Goal: Task Accomplishment & Management: Manage account settings

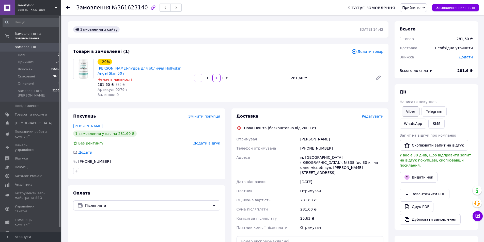
click at [415, 110] on link "Viber" at bounding box center [411, 111] width 18 height 10
drag, startPoint x: 118, startPoint y: 8, endPoint x: 138, endPoint y: 8, distance: 20.8
click at [138, 8] on span "№361623140" at bounding box center [130, 8] width 36 height 6
click at [154, 100] on div "Товари в замовленні (1) Додати товар - 20% Ензимна пілінг-пудра для обличчя Hol…" at bounding box center [228, 73] width 320 height 59
drag, startPoint x: 108, startPoint y: 74, endPoint x: 98, endPoint y: 70, distance: 11.7
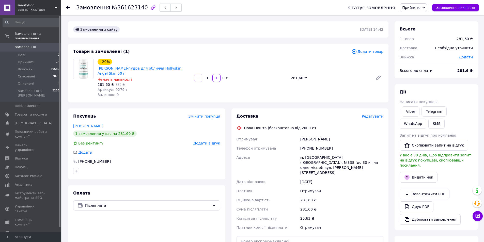
click at [98, 70] on span "[PERSON_NAME]-пудра для обличчя Hollyskin Angel Skin 50 г" at bounding box center [144, 71] width 92 height 10
copy link "[PERSON_NAME]-пудра для обличчя Hollyskin Angel Skin 50 г"
drag, startPoint x: 135, startPoint y: 152, endPoint x: 317, endPoint y: 167, distance: 182.8
click at [136, 152] on div "Додати" at bounding box center [146, 152] width 147 height 5
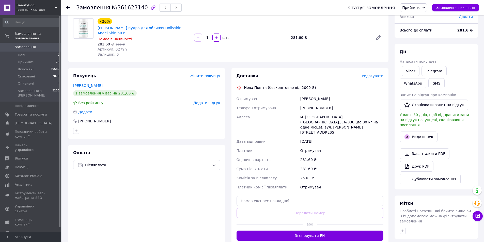
scroll to position [107, 0]
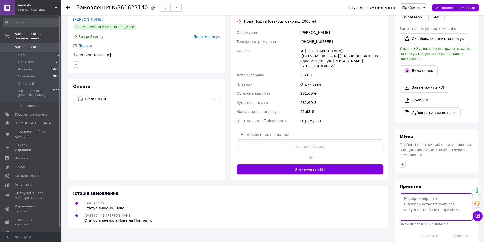
click at [422, 194] on textarea at bounding box center [436, 207] width 73 height 27
type textarea "і"
type textarea "вібер"
click at [460, 231] on button "Зберегти" at bounding box center [460, 236] width 26 height 10
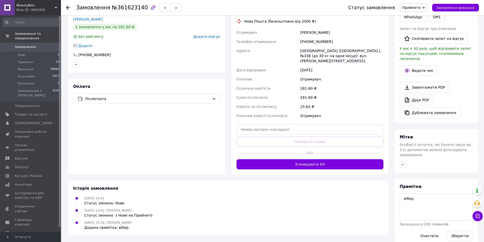
drag, startPoint x: 173, startPoint y: 148, endPoint x: 173, endPoint y: 140, distance: 7.6
click at [173, 144] on div "Оплата Післяплата" at bounding box center [146, 127] width 157 height 96
click at [68, 8] on icon at bounding box center [68, 8] width 4 height 4
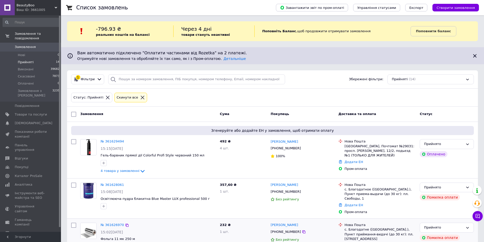
scroll to position [76, 0]
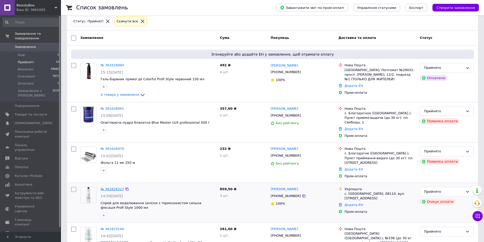
click at [109, 187] on link "№ 361626317" at bounding box center [112, 189] width 23 height 4
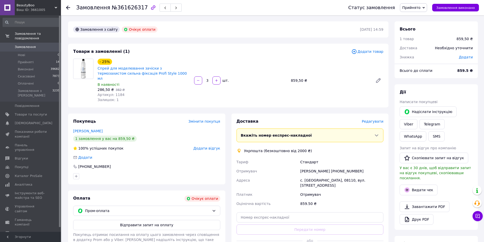
scroll to position [76, 0]
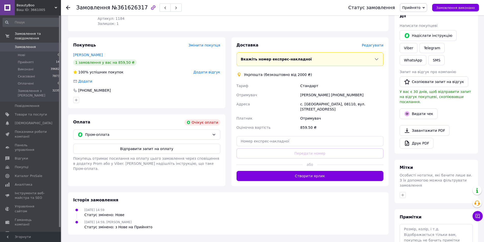
click at [220, 207] on div "12.09.2025 14:59 Статус змінено: Нове" at bounding box center [228, 212] width 314 height 10
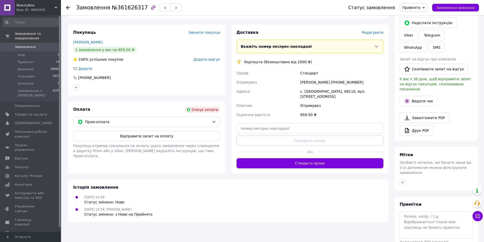
scroll to position [95, 0]
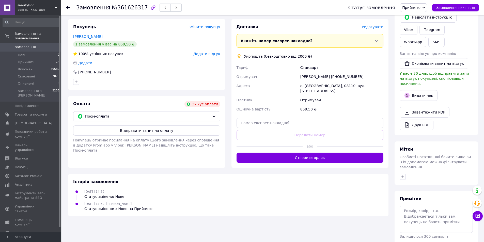
click at [152, 96] on div "Оплата Очікує оплати Пром-оплата Відправити запит на оплату Покупець отримає по…" at bounding box center [146, 132] width 157 height 72
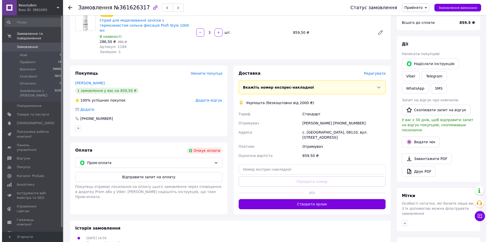
scroll to position [44, 0]
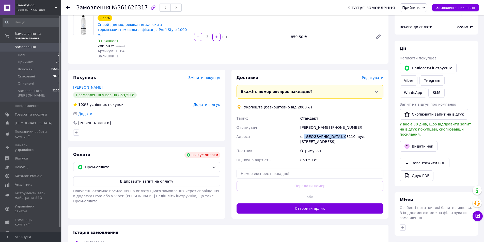
drag, startPoint x: 340, startPoint y: 130, endPoint x: 304, endPoint y: 131, distance: 36.3
click at [304, 132] on div "с. Михайлівка-Рубежівка, 08110, вул. Шкільна, 2" at bounding box center [341, 139] width 85 height 14
copy div "Михайлівка-Рубежівка"
click at [378, 76] on span "Редагувати" at bounding box center [373, 78] width 22 height 4
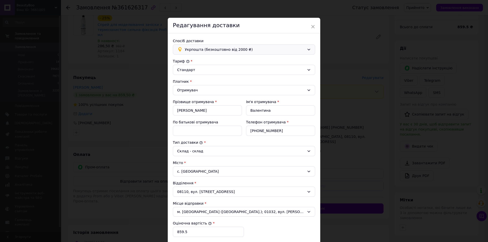
click at [236, 49] on span "Укрпошта (безкоштовно від 2000 ₴)" at bounding box center [245, 50] width 120 height 6
click at [207, 60] on span "Нова Пошта (безкоштовно від 2000 ₴)" at bounding box center [248, 60] width 126 height 5
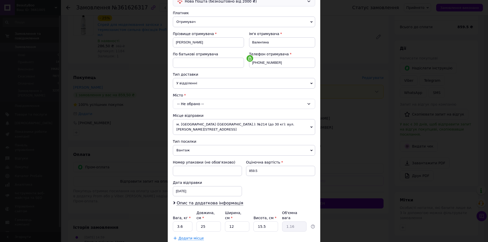
scroll to position [75, 0]
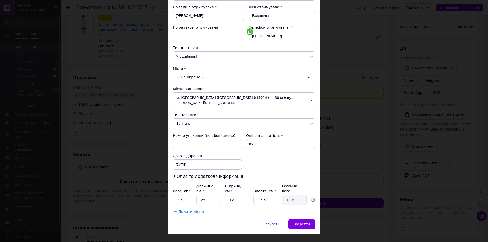
click at [209, 76] on div "-- Не обрано --" at bounding box center [244, 77] width 142 height 10
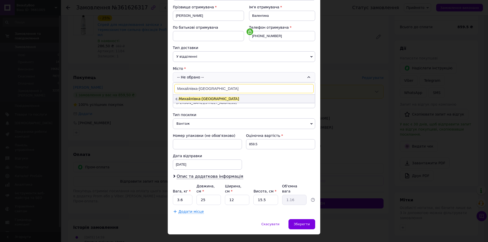
type input "Михайлівка-Рубежівка"
click at [198, 99] on span "Михайлівка-Рубежівка" at bounding box center [209, 99] width 60 height 4
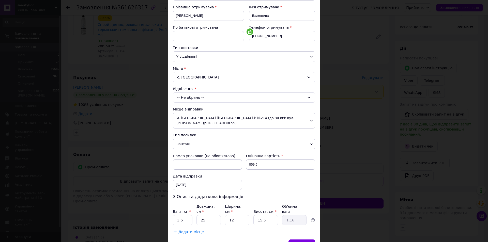
click at [199, 98] on div "-- Не обрано --" at bounding box center [244, 97] width 142 height 10
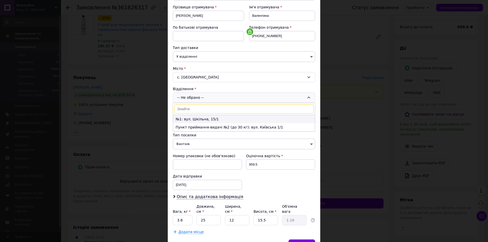
click at [197, 119] on li "№1: вул. Шкільна, 15/1" at bounding box center [244, 119] width 142 height 8
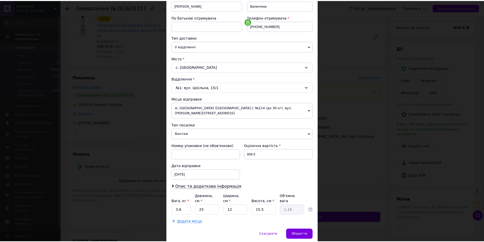
scroll to position [95, 0]
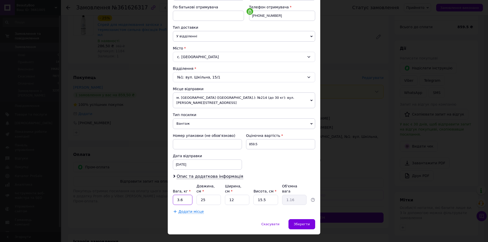
click at [188, 195] on input "3.6" at bounding box center [183, 200] width 20 height 10
type input "3."
type input "3"
type input "0.14"
type input "30"
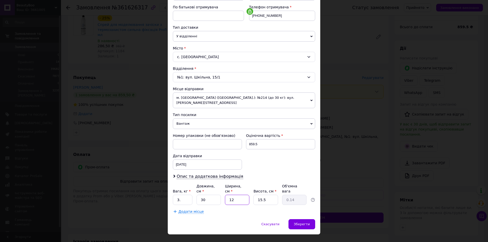
type input "1.4"
type input "2"
type input "0.23"
type input "20"
type input "2.33"
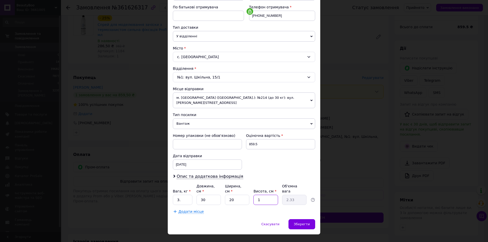
type input "1"
type input "0.15"
type input "13"
type input "1.95"
type input "13"
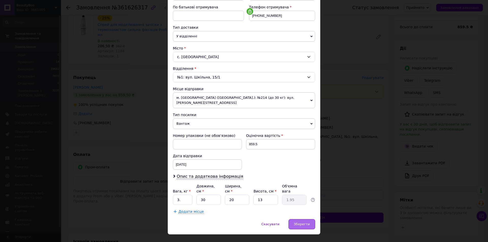
click at [306, 222] on span "Зберегти" at bounding box center [302, 224] width 16 height 4
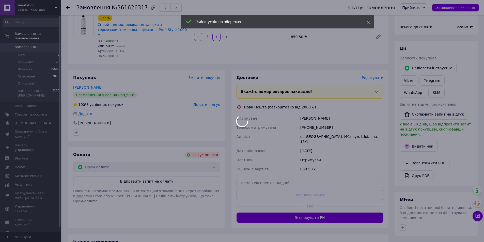
click at [199, 165] on div at bounding box center [242, 121] width 484 height 242
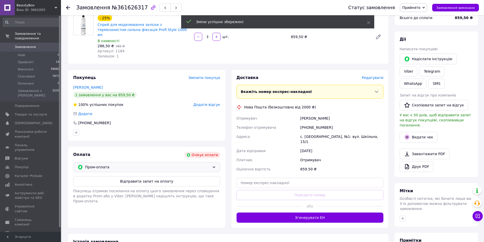
drag, startPoint x: 202, startPoint y: 160, endPoint x: 181, endPoint y: 166, distance: 22.0
click at [202, 164] on span "Пром-оплата" at bounding box center [147, 167] width 125 height 6
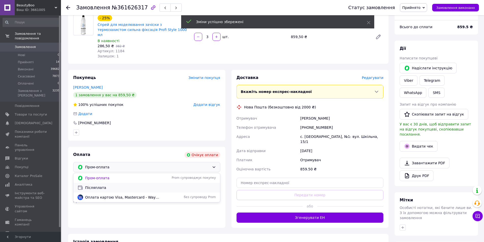
click at [110, 185] on span "Післяплата" at bounding box center [150, 187] width 131 height 5
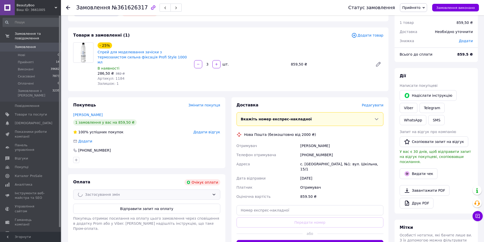
scroll to position [0, 0]
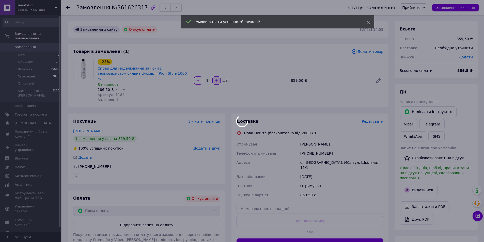
click at [216, 81] on div at bounding box center [242, 121] width 484 height 242
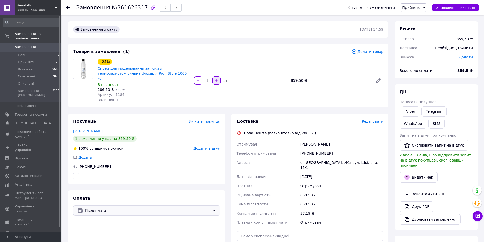
click at [218, 80] on button "button" at bounding box center [216, 80] width 8 height 8
type input "4"
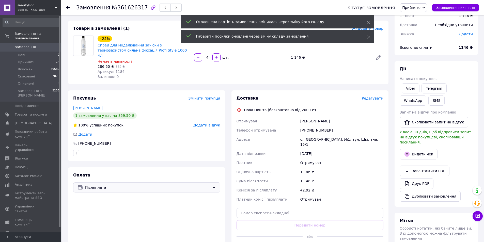
scroll to position [51, 0]
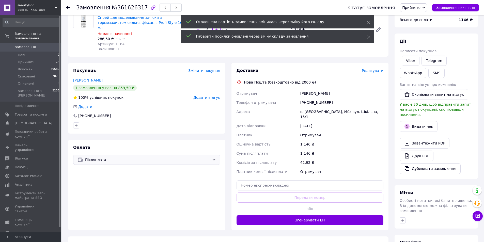
drag, startPoint x: 341, startPoint y: 89, endPoint x: 292, endPoint y: 90, distance: 48.8
click at [292, 90] on div "Отримувач Андрійчук Валентина Телефон отримувача +380956003826 Адреса с. Михайл…" at bounding box center [310, 132] width 149 height 87
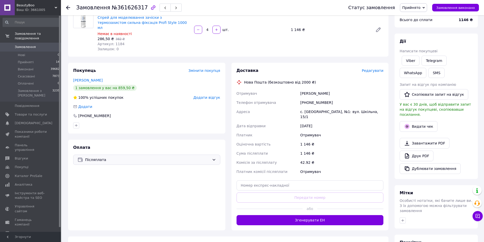
copy div "Отримувач Андрійчук Валентина"
drag, startPoint x: 329, startPoint y: 98, endPoint x: 296, endPoint y: 96, distance: 32.9
click at [296, 96] on div "Отримувач Андрійчук Валентина Телефон отримувача +380956003826 Адреса с. Михайл…" at bounding box center [310, 132] width 149 height 87
copy div "Телефон отримувача +380956003826"
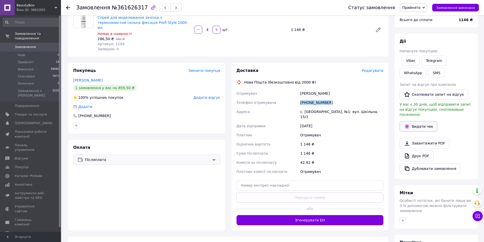
click at [413, 121] on button "Видати чек" at bounding box center [419, 126] width 38 height 11
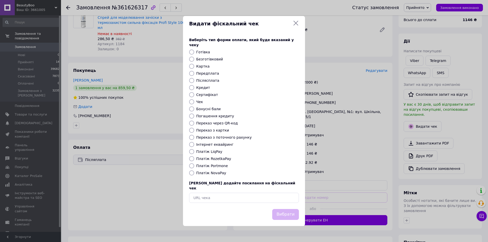
click at [199, 65] on label "Картка" at bounding box center [202, 66] width 13 height 4
click at [194, 65] on input "Картка" at bounding box center [191, 66] width 5 height 5
radio input "true"
drag, startPoint x: 289, startPoint y: 208, endPoint x: 285, endPoint y: 197, distance: 12.1
click at [289, 209] on button "Вибрати" at bounding box center [285, 214] width 27 height 11
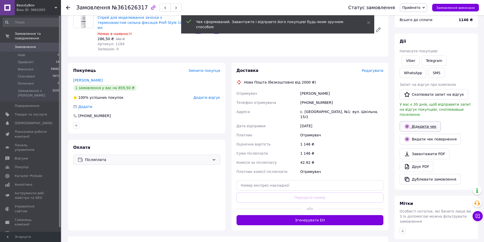
click at [417, 121] on link "Відкрити чек" at bounding box center [420, 126] width 41 height 11
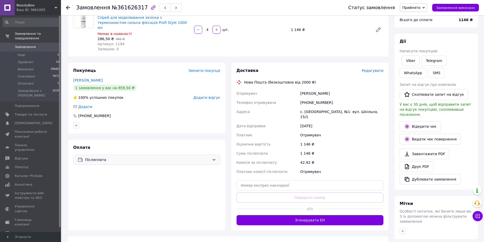
click at [373, 69] on span "Редагувати" at bounding box center [373, 71] width 22 height 4
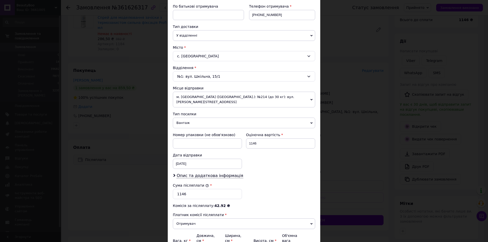
scroll to position [146, 0]
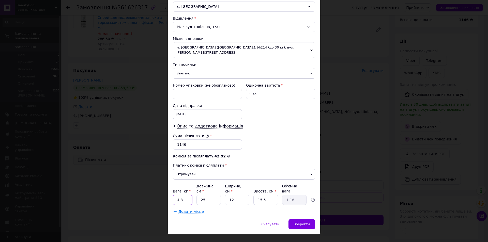
drag, startPoint x: 184, startPoint y: 188, endPoint x: 171, endPoint y: 170, distance: 22.1
click at [170, 189] on div "Спосіб доставки Нова Пошта (безкоштовно від 2000 ₴) Платник Отримувач Відправни…" at bounding box center [244, 54] width 152 height 332
type input "4"
type input "3"
type input "0.14"
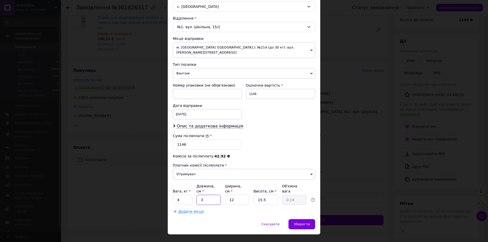
type input "30"
type input "1.4"
type input "30"
type input "2"
type input "0.23"
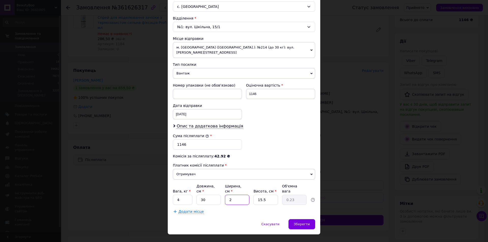
type input "20"
type input "2.33"
type input "1"
type input "0.15"
type input "13"
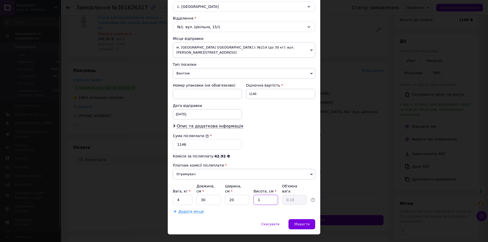
type input "1.95"
type input "13"
click at [301, 219] on div "Зберегти" at bounding box center [301, 224] width 27 height 10
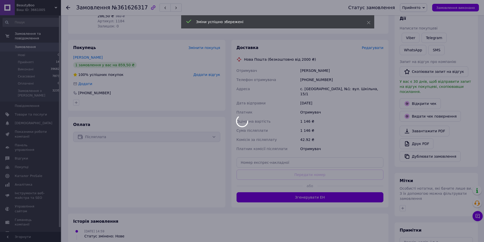
scroll to position [102, 0]
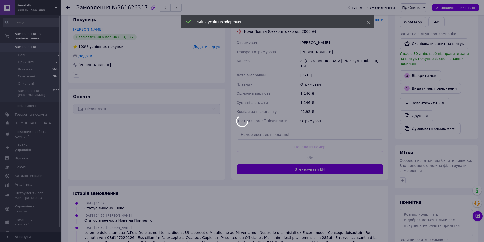
click at [296, 160] on div at bounding box center [242, 121] width 484 height 242
click at [293, 160] on div at bounding box center [242, 121] width 484 height 242
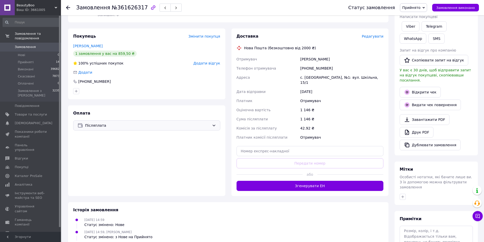
scroll to position [76, 0]
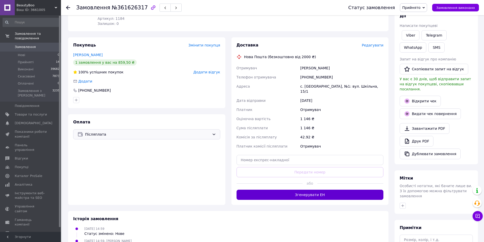
click at [306, 190] on button "Згенерувати ЕН" at bounding box center [310, 195] width 147 height 10
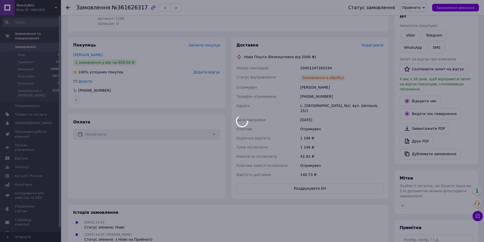
drag, startPoint x: 326, startPoint y: 64, endPoint x: 336, endPoint y: 63, distance: 9.2
click at [299, 64] on div at bounding box center [242, 121] width 484 height 242
click at [336, 63] on div at bounding box center [242, 121] width 484 height 242
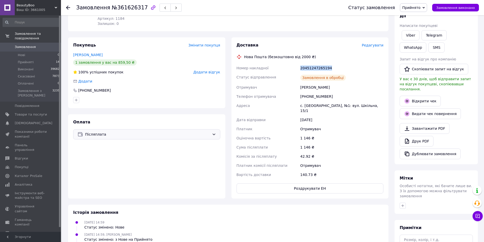
drag, startPoint x: 333, startPoint y: 62, endPoint x: 295, endPoint y: 62, distance: 38.1
click at [295, 64] on div "Номер накладної 20451247265194 Статус відправлення Замовлення в обробці Отримув…" at bounding box center [310, 122] width 149 height 116
copy div "Номер накладної 20451247265194"
click at [290, 183] on button "Роздрукувати ЕН" at bounding box center [310, 188] width 147 height 10
click at [398, 45] on div "Дії Написати покупцеві Viber Telegram WhatsApp SMS Запит на відгук про компанію…" at bounding box center [436, 86] width 83 height 156
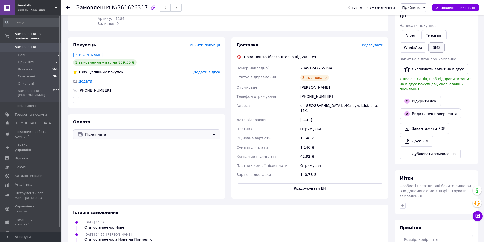
click at [428, 47] on button "SMS" at bounding box center [436, 47] width 16 height 10
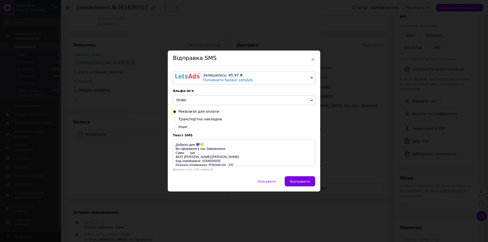
click at [201, 120] on span "Транспортна накладна" at bounding box center [199, 119] width 43 height 4
click at [176, 120] on input "Транспортна накладна" at bounding box center [175, 119] width 4 height 4
radio input "true"
radio input "false"
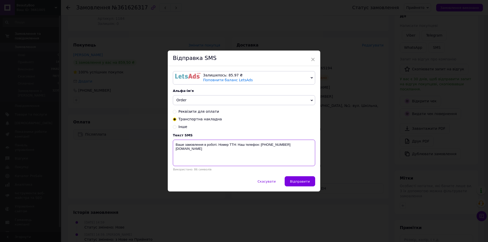
click at [237, 144] on textarea "Ваше замовлення в роботі. Номер ТТН: Наш телефон: +380974223055 www.beautyboo.c…" at bounding box center [244, 153] width 142 height 26
paste textarea "20451247265194"
click at [174, 150] on textarea "Ваше замовлення в роботі. Номер ТТН: 20451247265194 Наш телефон: +380974223055 …" at bounding box center [244, 153] width 142 height 26
type textarea "Ваше замовлення в роботі. Номер ТТН: 20451247265194 Наш телефон: +380974223055 …"
click at [297, 183] on span "Відправити" at bounding box center [300, 182] width 20 height 4
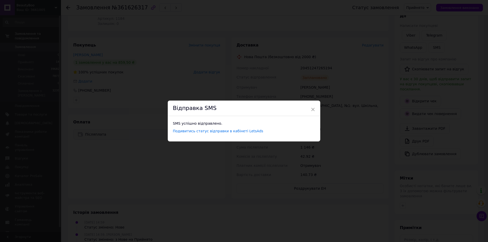
drag, startPoint x: 352, startPoint y: 78, endPoint x: 425, endPoint y: 29, distance: 88.8
click at [352, 79] on div "× Відправка SMS SMS успішно відправлено. Подивитись статус відправки в кабінеті…" at bounding box center [244, 121] width 488 height 242
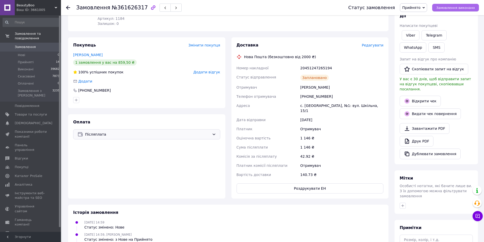
drag, startPoint x: 449, startPoint y: 6, endPoint x: 453, endPoint y: 22, distance: 16.6
click at [449, 6] on span "Замовлення виконано" at bounding box center [455, 8] width 39 height 4
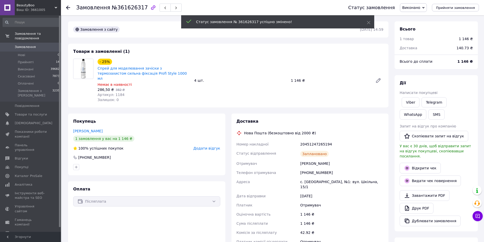
scroll to position [12, 0]
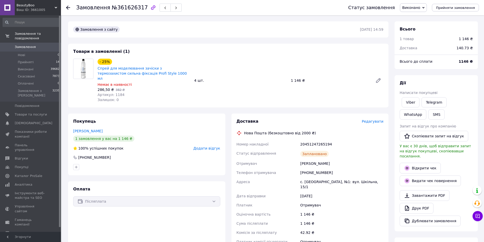
drag, startPoint x: 69, startPoint y: 7, endPoint x: 64, endPoint y: 0, distance: 8.9
click at [68, 7] on use at bounding box center [68, 8] width 4 height 4
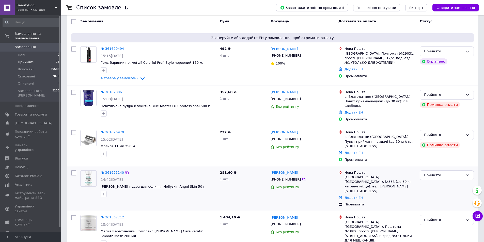
scroll to position [102, 0]
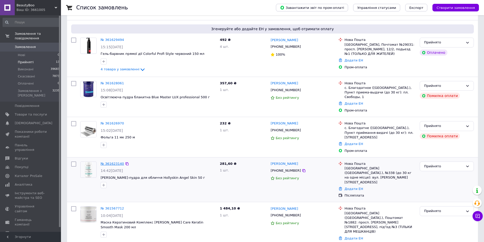
click at [108, 162] on link "№ 361623140" at bounding box center [112, 164] width 23 height 4
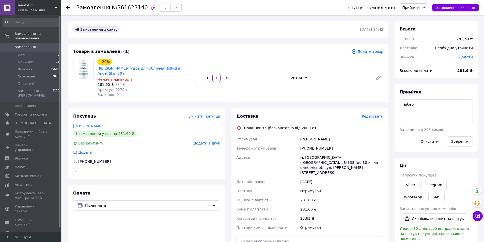
click at [164, 119] on div "Покупець Змінити покупця" at bounding box center [146, 117] width 147 height 6
drag, startPoint x: 343, startPoint y: 136, endPoint x: 287, endPoint y: 140, distance: 56.7
click at [288, 140] on div "Отримувач Антончик Тетяна Телефон отримувача +380683441919 Адреса м. Київ (Київ…" at bounding box center [310, 184] width 149 height 98
copy div "Отримувач Антончик Тетяна"
drag, startPoint x: 329, startPoint y: 148, endPoint x: 276, endPoint y: 143, distance: 53.3
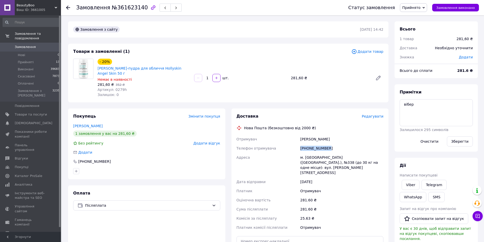
click at [284, 149] on div "Отримувач Антончик Тетяна Телефон отримувача +380683441919 Адреса м. Київ (Київ…" at bounding box center [310, 184] width 149 height 98
copy div "Телефон отримувача +380683441919"
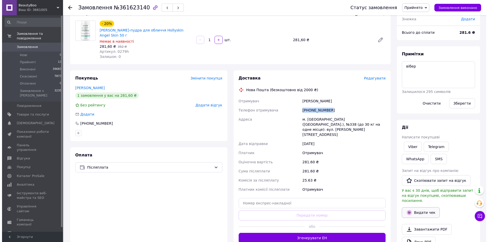
scroll to position [76, 0]
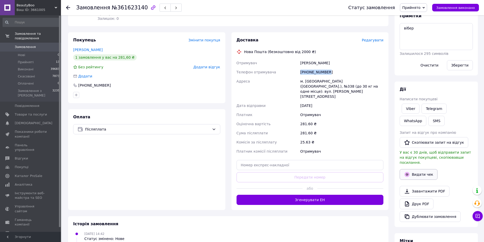
click at [410, 171] on button "Видати чек" at bounding box center [419, 174] width 38 height 11
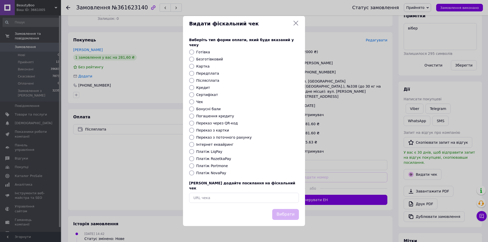
click at [200, 69] on div "Виберіть тип форми оплати, який буде вказаний у чеку Готівка Безготівковий Карт…" at bounding box center [244, 120] width 122 height 178
click at [202, 67] on label "Картка" at bounding box center [202, 66] width 13 height 4
click at [194, 67] on input "Картка" at bounding box center [191, 66] width 5 height 5
radio input "true"
click at [292, 209] on button "Вибрати" at bounding box center [285, 214] width 27 height 11
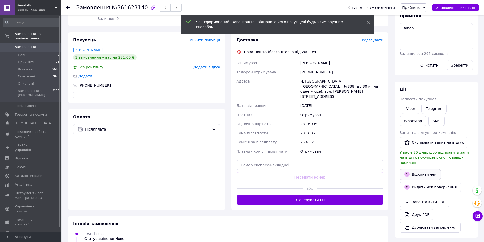
click at [426, 169] on link "Відкрити чек" at bounding box center [420, 174] width 41 height 11
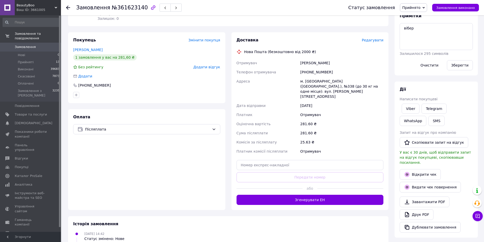
click at [376, 40] on span "Редагувати" at bounding box center [373, 40] width 22 height 4
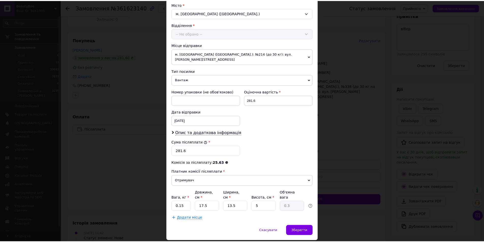
scroll to position [146, 0]
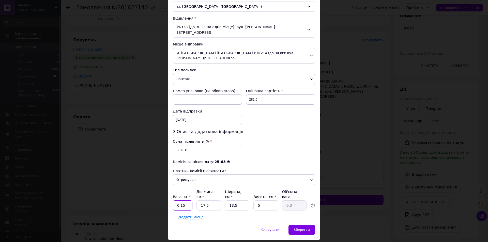
drag, startPoint x: 190, startPoint y: 187, endPoint x: 186, endPoint y: 188, distance: 3.8
click at [186, 200] on input "0.15" at bounding box center [183, 205] width 20 height 10
type input "1"
type input "0.1"
type input "10"
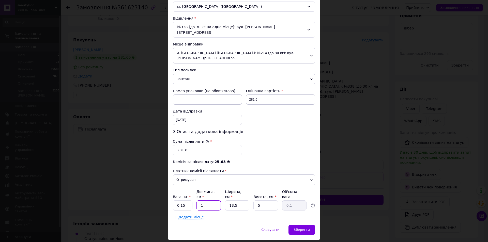
type input "0.17"
type input "10"
type input "1"
type input "0.1"
type input "10"
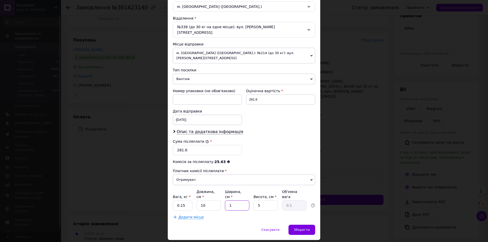
type input "0.13"
type input "10"
type input "1"
type input "0.1"
type input "1"
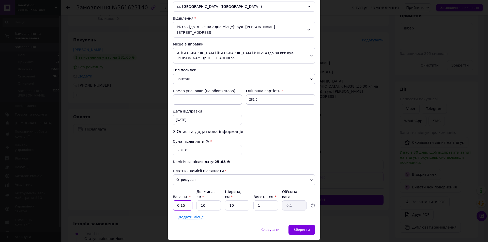
click at [187, 200] on input "0.15" at bounding box center [183, 205] width 20 height 10
type input "0.1"
click at [307, 225] on div "Зберегти" at bounding box center [301, 230] width 27 height 10
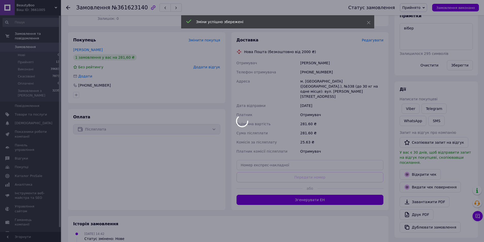
click at [308, 191] on div at bounding box center [242, 121] width 484 height 242
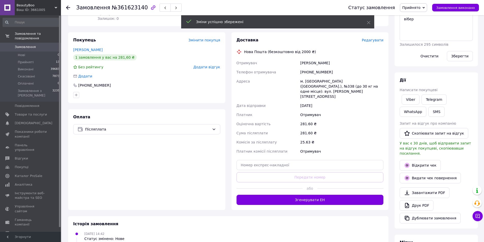
click at [308, 195] on button "Згенерувати ЕН" at bounding box center [310, 200] width 147 height 10
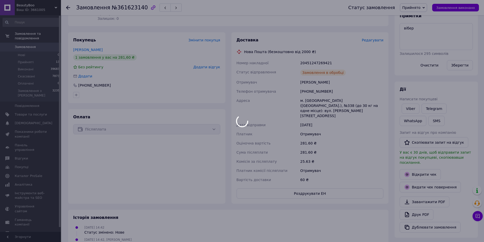
click at [331, 61] on div at bounding box center [242, 121] width 484 height 242
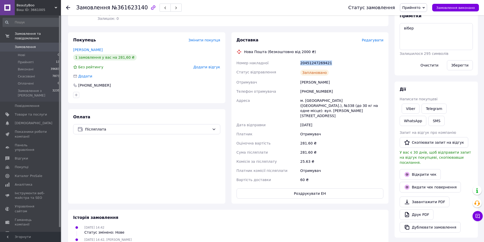
drag, startPoint x: 329, startPoint y: 61, endPoint x: 301, endPoint y: 54, distance: 29.6
click at [297, 63] on div "Номер накладної 20451247269421 Статус відправлення Заплановано Отримувач Антонч…" at bounding box center [310, 121] width 149 height 126
copy div "Номер накладної 20451247269421"
click at [290, 189] on button "Роздрукувати ЕН" at bounding box center [310, 194] width 147 height 10
click at [428, 122] on button "SMS" at bounding box center [436, 121] width 16 height 10
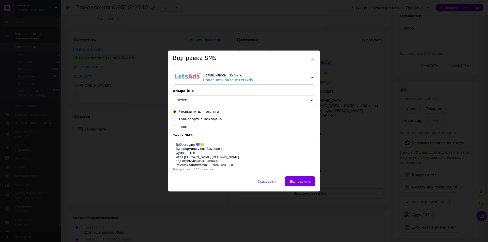
click at [195, 119] on span "Транспортна накладна" at bounding box center [199, 119] width 43 height 4
click at [176, 119] on input "Транспортна накладна" at bounding box center [175, 119] width 4 height 4
radio input "true"
radio input "false"
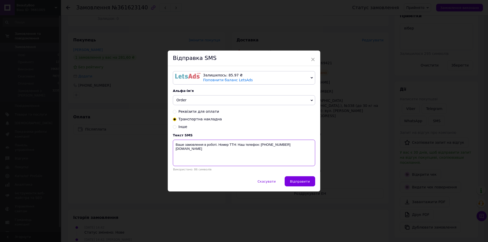
click at [237, 144] on textarea "Ваше замовлення в роботі. Номер ТТН: Наш телефон: +380974223055 www.beautyboo.c…" at bounding box center [244, 153] width 142 height 26
paste textarea "20451247269421"
click at [175, 152] on textarea "Ваше замовлення в роботі. Номер ТТН: 20451247269421 Наш телефон: +380974223055 …" at bounding box center [244, 153] width 142 height 26
click at [174, 150] on textarea "Ваше замовлення в роботі. Номер ТТН: 20451247269421 Наш телефон: +380974223055 …" at bounding box center [244, 153] width 142 height 26
type textarea "Ваше замовлення в роботі. Номер ТТН: 20451247269421 Наш телефон: +380974223055 …"
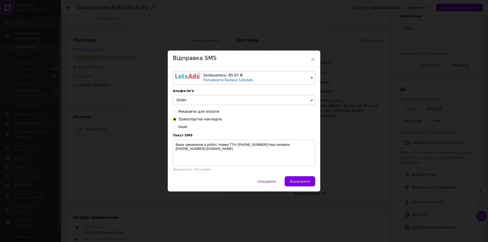
click at [297, 181] on span "Відправити" at bounding box center [300, 182] width 20 height 4
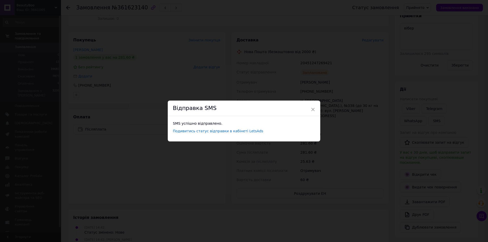
click at [347, 123] on div "× Відправка SMS SMS успішно відправлено. Подивитись статус відправки в кабінеті…" at bounding box center [244, 121] width 488 height 242
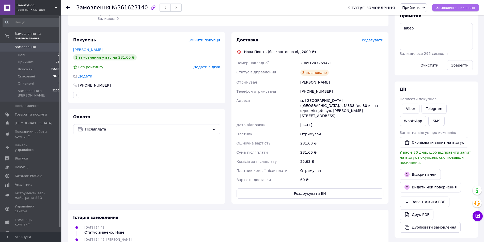
click at [447, 9] on span "Замовлення виконано" at bounding box center [455, 8] width 39 height 4
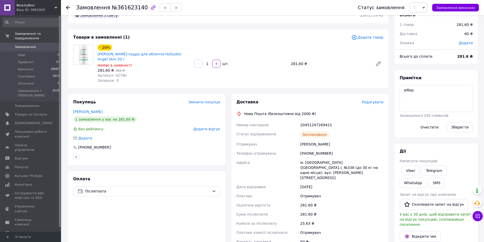
scroll to position [0, 0]
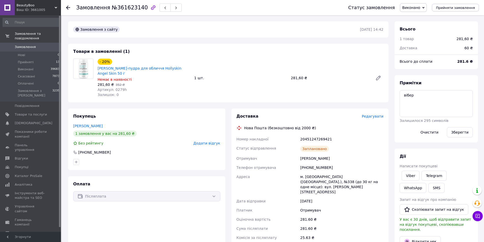
click at [68, 6] on icon at bounding box center [68, 8] width 4 height 4
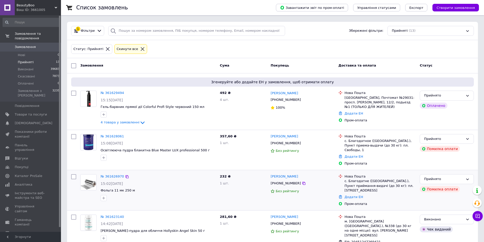
scroll to position [51, 0]
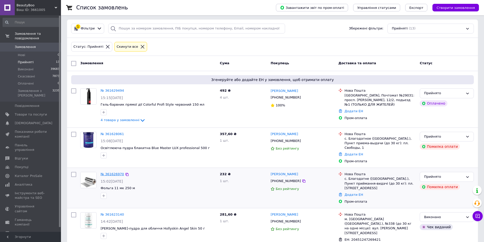
click at [113, 172] on link "№ 361626970" at bounding box center [112, 174] width 23 height 4
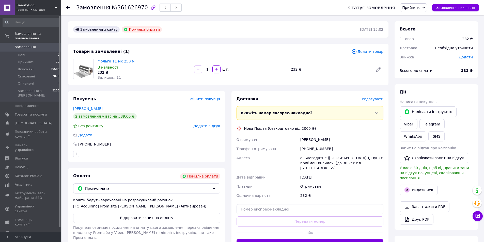
click at [366, 51] on span "Додати товар" at bounding box center [367, 52] width 32 height 6
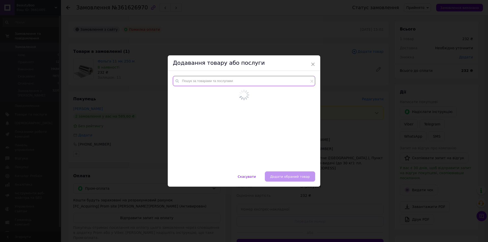
click at [228, 85] on input "text" at bounding box center [244, 81] width 142 height 10
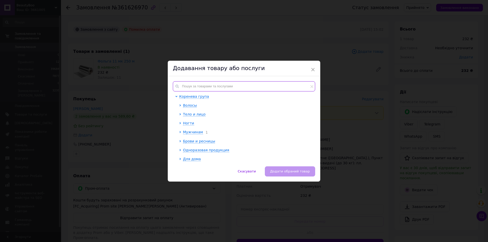
paste input "Освітлююча пудра блакитна Blue Master LUX professional 500 г"
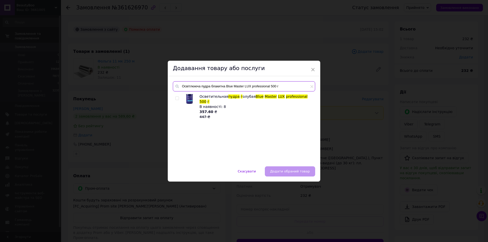
type input "Освітлююча пудра блакитна Blue Master LUX professional 500 г"
click at [175, 97] on input "checkbox" at bounding box center [176, 98] width 3 height 3
checkbox input "true"
click at [274, 173] on span "Додати обраний товар" at bounding box center [290, 171] width 40 height 4
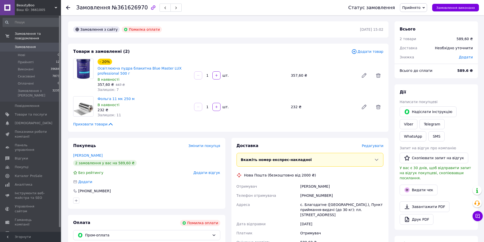
click at [142, 116] on div "Залишок: 11" at bounding box center [144, 115] width 92 height 5
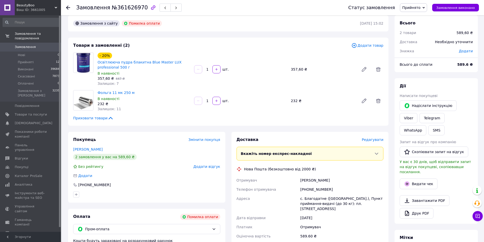
scroll to position [6, 0]
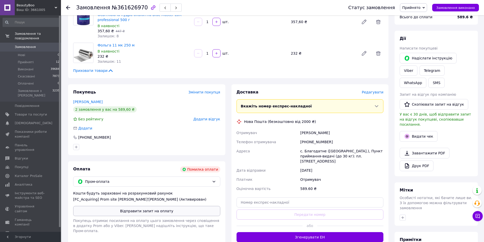
scroll to position [102, 0]
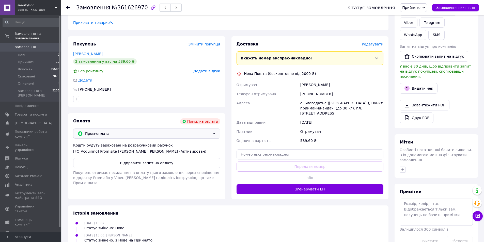
click at [211, 133] on div "Пром-оплата" at bounding box center [147, 134] width 127 height 6
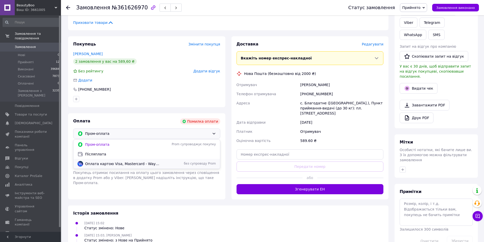
click at [121, 163] on span "Оплата картою Visa, Mastercard - WayForPay" at bounding box center [122, 163] width 75 height 5
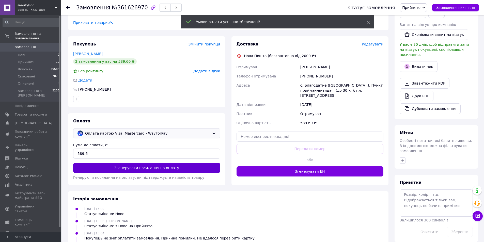
click at [105, 168] on button "Згенерувати посилання на оплату" at bounding box center [146, 168] width 147 height 10
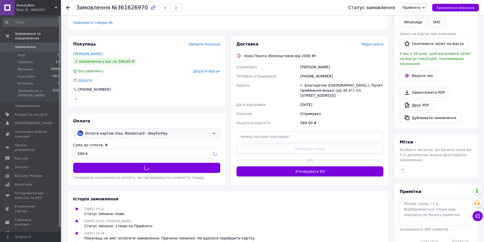
scroll to position [0, 0]
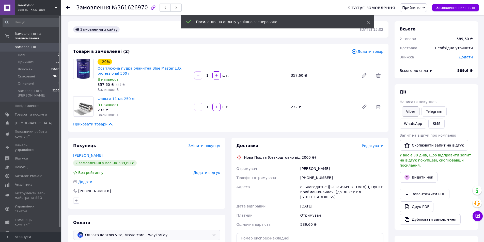
click at [408, 112] on link "Viber" at bounding box center [411, 111] width 18 height 10
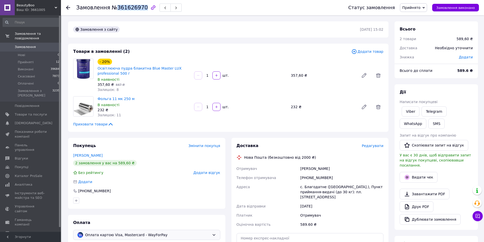
drag, startPoint x: 135, startPoint y: 8, endPoint x: 139, endPoint y: 8, distance: 4.1
click at [139, 8] on span "№361626970" at bounding box center [130, 8] width 36 height 6
drag, startPoint x: 116, startPoint y: 72, endPoint x: 97, endPoint y: 69, distance: 20.1
click at [97, 69] on div "- 20% Освітлююча пудра блакитна Blue Master LUX professional 500 г В наявності …" at bounding box center [144, 76] width 97 height 36
drag, startPoint x: 135, startPoint y: 99, endPoint x: 97, endPoint y: 99, distance: 38.4
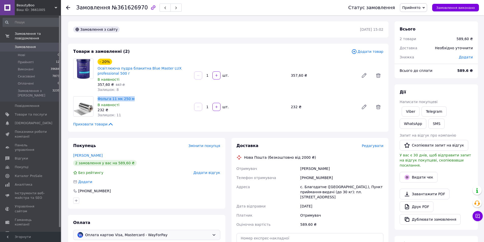
click at [97, 99] on div "Фольга 11 мк 250 м В наявності 232 ₴ Залишок: 11" at bounding box center [144, 106] width 97 height 23
copy link "Фольга 11 мк 250 м"
click at [128, 138] on div "Покупець Змінити покупця Хомченко Галина 2 замовлення у вас на 589,60 ₴ Без рей…" at bounding box center [146, 173] width 157 height 71
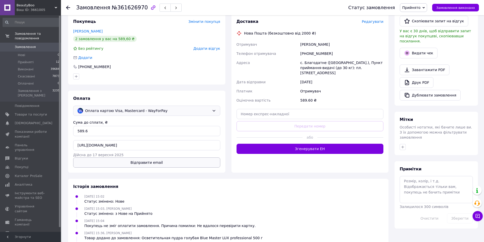
scroll to position [146, 0]
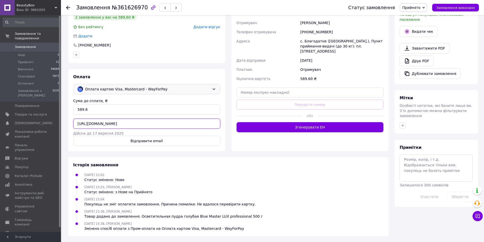
click at [114, 126] on input "https://secure.wayforpay.com/invoice/i908f571070d7" at bounding box center [146, 124] width 147 height 10
drag, startPoint x: 150, startPoint y: 164, endPoint x: 435, endPoint y: 168, distance: 284.8
click at [150, 164] on div "Історія замовлення" at bounding box center [228, 165] width 310 height 6
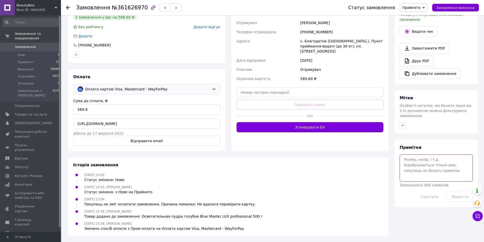
click at [428, 160] on textarea at bounding box center [436, 167] width 73 height 27
type textarea "очікується оплата"
click at [462, 192] on button "Зберегти" at bounding box center [460, 197] width 26 height 10
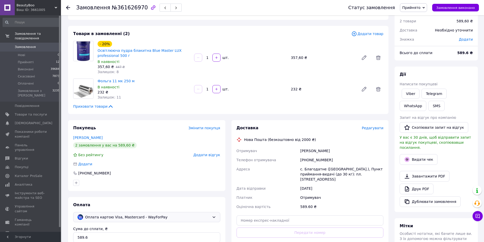
scroll to position [0, 0]
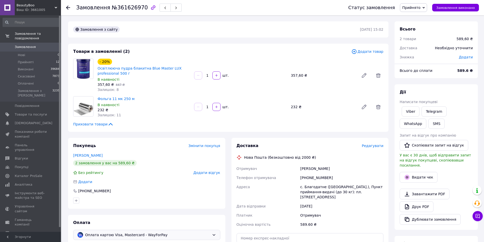
drag, startPoint x: 332, startPoint y: 167, endPoint x: 277, endPoint y: 160, distance: 54.5
click at [285, 165] on div "Отримувач Хомченко Галина Телефон отримувача +380668817724 Адреса с. Благодатне…" at bounding box center [310, 196] width 149 height 65
copy div "Отримувач Хомченко Галина"
drag, startPoint x: 332, startPoint y: 177, endPoint x: 285, endPoint y: 168, distance: 47.3
click at [294, 179] on div "Отримувач Хомченко Галина Телефон отримувача +380668817724 Адреса с. Благодатне…" at bounding box center [310, 196] width 149 height 65
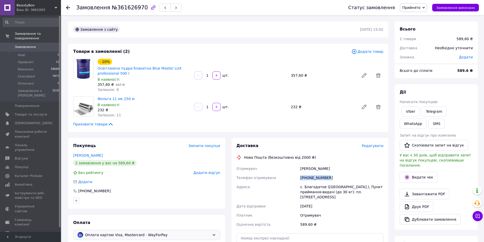
copy div "Телефон отримувача +380668817724"
drag, startPoint x: 160, startPoint y: 145, endPoint x: 281, endPoint y: 161, distance: 122.3
click at [160, 145] on div "Покупець Змінити покупця" at bounding box center [146, 146] width 147 height 6
drag, startPoint x: 343, startPoint y: 178, endPoint x: 279, endPoint y: 167, distance: 65.1
click at [272, 177] on div "Отримувач Хомченко Галина Телефон отримувача +380668817724 Адреса с. Благодатне…" at bounding box center [310, 196] width 149 height 65
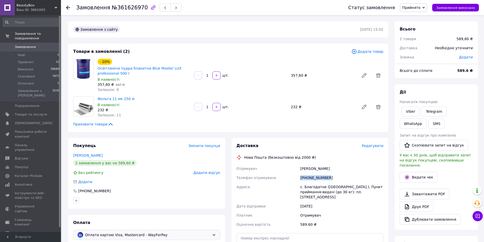
copy div "Телефон отримувача +380668817724"
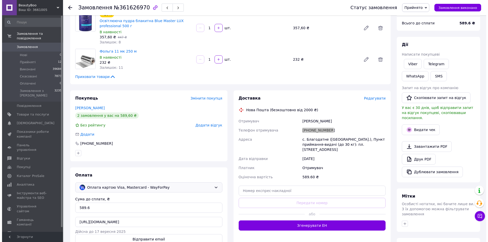
scroll to position [25, 0]
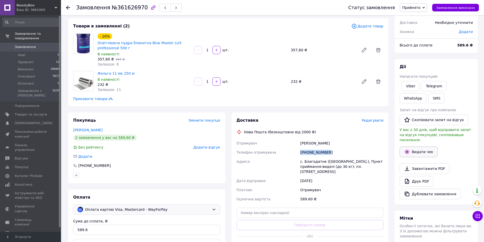
click at [432, 147] on button "Видати чек" at bounding box center [419, 152] width 38 height 11
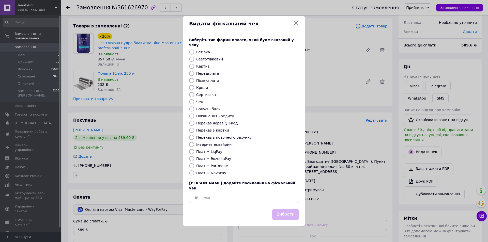
click at [209, 67] on div "Картка" at bounding box center [247, 66] width 105 height 5
click at [204, 68] on label "Картка" at bounding box center [202, 66] width 13 height 4
click at [194, 68] on input "Картка" at bounding box center [191, 66] width 5 height 5
radio input "true"
drag, startPoint x: 282, startPoint y: 208, endPoint x: 280, endPoint y: 198, distance: 9.8
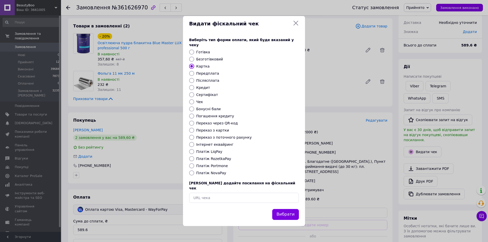
click at [282, 203] on div "Видати фіскальний чек Виберіть тип форми оплати, який буде вказаний у чеку Готі…" at bounding box center [244, 121] width 122 height 210
click at [289, 212] on button "Вибрати" at bounding box center [285, 214] width 27 height 11
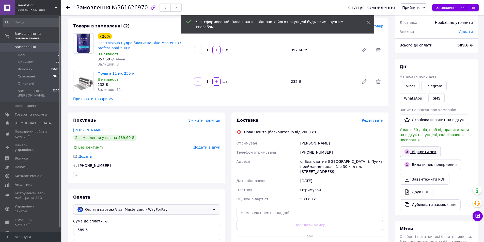
click at [418, 148] on link "Відкрити чек" at bounding box center [420, 152] width 41 height 11
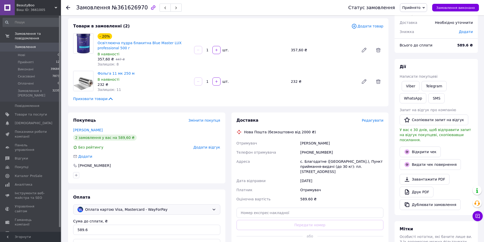
click at [381, 118] on span "Редагувати" at bounding box center [373, 120] width 22 height 4
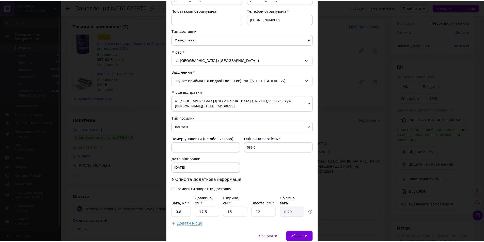
scroll to position [104, 0]
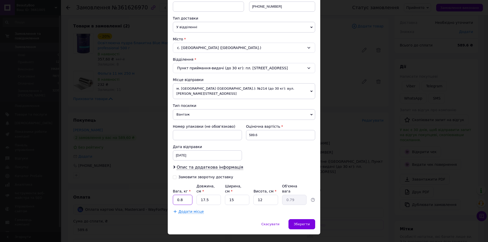
click at [185, 195] on input "0.8" at bounding box center [183, 200] width 20 height 10
type input "1"
type input "0.1"
type input "16"
type input "0.72"
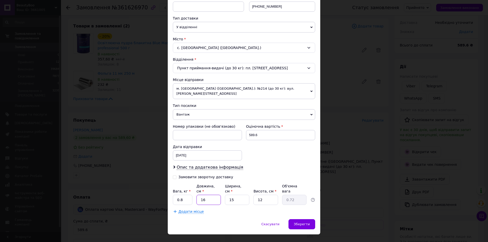
type input "16"
type input "2"
type input "0.1"
type input "20"
type input "0.96"
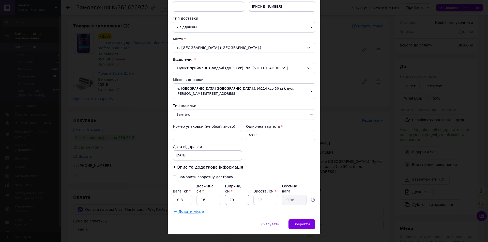
type input "20"
type input "1"
type input "0.1"
type input "10"
type input "0.8"
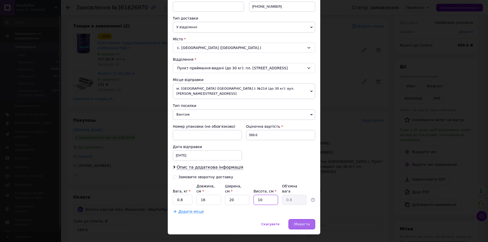
type input "10"
drag, startPoint x: 314, startPoint y: 212, endPoint x: 314, endPoint y: 201, distance: 10.9
click at [314, 219] on div "Зберегти" at bounding box center [301, 224] width 27 height 10
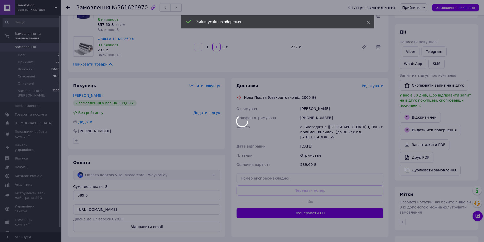
scroll to position [102, 0]
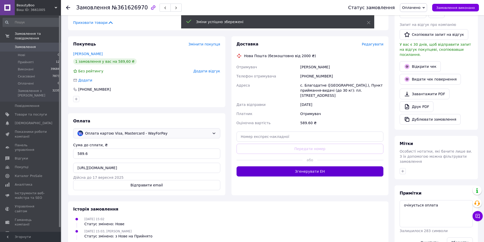
click at [292, 167] on button "Згенерувати ЕН" at bounding box center [310, 171] width 147 height 10
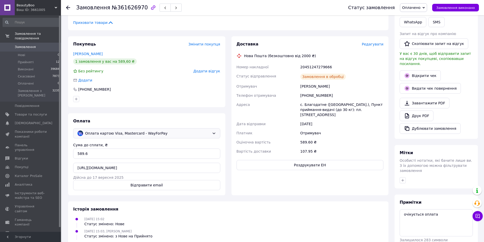
click at [167, 111] on div "Покупець Змінити покупця Хомченко Галина 1 замовлення у вас на 589,60 ₴ Без рей…" at bounding box center [146, 115] width 157 height 159
drag, startPoint x: 344, startPoint y: 69, endPoint x: 312, endPoint y: 66, distance: 31.7
click at [293, 68] on div "Номер накладної 20451247279666 Статус відправлення Заплановано Отримувач Хомчен…" at bounding box center [310, 108] width 149 height 93
copy div "Номер накладної 20451247279666"
click at [314, 162] on button "Роздрукувати ЕН" at bounding box center [310, 165] width 147 height 10
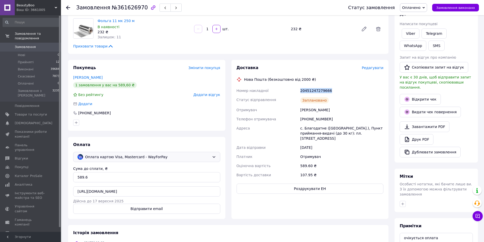
scroll to position [51, 0]
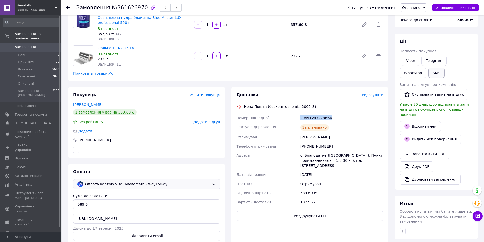
click at [428, 71] on button "SMS" at bounding box center [436, 73] width 16 height 10
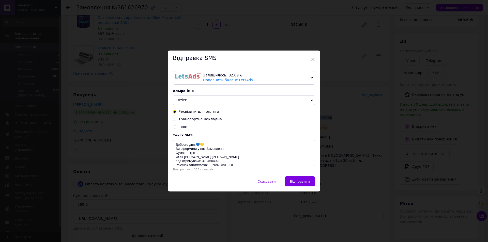
click at [197, 121] on span "Транспортна накладна" at bounding box center [199, 119] width 43 height 4
click at [176, 121] on input "Транспортна накладна" at bounding box center [175, 119] width 4 height 4
radio input "true"
radio input "false"
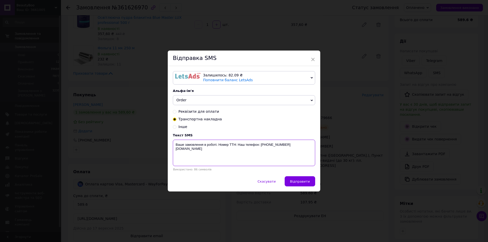
click at [236, 146] on textarea "Ваше замовлення в роботі. Номер ТТН: Наш телефон: +380974223055 www.beautyboo.c…" at bounding box center [244, 153] width 142 height 26
paste textarea "20451247279666"
drag, startPoint x: 175, startPoint y: 150, endPoint x: 214, endPoint y: 153, distance: 39.0
click at [175, 150] on textarea "Ваше замовлення в роботі. Номер ТТН: 20451247279666 Наш телефон: +380974223055 …" at bounding box center [244, 153] width 142 height 26
type textarea "Ваше замовлення в роботі. Номер ТТН:20451247279666 Наш телефон: +380974223055 w…"
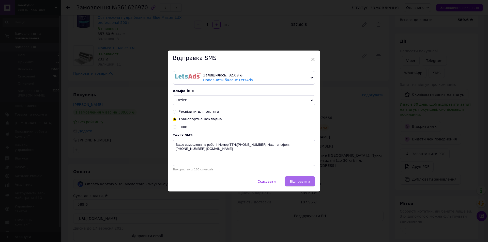
click at [301, 180] on span "Відправити" at bounding box center [300, 182] width 20 height 4
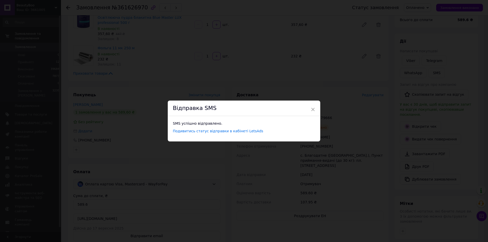
drag, startPoint x: 307, startPoint y: 37, endPoint x: 337, endPoint y: 37, distance: 30.2
click at [312, 37] on div "× Відправка SMS SMS успішно відправлено. Подивитись статус відправки в кабінеті…" at bounding box center [244, 121] width 488 height 242
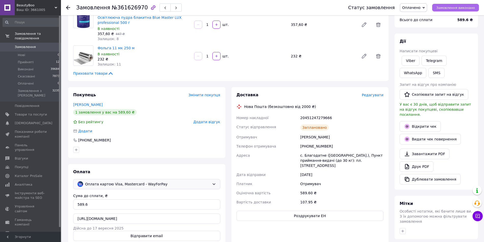
click at [463, 6] on span "Замовлення виконано" at bounding box center [455, 8] width 39 height 4
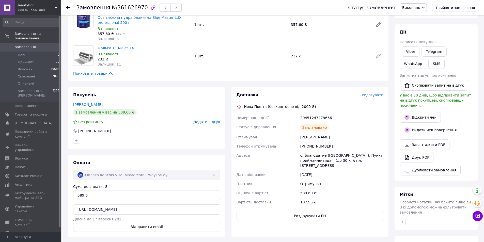
drag, startPoint x: 67, startPoint y: 7, endPoint x: 130, endPoint y: 87, distance: 101.1
click at [67, 7] on use at bounding box center [68, 8] width 4 height 4
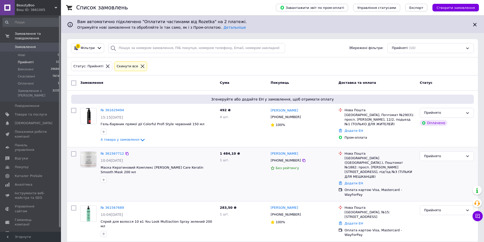
scroll to position [25, 0]
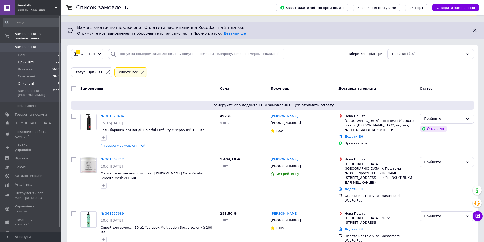
click at [21, 82] on li "Оплачені 1" at bounding box center [31, 83] width 62 height 7
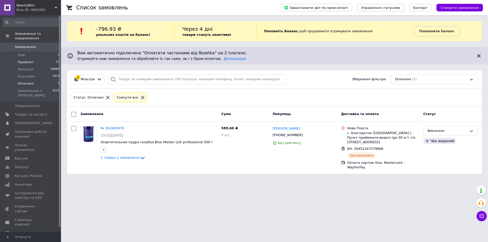
click at [25, 60] on span "Прийняті" at bounding box center [26, 62] width 16 height 5
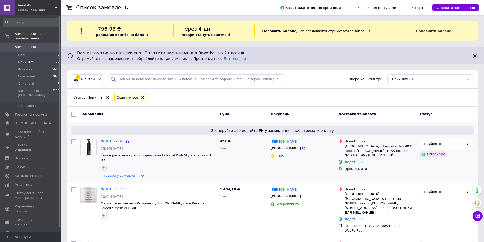
click at [112, 139] on div "№ 361629494" at bounding box center [112, 142] width 24 height 6
click at [108, 142] on link "№ 361629494" at bounding box center [112, 141] width 23 height 4
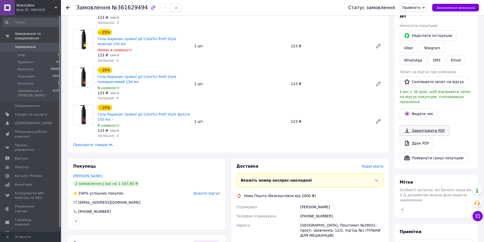
scroll to position [203, 0]
drag, startPoint x: 467, startPoint y: 30, endPoint x: 309, endPoint y: 110, distance: 177.0
click at [417, 43] on link "Viber" at bounding box center [409, 48] width 18 height 10
drag, startPoint x: 308, startPoint y: 204, endPoint x: 280, endPoint y: 207, distance: 28.1
click at [281, 207] on div "Отримувач Свінцова Алиса Телефон отримувача +380937974243 Адреса Одеса, Поштома…" at bounding box center [310, 235] width 149 height 65
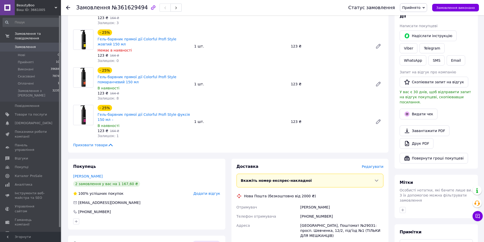
copy div "Свінцова Алиса Телефон отримувача"
click at [335, 194] on div "Доставка Редагувати Вкажіть номер експрес-накладної Обов'язково введіть номер е…" at bounding box center [310, 240] width 147 height 153
drag, startPoint x: 299, startPoint y: 202, endPoint x: 357, endPoint y: 194, distance: 58.1
click at [371, 203] on div "Свінцова Алиса" at bounding box center [341, 207] width 85 height 9
copy div "Свінцова Алиса"
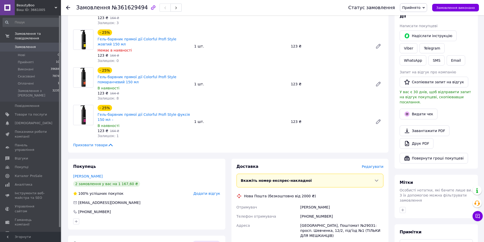
drag, startPoint x: 170, startPoint y: 112, endPoint x: 165, endPoint y: 105, distance: 8.3
click at [170, 112] on span "Гель-барвник прямої дії Colorful Profi Style фуксія 150 мл –" at bounding box center [144, 117] width 92 height 10
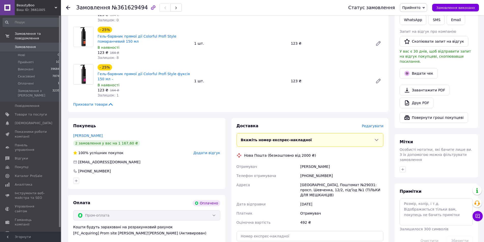
scroll to position [279, 0]
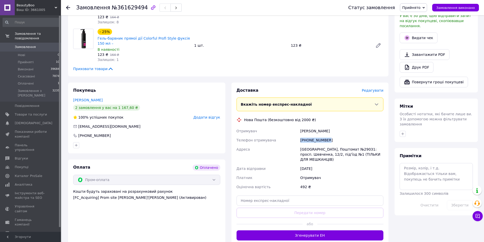
drag, startPoint x: 329, startPoint y: 137, endPoint x: 269, endPoint y: 127, distance: 61.1
click at [270, 134] on div "Отримувач Свінцова Алиса Телефон отримувача +380937974243 Адреса Одеса, Поштома…" at bounding box center [310, 159] width 149 height 65
copy div "а +380937974243"
drag, startPoint x: 295, startPoint y: 163, endPoint x: 343, endPoint y: 127, distance: 59.9
click at [300, 160] on div "Отримувач Свінцова Алиса Телефон отримувача +380937974243 Адреса Одеса, Поштома…" at bounding box center [310, 159] width 149 height 65
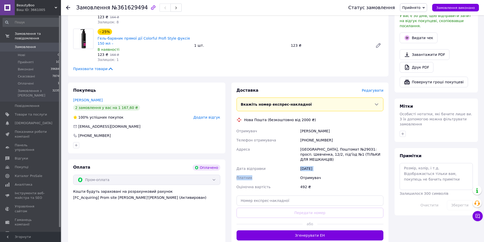
drag, startPoint x: 305, startPoint y: 132, endPoint x: 297, endPoint y: 133, distance: 7.7
click at [297, 133] on div "Отримувач Свінцова Алиса Телефон отримувача +380937974243 Адреса Одеса, Поштома…" at bounding box center [310, 159] width 149 height 65
click at [324, 136] on div "[PHONE_NUMBER]" at bounding box center [341, 140] width 85 height 9
drag, startPoint x: 326, startPoint y: 137, endPoint x: 314, endPoint y: 187, distance: 52.0
click at [293, 136] on div "Отримувач Свінцова Алиса Телефон отримувача +380937974243 Адреса Одеса, Поштома…" at bounding box center [310, 159] width 149 height 65
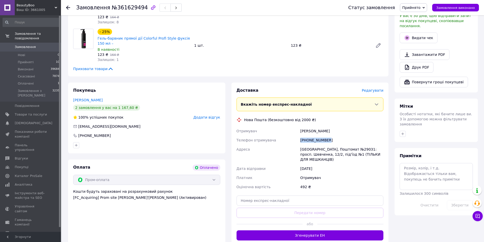
copy div "Телефон отримувача +380937974243"
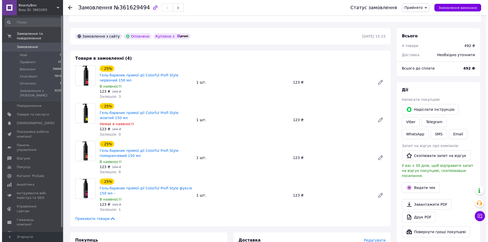
scroll to position [152, 0]
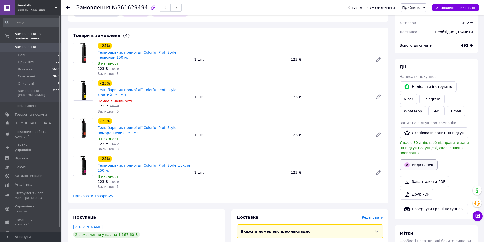
click at [415, 160] on button "Видати чек" at bounding box center [419, 165] width 38 height 11
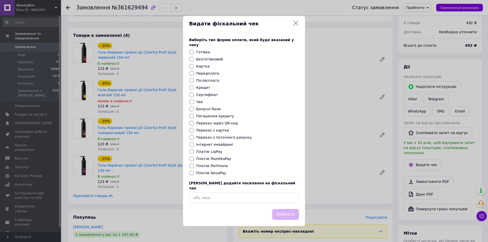
click at [203, 67] on label "Картка" at bounding box center [202, 66] width 13 height 4
click at [194, 67] on input "Картка" at bounding box center [191, 66] width 5 height 5
radio input "true"
click at [284, 210] on button "Вибрати" at bounding box center [285, 214] width 27 height 11
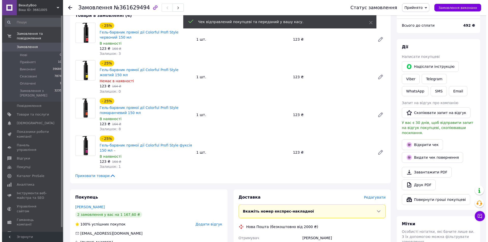
scroll to position [178, 0]
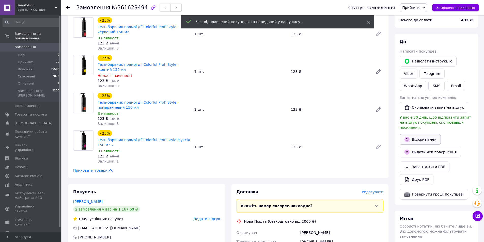
click at [423, 134] on link "Відкрити чек" at bounding box center [420, 139] width 41 height 11
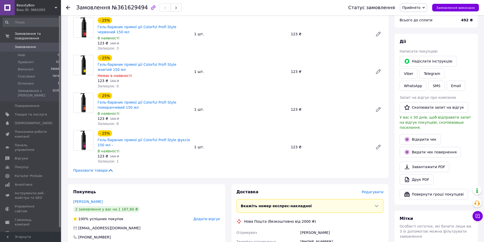
click at [369, 190] on span "Редагувати" at bounding box center [373, 192] width 22 height 4
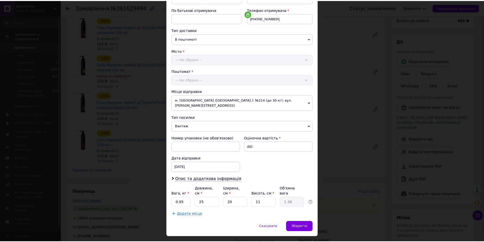
scroll to position [95, 0]
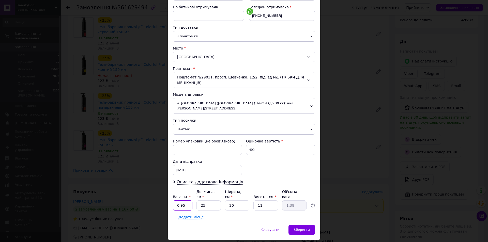
click at [188, 200] on input "0.95" at bounding box center [183, 205] width 20 height 10
type input "1"
type input "0.1"
type input "16"
type input "0.88"
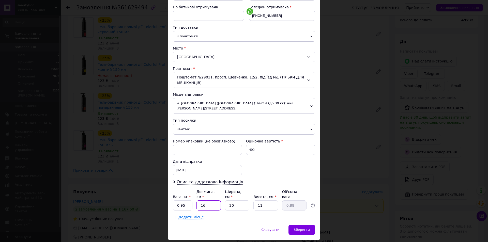
type input "16"
type input "1"
type input "0.1"
type input "10"
type input "0.44"
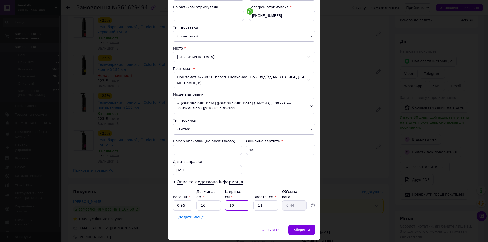
type input "10"
type input "1"
type input "0.1"
type input "10"
type input "0.4"
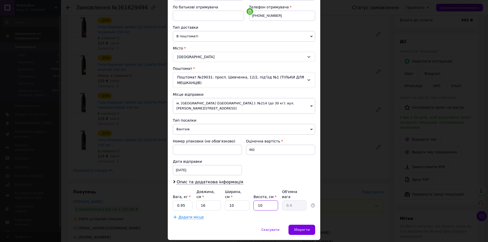
type input "10"
click at [190, 200] on input "0.95" at bounding box center [183, 205] width 20 height 10
type input "0.65"
click at [307, 228] on span "Зберегти" at bounding box center [302, 230] width 16 height 4
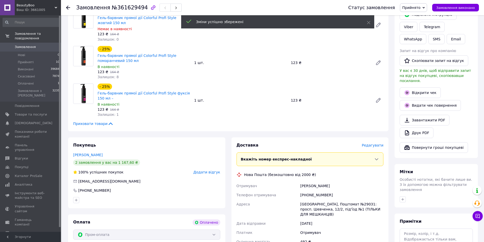
scroll to position [279, 0]
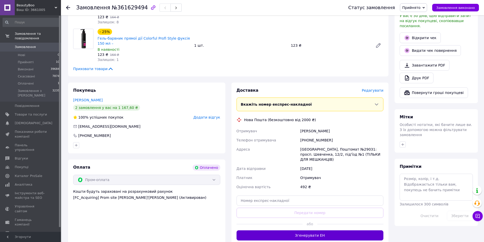
click at [325, 230] on button "Згенерувати ЕН" at bounding box center [310, 235] width 147 height 10
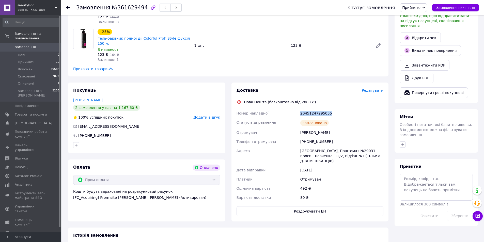
drag, startPoint x: 335, startPoint y: 105, endPoint x: 284, endPoint y: 103, distance: 51.6
click at [285, 109] on div "Номер накладної 20451247295055 Статус відправлення Заплановано Отримувач Свінцо…" at bounding box center [310, 155] width 149 height 93
copy div "Номер накладної 20451247295055"
click at [268, 206] on button "Роздрукувати ЕН" at bounding box center [310, 211] width 147 height 10
click at [443, 8] on span "Замовлення виконано" at bounding box center [455, 8] width 39 height 4
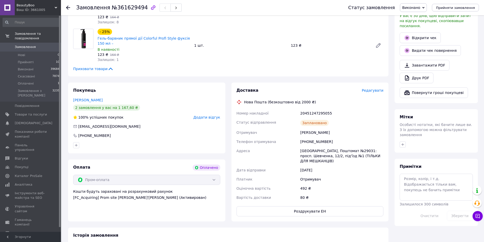
click at [151, 105] on div "2 замовлення у вас на 1 167,60 ₴" at bounding box center [146, 108] width 147 height 6
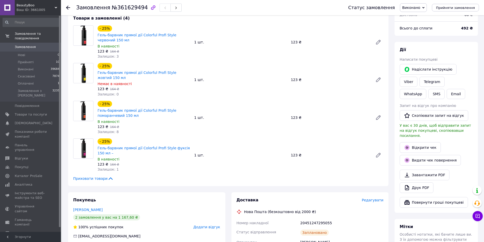
scroll to position [152, 0]
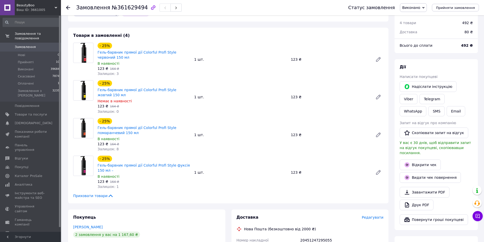
click at [69, 7] on icon at bounding box center [68, 8] width 4 height 4
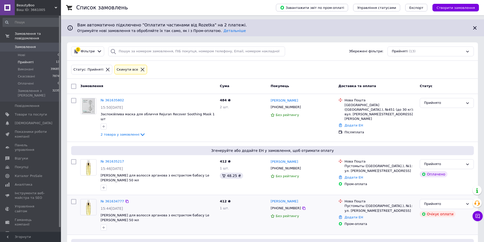
scroll to position [127, 0]
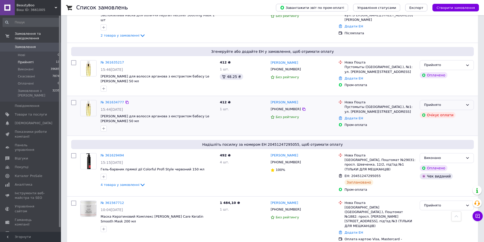
click at [430, 102] on div "Прийнято" at bounding box center [443, 104] width 39 height 5
click at [433, 120] on li "Скасовано" at bounding box center [447, 124] width 54 height 9
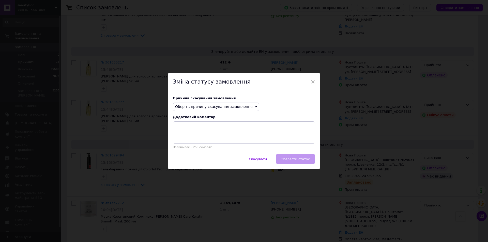
click at [225, 107] on span "Оберіть причину скасування замовлення" at bounding box center [213, 107] width 77 height 4
click at [202, 144] on li "Замовлення-дублікат" at bounding box center [216, 145] width 86 height 7
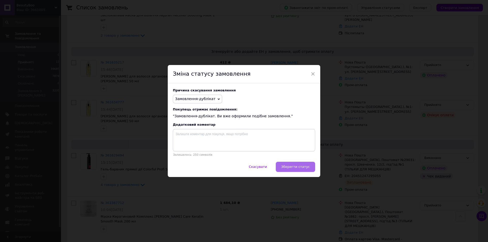
click at [290, 167] on span "Зберегти статус" at bounding box center [295, 167] width 29 height 4
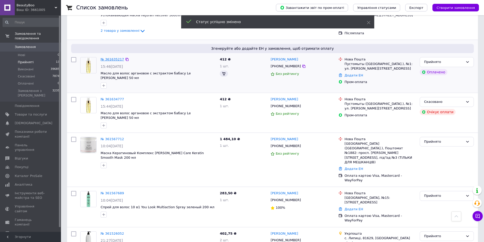
click at [107, 59] on link "№ 361635217" at bounding box center [112, 59] width 23 height 4
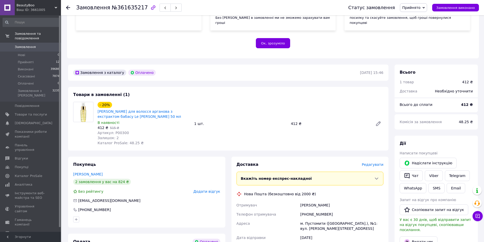
scroll to position [102, 0]
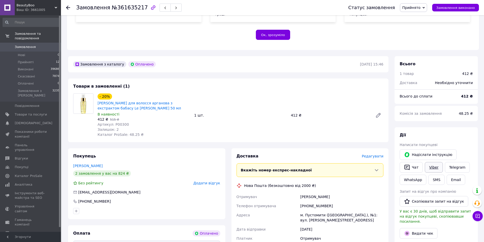
drag, startPoint x: 435, startPoint y: 161, endPoint x: 428, endPoint y: 152, distance: 10.8
click at [435, 162] on link "Viber" at bounding box center [434, 167] width 18 height 11
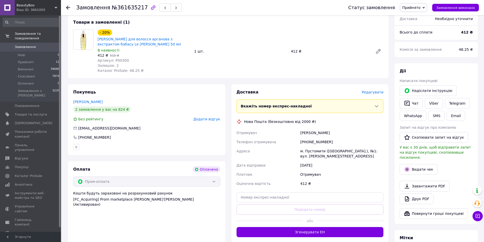
scroll to position [203, 0]
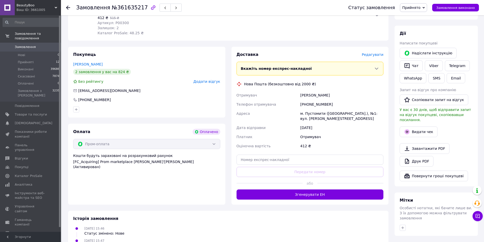
drag, startPoint x: 332, startPoint y: 92, endPoint x: 274, endPoint y: 89, distance: 57.5
click at [280, 91] on div "Отримувач Камілія Гнатів Телефон отримувача +380669762855 Адреса м. Пустомити (…" at bounding box center [310, 121] width 149 height 60
drag, startPoint x: 140, startPoint y: 124, endPoint x: 253, endPoint y: 129, distance: 112.6
click at [147, 129] on div "Оплата Оплачено" at bounding box center [146, 132] width 147 height 6
click at [285, 98] on div "Отримувач Камілія Гнатів Телефон отримувача +380669762855 Адреса м. Пустомити (…" at bounding box center [310, 121] width 149 height 60
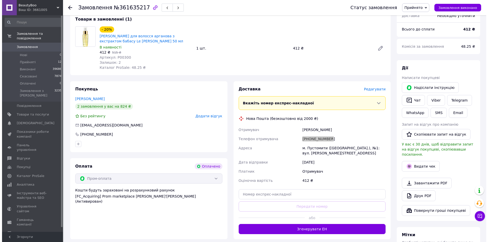
scroll to position [178, 0]
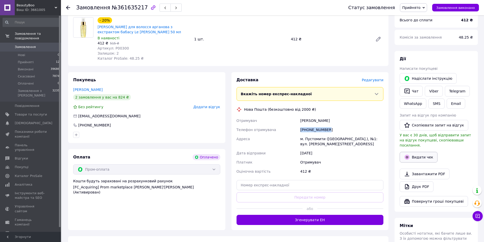
drag, startPoint x: 420, startPoint y: 146, endPoint x: 417, endPoint y: 142, distance: 4.7
click at [420, 152] on button "Видати чек" at bounding box center [419, 157] width 38 height 11
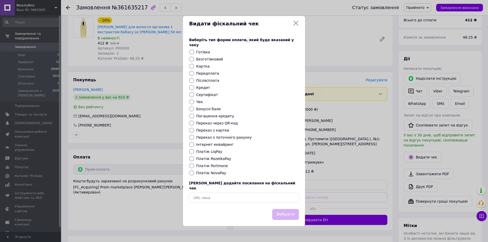
click at [201, 67] on label "Картка" at bounding box center [202, 66] width 13 height 4
click at [194, 67] on input "Картка" at bounding box center [191, 66] width 5 height 5
radio input "true"
click at [283, 209] on button "Вибрати" at bounding box center [285, 214] width 27 height 11
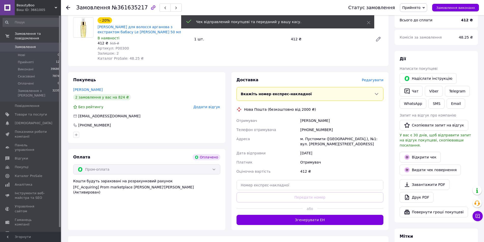
click at [422, 152] on link "Відкрити чек" at bounding box center [420, 157] width 41 height 11
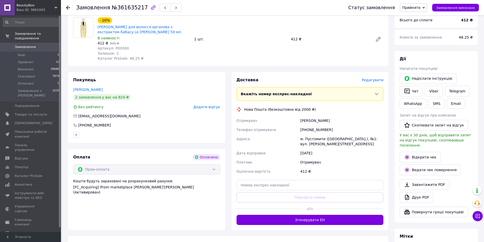
click at [375, 72] on div "Доставка Редагувати Вкажіть номер експрес-накладної Обов'язково введіть номер е…" at bounding box center [309, 151] width 157 height 158
click at [375, 78] on span "Редагувати" at bounding box center [373, 80] width 22 height 4
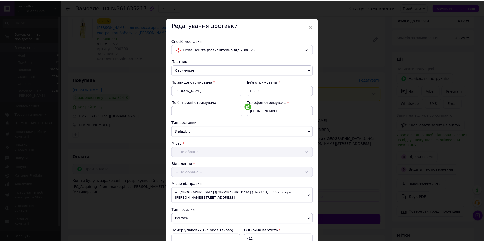
scroll to position [95, 0]
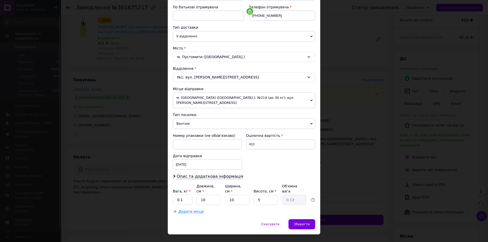
click at [193, 118] on span "Вантаж" at bounding box center [244, 123] width 142 height 11
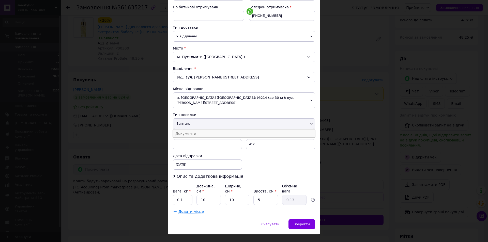
click at [193, 130] on li "Документи" at bounding box center [244, 134] width 142 height 8
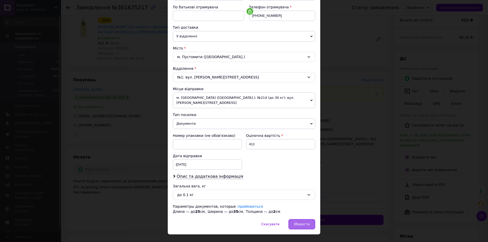
click at [303, 222] on span "Зберегти" at bounding box center [302, 224] width 16 height 4
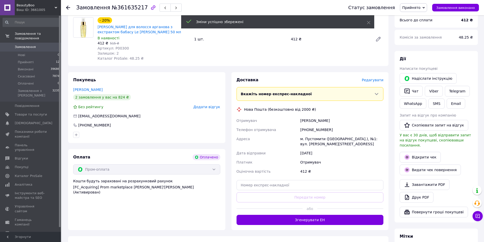
click at [303, 218] on button "Згенерувати ЕН" at bounding box center [310, 220] width 147 height 10
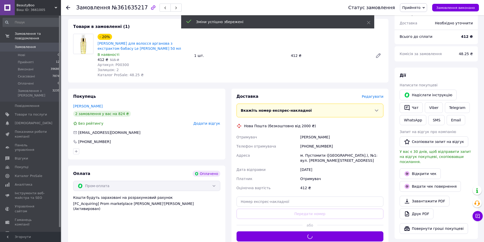
scroll to position [152, 0]
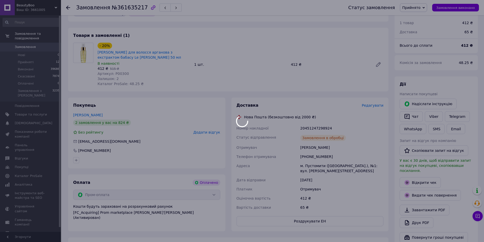
click at [328, 123] on body "BeautyBoo Ваш ID: 3661005 Сайт BeautyBoo Кабінет покупця Перевірити стан систем…" at bounding box center [242, 112] width 484 height 529
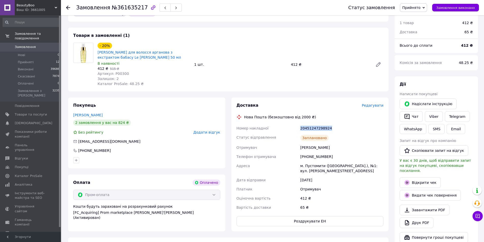
drag, startPoint x: 330, startPoint y: 123, endPoint x: 299, endPoint y: 125, distance: 30.8
click at [299, 125] on div "20451247298924" at bounding box center [341, 128] width 85 height 9
click at [282, 216] on button "Роздрукувати ЕН" at bounding box center [310, 221] width 147 height 10
drag, startPoint x: 460, startPoint y: 11, endPoint x: 245, endPoint y: 234, distance: 309.9
click at [460, 11] on button "Замовлення виконано" at bounding box center [455, 8] width 47 height 8
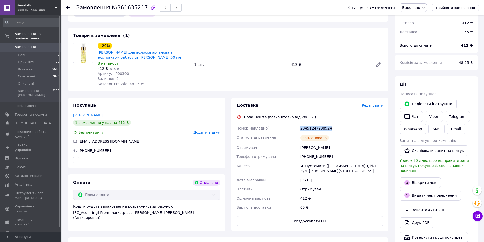
click at [135, 148] on div "Покупець Камілія Гнатів 1 замовлення у вас на 412 ₴ Без рейтингу Додати відгук …" at bounding box center [146, 133] width 157 height 71
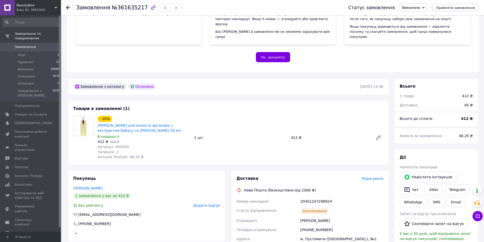
scroll to position [127, 0]
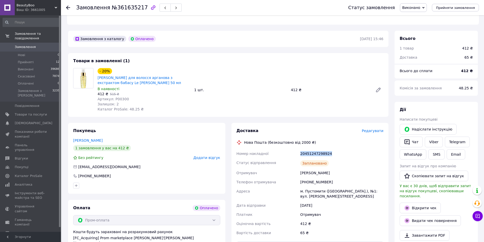
drag, startPoint x: 332, startPoint y: 150, endPoint x: 295, endPoint y: 150, distance: 36.8
click at [295, 150] on div "Номер накладної 20451247298924 Статус відправлення Заплановано Отримувач Камілі…" at bounding box center [310, 193] width 149 height 88
click at [68, 8] on use at bounding box center [68, 8] width 4 height 4
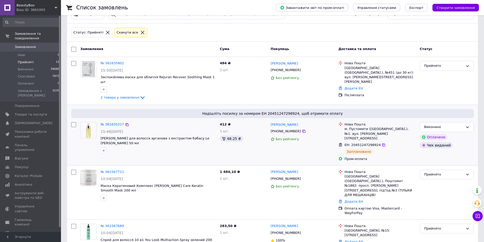
scroll to position [76, 0]
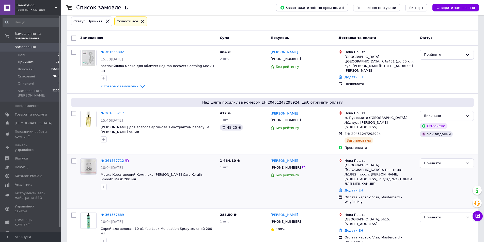
click at [114, 159] on link "№ 361567712" at bounding box center [112, 161] width 23 height 4
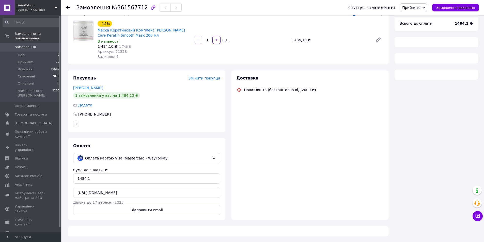
scroll to position [39, 0]
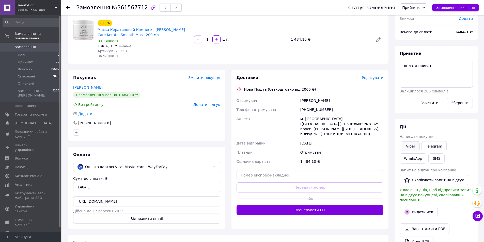
click at [408, 145] on link "Viber" at bounding box center [411, 146] width 18 height 10
click at [68, 9] on icon at bounding box center [68, 8] width 4 height 4
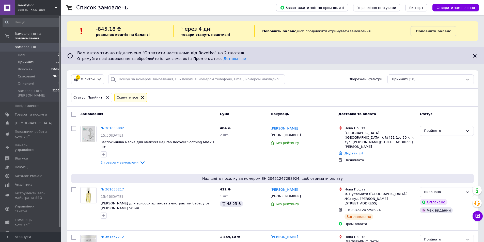
click at [28, 59] on li "Прийняті 10" at bounding box center [31, 62] width 62 height 7
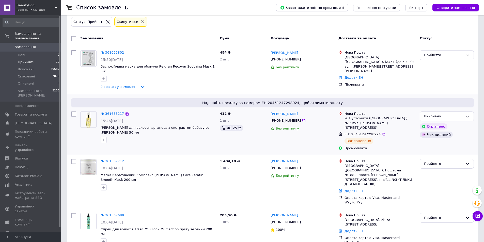
scroll to position [127, 0]
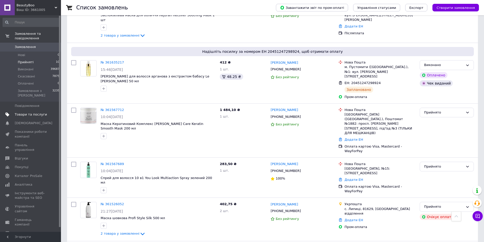
click at [22, 112] on span "Товари та послуги" at bounding box center [31, 114] width 32 height 5
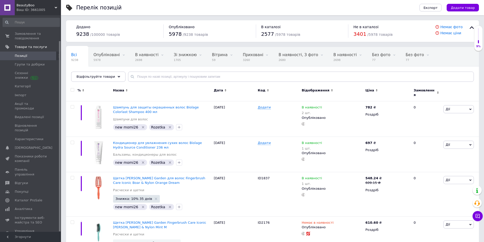
scroll to position [29, 0]
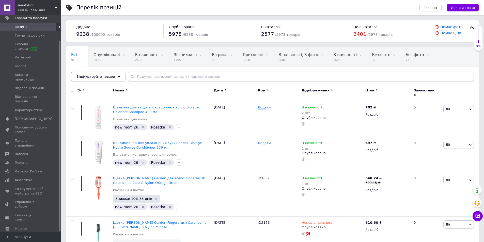
click at [99, 78] on span "Відфільтруйте товари" at bounding box center [95, 77] width 39 height 4
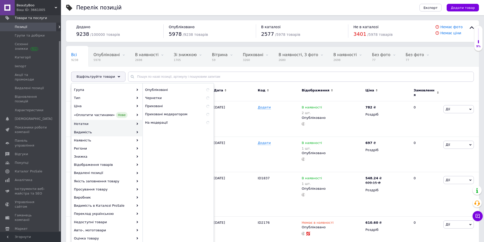
click at [83, 123] on div "Нотатки" at bounding box center [107, 124] width 71 height 8
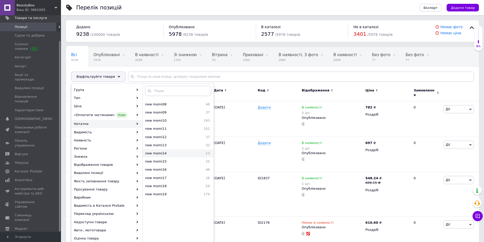
scroll to position [381, 0]
click at [164, 173] on span "new momi26" at bounding box center [169, 175] width 49 height 5
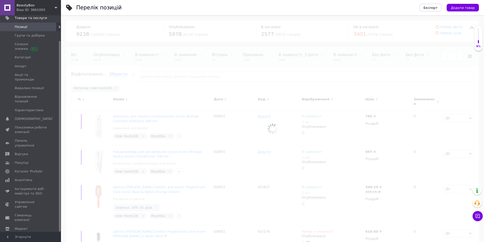
scroll to position [0, 80]
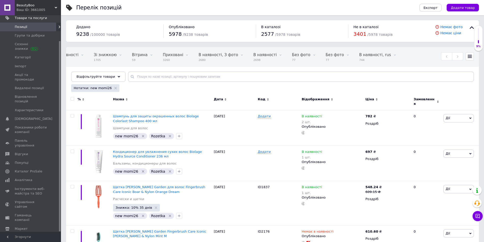
click at [73, 99] on input "checkbox" at bounding box center [72, 98] width 3 height 3
checkbox input "true"
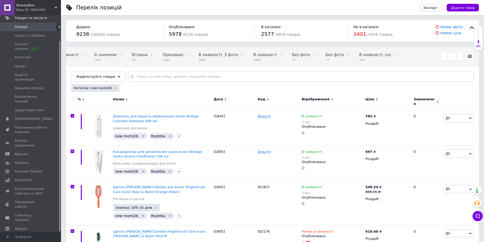
checkbox input "true"
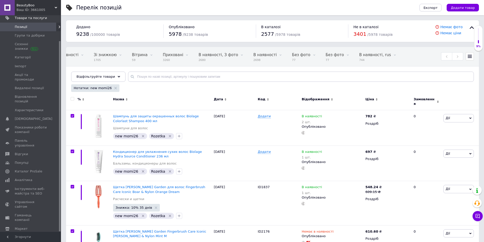
checkbox input "true"
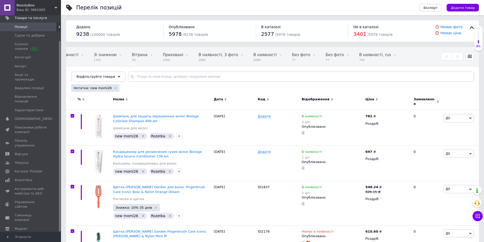
checkbox input "true"
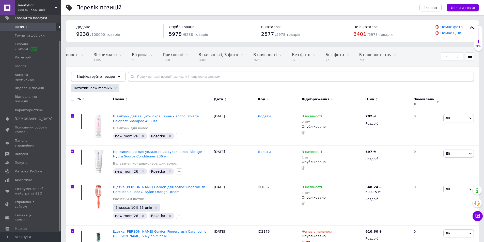
checkbox input "true"
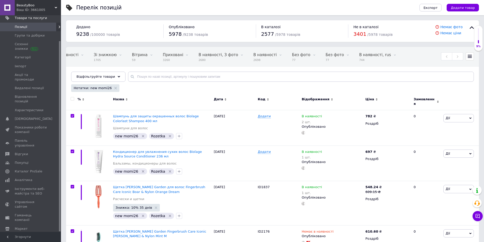
checkbox input "true"
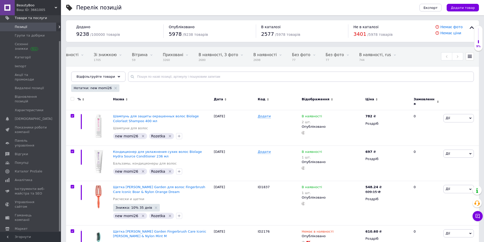
checkbox input "true"
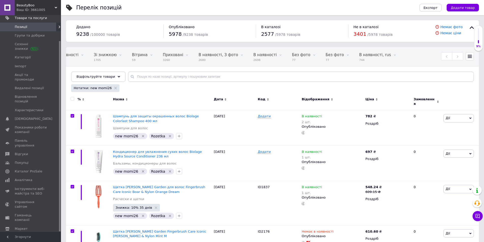
checkbox input "true"
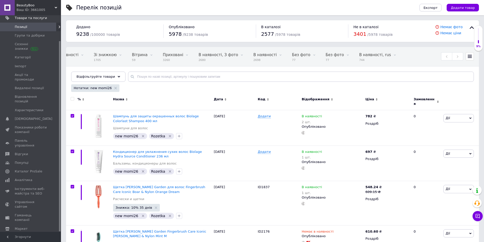
checkbox input "true"
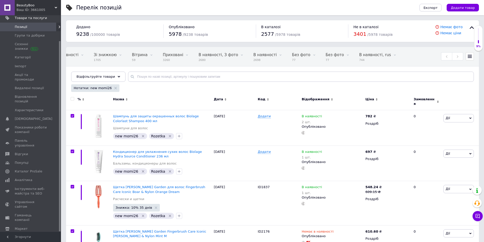
checkbox input "true"
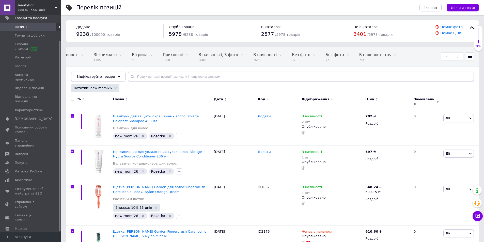
checkbox input "true"
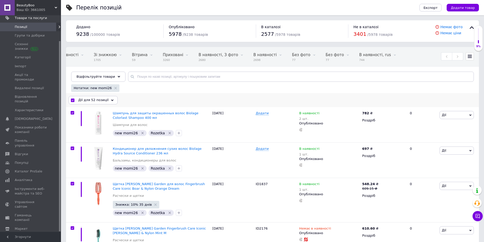
click at [101, 101] on span "Дії для 52 позиції" at bounding box center [93, 100] width 30 height 5
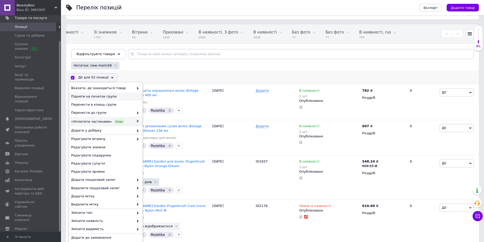
scroll to position [51, 0]
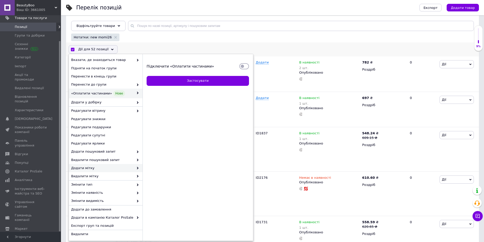
click at [95, 167] on span "Додати мітку" at bounding box center [102, 168] width 63 height 5
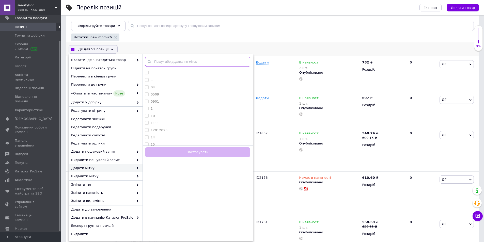
click at [176, 63] on input "text" at bounding box center [197, 62] width 105 height 10
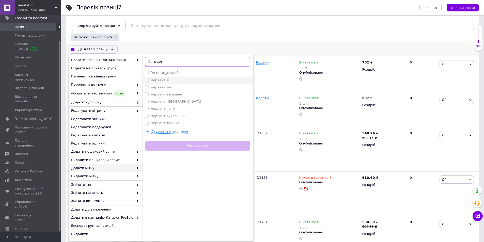
type input "мерч"
click at [160, 81] on label "мерчант_ru" at bounding box center [161, 80] width 20 height 4
checkbox input "true"
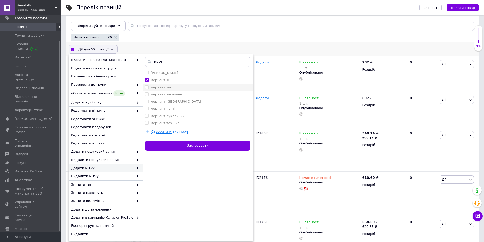
click at [159, 87] on label "мерчант_ua" at bounding box center [161, 87] width 20 height 4
checkbox input "true"
click at [179, 147] on button "Застосувати" at bounding box center [197, 146] width 105 height 10
checkbox input "false"
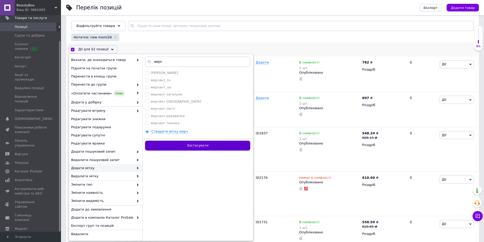
checkbox input "false"
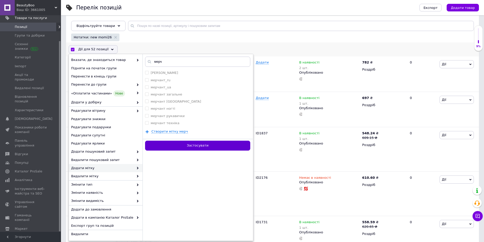
checkbox input "false"
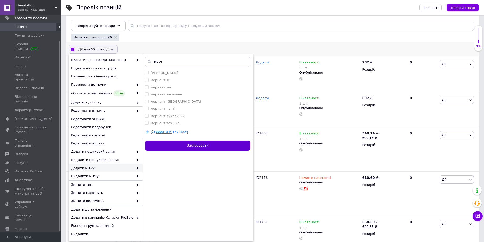
checkbox input "false"
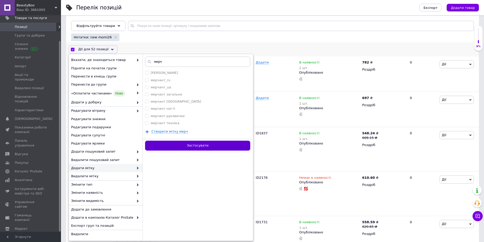
checkbox input "false"
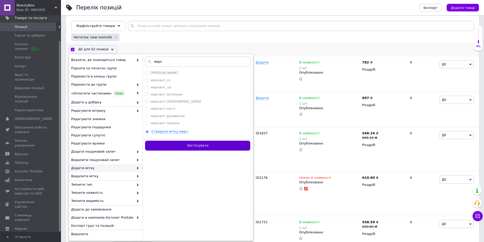
checkbox input "false"
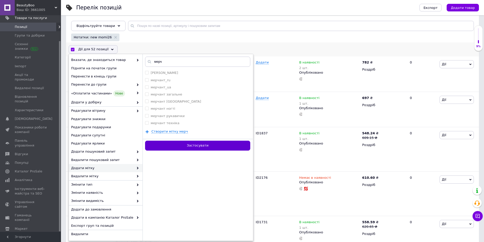
checkbox input "false"
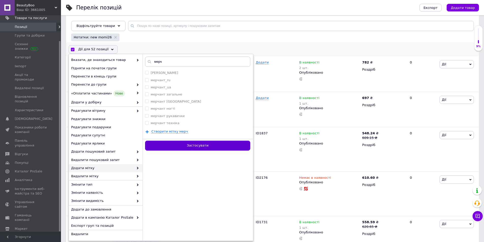
checkbox input "false"
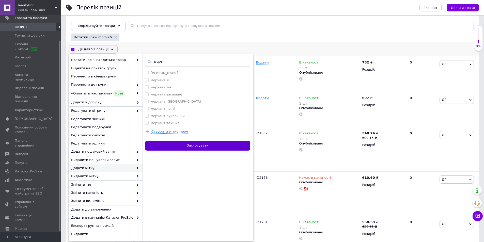
checkbox input "false"
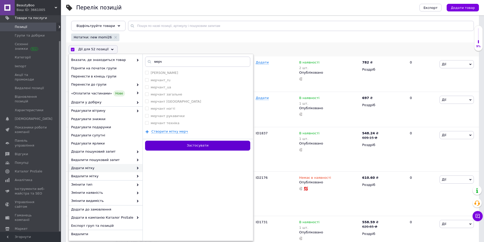
checkbox input "false"
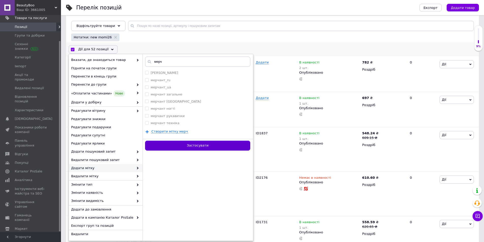
checkbox input "false"
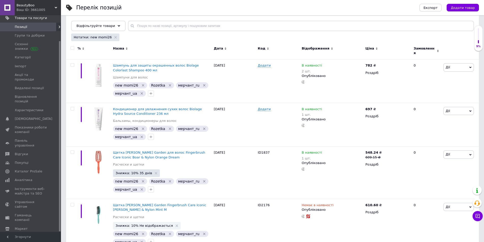
click at [73, 48] on input "checkbox" at bounding box center [72, 47] width 3 height 3
checkbox input "true"
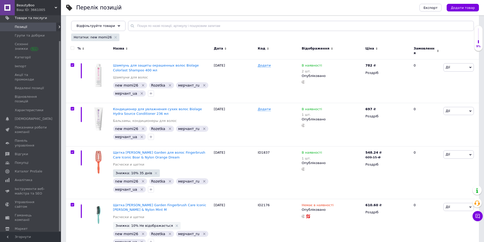
checkbox input "true"
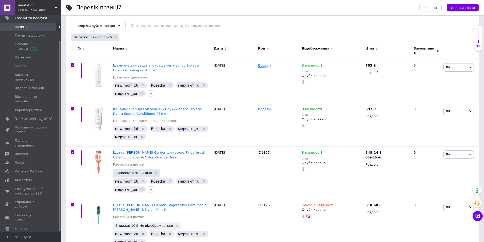
checkbox input "true"
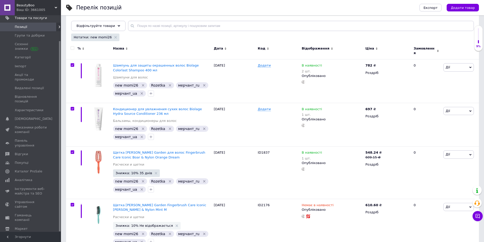
checkbox input "true"
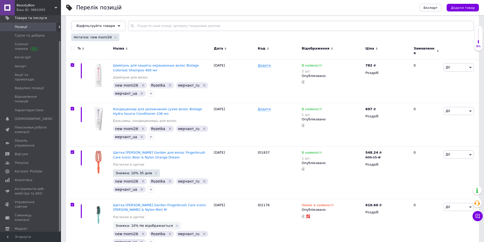
checkbox input "true"
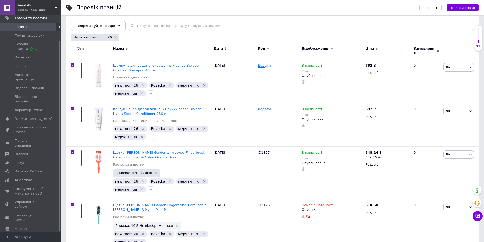
checkbox input "true"
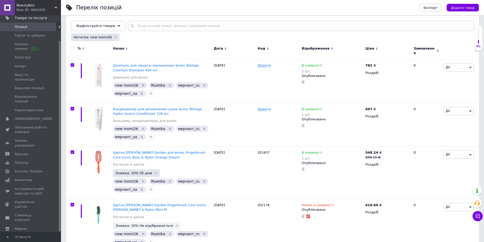
checkbox input "true"
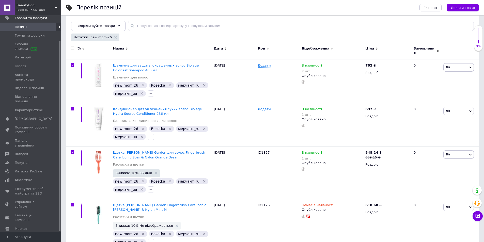
checkbox input "true"
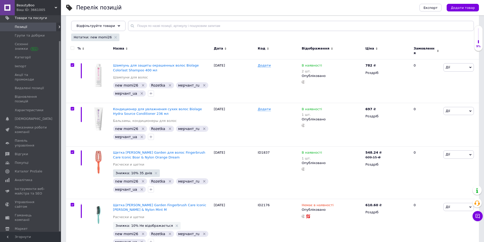
checkbox input "true"
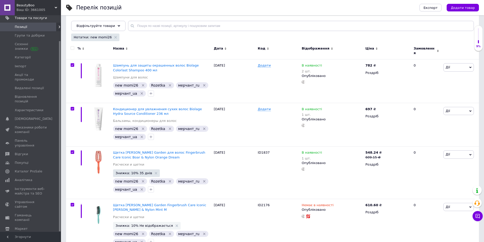
checkbox input "true"
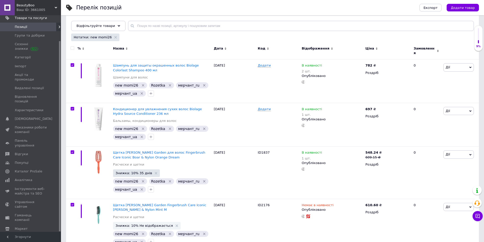
checkbox input "true"
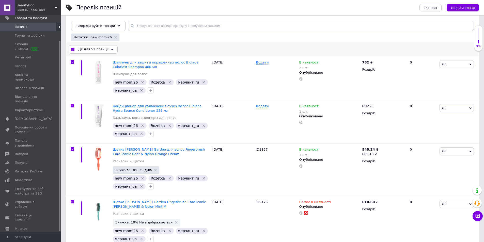
click at [89, 49] on span "Дії для 52 позиції" at bounding box center [93, 49] width 30 height 5
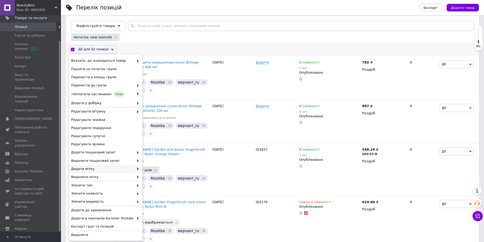
click at [93, 169] on span "Додати мітку" at bounding box center [102, 169] width 63 height 5
click at [130, 168] on span "Додати мітку" at bounding box center [102, 169] width 63 height 5
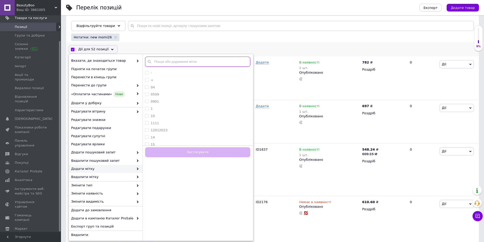
click at [167, 61] on input "text" at bounding box center [197, 62] width 105 height 10
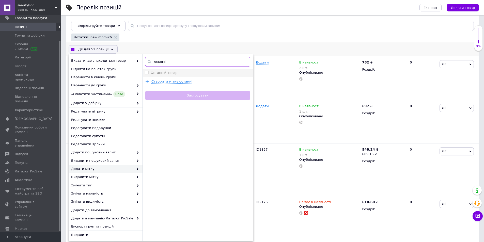
type input "останні"
click at [144, 72] on li "Останній товар" at bounding box center [198, 72] width 110 height 7
checkbox input "true"
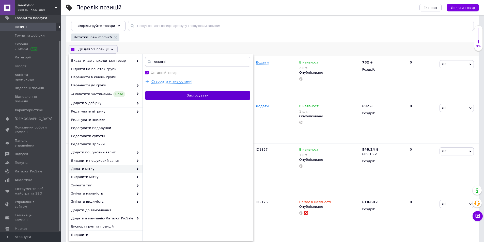
click at [166, 94] on button "Застосувати" at bounding box center [197, 96] width 105 height 10
checkbox input "false"
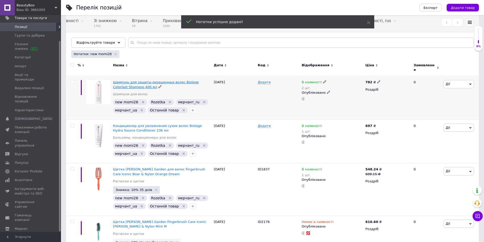
scroll to position [25, 0]
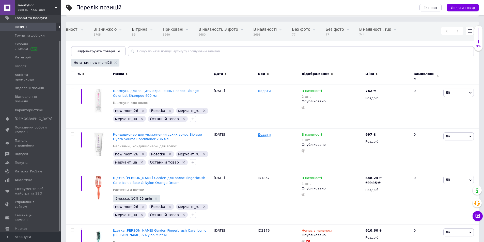
drag, startPoint x: 24, startPoint y: 27, endPoint x: 208, endPoint y: 0, distance: 186.2
click at [25, 27] on span "Позиції" at bounding box center [21, 27] width 12 height 5
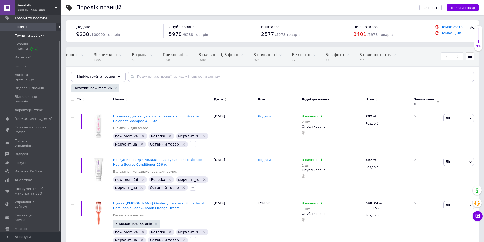
click at [25, 36] on span "Групи та добірки" at bounding box center [30, 35] width 30 height 5
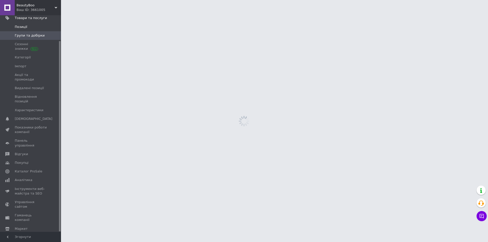
click at [25, 29] on span "Позиції" at bounding box center [21, 27] width 12 height 5
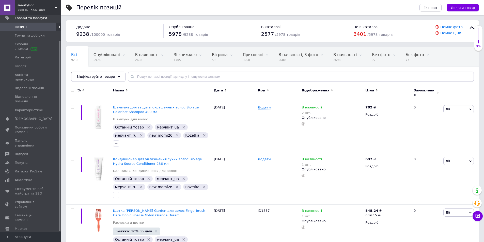
click at [432, 9] on span "Експорт" at bounding box center [431, 8] width 14 height 4
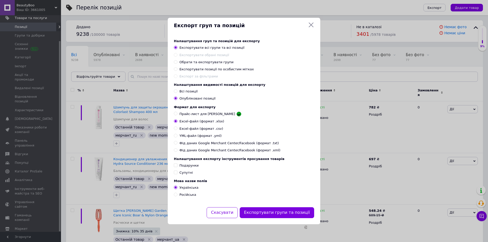
click at [193, 68] on span "Експортувати позиції по особистим мітках" at bounding box center [216, 69] width 74 height 4
click at [177, 68] on input "Експортувати позиції по особистим мітках" at bounding box center [175, 68] width 3 height 3
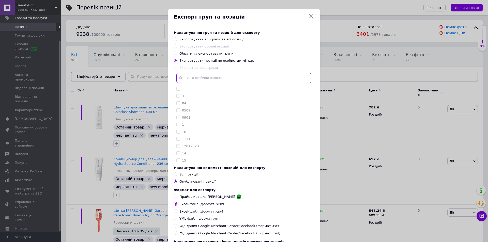
click at [194, 81] on input "text" at bounding box center [243, 78] width 135 height 10
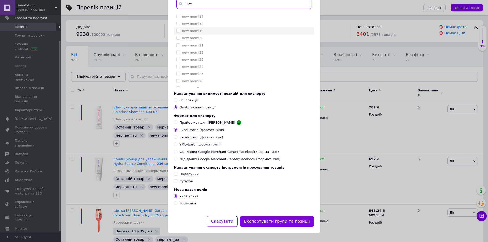
scroll to position [131, 0]
click at [195, 75] on label "new momi26" at bounding box center [192, 77] width 21 height 4
click at [264, 221] on button "Експортувати групи та позиції" at bounding box center [277, 221] width 74 height 11
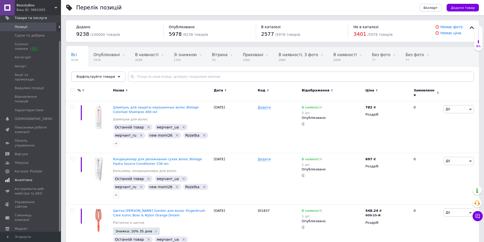
drag, startPoint x: 26, startPoint y: 110, endPoint x: 40, endPoint y: 112, distance: 13.4
click at [26, 117] on span "[DEMOGRAPHIC_DATA]" at bounding box center [34, 119] width 38 height 5
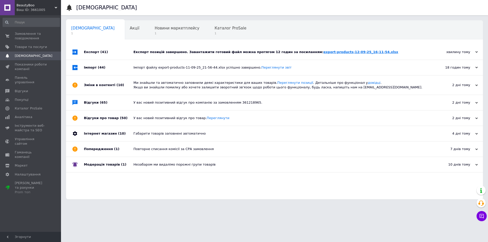
click at [323, 53] on link "export-products-12-09-25_16-11-54.xlsx" at bounding box center [360, 52] width 75 height 4
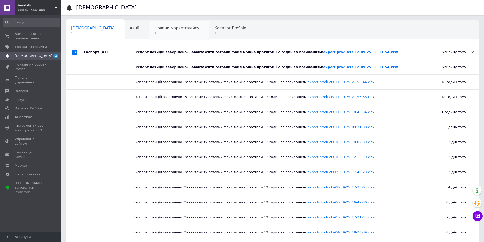
click at [154, 28] on span "Новини маркетплейсу" at bounding box center [176, 28] width 45 height 5
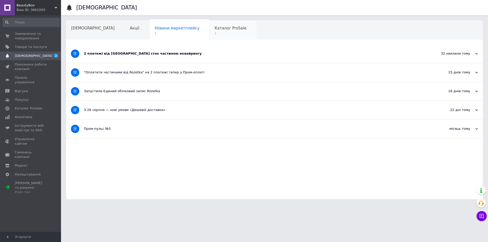
click at [214, 30] on span "Каталог ProSale" at bounding box center [230, 28] width 32 height 5
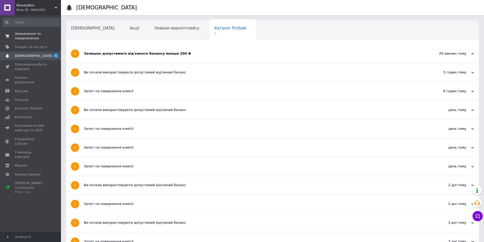
click at [31, 36] on span "Замовлення та повідомлення" at bounding box center [31, 36] width 32 height 9
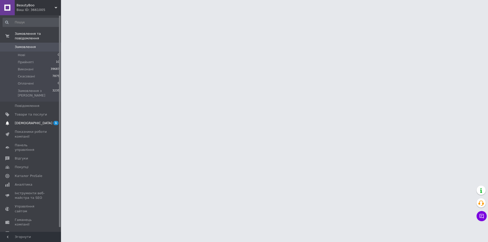
click at [29, 121] on span "[DEMOGRAPHIC_DATA]" at bounding box center [34, 123] width 38 height 5
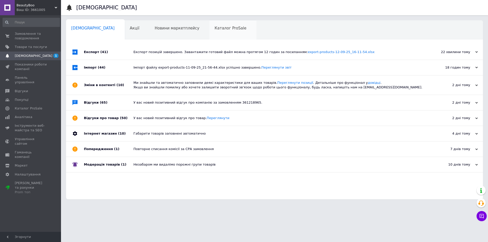
click at [214, 28] on span "Каталог ProSale" at bounding box center [230, 28] width 32 height 5
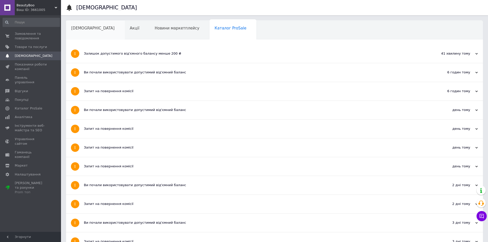
click at [101, 31] on div "[DEMOGRAPHIC_DATA]" at bounding box center [95, 30] width 59 height 19
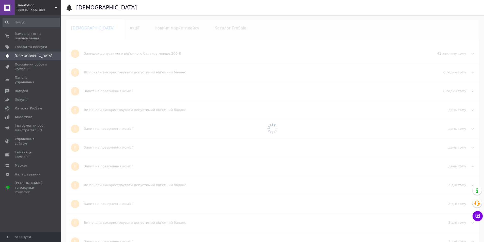
click at [84, 30] on div at bounding box center [272, 128] width 423 height 227
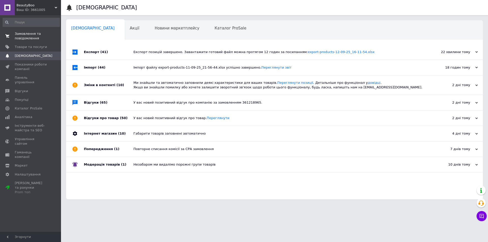
click at [27, 33] on span "Замовлення та повідомлення" at bounding box center [31, 36] width 32 height 9
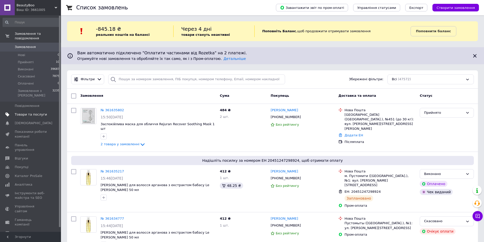
click at [23, 112] on span "Товари та послуги" at bounding box center [31, 114] width 32 height 5
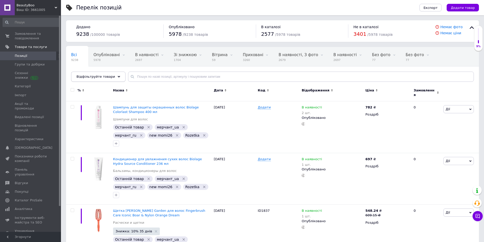
click at [98, 75] on span "Відфільтруйте товари" at bounding box center [95, 77] width 39 height 4
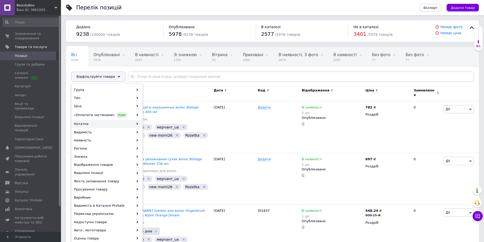
click at [85, 126] on div "Нотатки" at bounding box center [107, 124] width 71 height 8
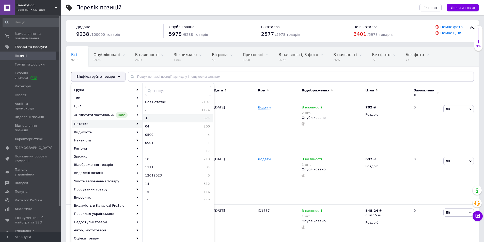
drag, startPoint x: 137, startPoint y: 124, endPoint x: 168, endPoint y: 119, distance: 31.6
click at [137, 124] on use at bounding box center [138, 124] width 2 height 2
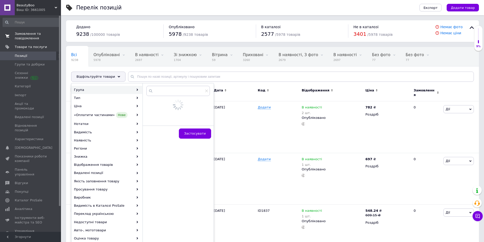
click at [36, 35] on span "Замовлення та повідомлення" at bounding box center [31, 36] width 32 height 9
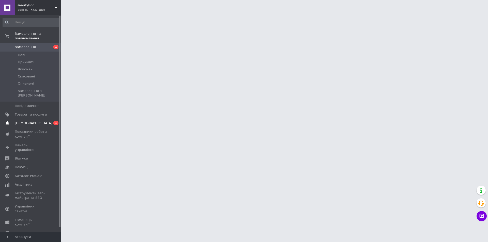
click at [22, 121] on span "[DEMOGRAPHIC_DATA]" at bounding box center [34, 123] width 38 height 5
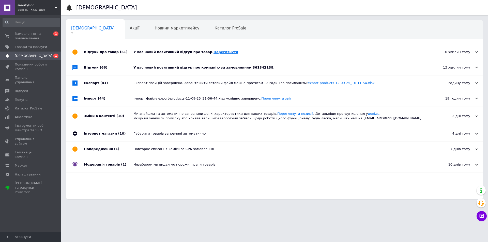
click at [213, 52] on link "Переглянути" at bounding box center [225, 52] width 25 height 4
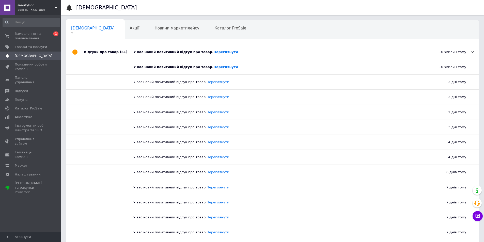
click at [73, 29] on span "[DEMOGRAPHIC_DATA]" at bounding box center [92, 28] width 43 height 5
drag, startPoint x: 22, startPoint y: 87, endPoint x: 28, endPoint y: 85, distance: 6.1
click at [22, 89] on span "Відгуки" at bounding box center [21, 91] width 13 height 5
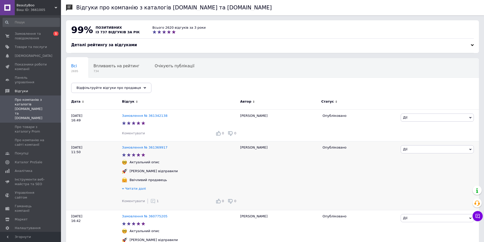
drag, startPoint x: 150, startPoint y: 202, endPoint x: 164, endPoint y: 189, distance: 19.4
click at [150, 202] on icon at bounding box center [152, 201] width 5 height 5
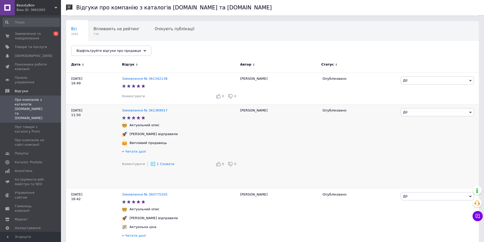
scroll to position [76, 0]
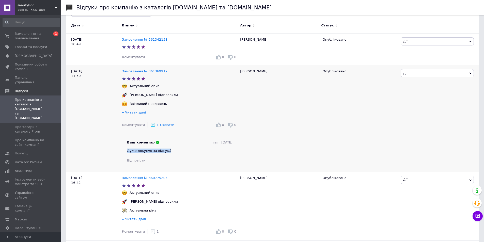
drag, startPoint x: 164, startPoint y: 151, endPoint x: 123, endPoint y: 153, distance: 40.7
click at [123, 153] on div "Ваш коментар [DATE] Дуже дякуємо за відгук.) Відповісти" at bounding box center [180, 151] width 116 height 23
copy span "Дуже дякуємо за відгук.)"
click at [128, 56] on span "Коментувати" at bounding box center [133, 57] width 23 height 4
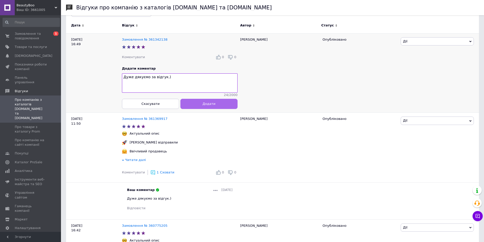
type textarea "Дуже дякуємо за відгук.)"
click at [195, 109] on button "Додати" at bounding box center [208, 104] width 57 height 10
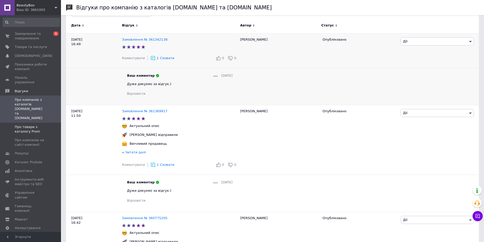
click at [30, 125] on span "Про товари з каталогу Prom" at bounding box center [31, 129] width 32 height 9
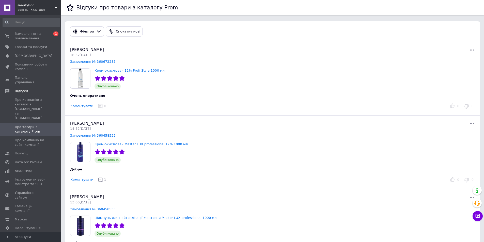
click at [84, 106] on button "Коментувати" at bounding box center [81, 106] width 23 height 5
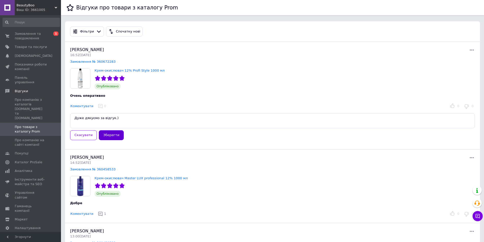
type textarea "Дуже дякуємо за відгук.)"
click at [107, 133] on button "Зберегти" at bounding box center [111, 135] width 25 height 10
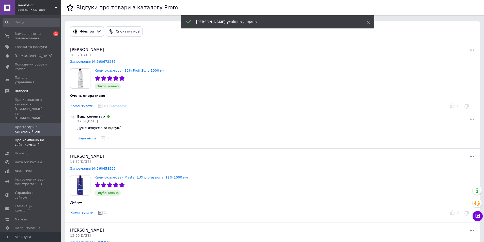
click at [31, 138] on span "Про компанію на сайті компанії" at bounding box center [31, 142] width 32 height 9
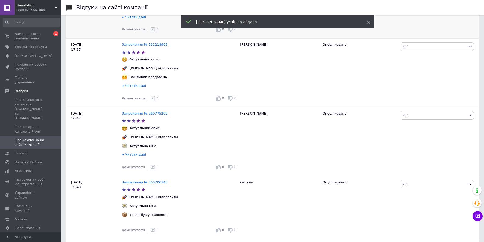
scroll to position [203, 0]
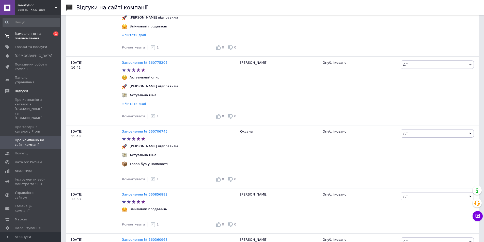
click at [29, 34] on span "Замовлення та повідомлення" at bounding box center [31, 36] width 32 height 9
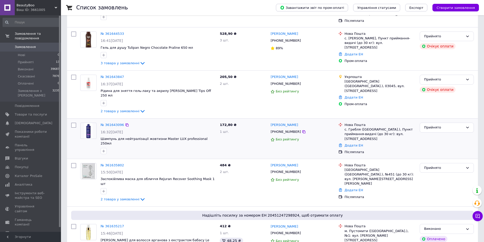
scroll to position [127, 0]
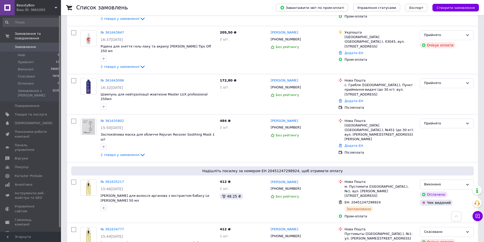
click at [115, 119] on link "№ 361635802" at bounding box center [112, 121] width 23 height 4
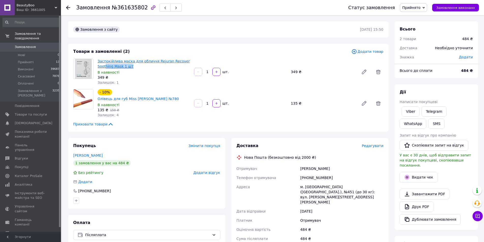
drag, startPoint x: 118, startPoint y: 66, endPoint x: 113, endPoint y: 67, distance: 5.6
click at [104, 65] on span "Заспокійлива маска для обличчя Rejuran Recover Soothing Mask 1 шт" at bounding box center [144, 64] width 92 height 10
click at [148, 75] on div "349 ₴" at bounding box center [144, 77] width 92 height 5
drag, startPoint x: 96, startPoint y: 59, endPoint x: 120, endPoint y: 66, distance: 26.0
click at [120, 66] on div "Заспокійлива маска для обличчя Rejuran Recover Soothing Mask 1 шт В наявності 3…" at bounding box center [144, 72] width 97 height 28
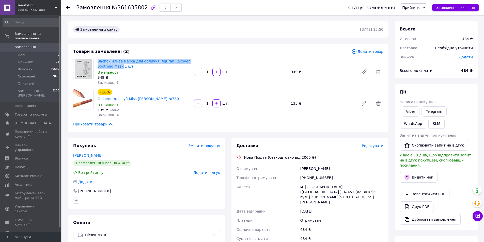
copy link "Заспокійлива маска для обличчя Rejuran Recover Soothing Mask"
click at [366, 71] on icon at bounding box center [364, 72] width 4 height 4
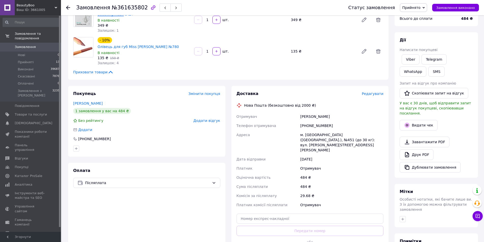
scroll to position [102, 0]
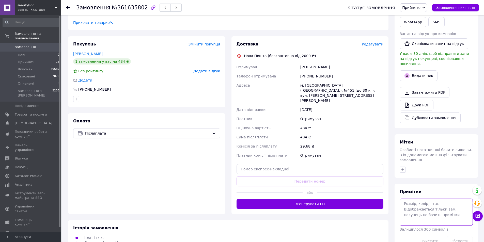
click at [429, 206] on textarea at bounding box center [436, 212] width 73 height 27
type textarea "d"
type textarea "вибиває"
click at [462, 236] on button "Зберегти" at bounding box center [460, 241] width 26 height 10
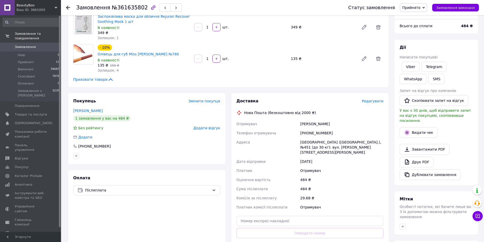
scroll to position [124, 0]
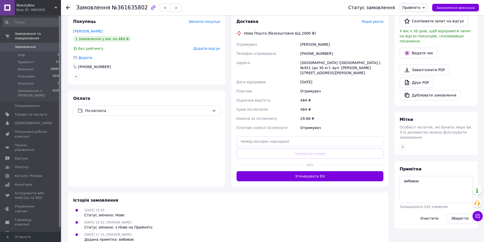
click at [70, 7] on icon at bounding box center [68, 8] width 4 height 4
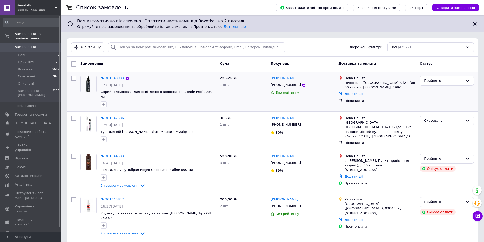
scroll to position [102, 0]
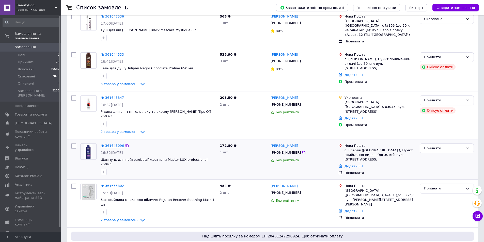
click at [112, 144] on link "№ 361643096" at bounding box center [112, 146] width 23 height 4
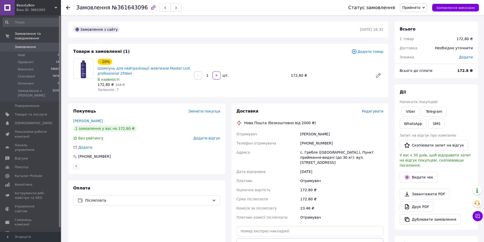
drag, startPoint x: 334, startPoint y: 135, endPoint x: 288, endPoint y: 130, distance: 46.3
click at [297, 134] on div "Отримувач Сочка Світлана Телефон отримувача +380683392335 Адреса с. Гребля (Зак…" at bounding box center [310, 176] width 149 height 92
copy div "Отримувач Сочка Світлана"
drag, startPoint x: 328, startPoint y: 143, endPoint x: 287, endPoint y: 140, distance: 41.0
click at [289, 141] on div "Отримувач Сочка Світлана Телефон отримувача +380683392335 Адреса с. Гребля (Зак…" at bounding box center [310, 176] width 149 height 92
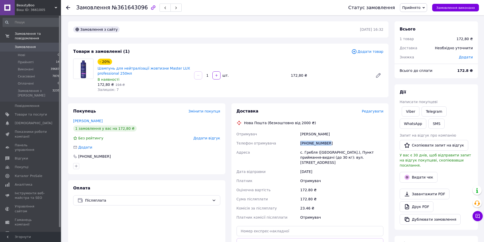
copy div "Телефон отримувача +380683392335"
click at [418, 172] on button "Видати чек" at bounding box center [419, 177] width 38 height 11
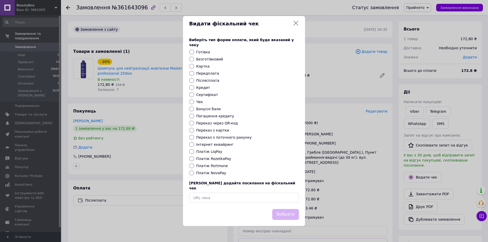
click at [198, 66] on label "Картка" at bounding box center [202, 66] width 13 height 4
click at [194, 66] on input "Картка" at bounding box center [191, 66] width 5 height 5
radio input "true"
drag, startPoint x: 297, startPoint y: 212, endPoint x: 307, endPoint y: 210, distance: 10.7
click at [297, 212] on button "Вибрати" at bounding box center [285, 214] width 27 height 11
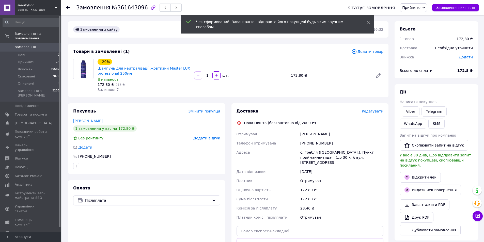
click at [426, 172] on link "Відкрити чек" at bounding box center [420, 177] width 41 height 11
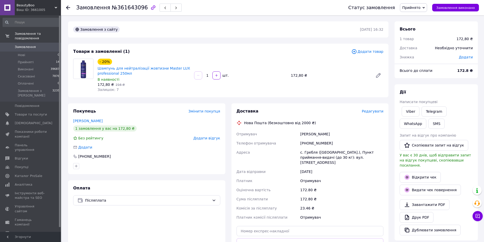
click at [378, 111] on span "Редагувати" at bounding box center [373, 111] width 22 height 4
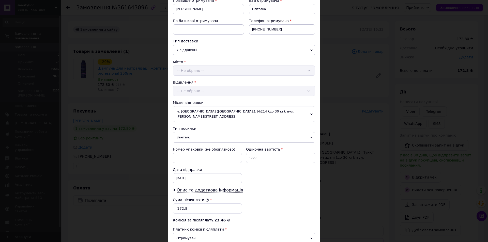
scroll to position [102, 0]
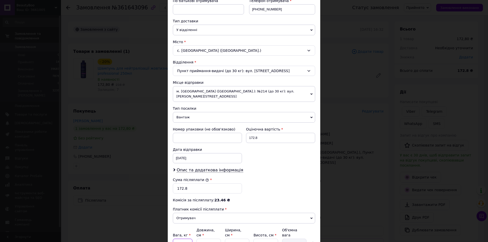
click at [187, 239] on input "0.3" at bounding box center [183, 244] width 20 height 10
type input "1"
type input "0.1"
type input "16"
type input "0.44"
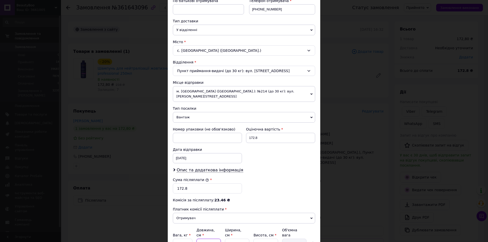
type input "16"
type input "1"
type input "0.1"
type input "10"
type input "0.44"
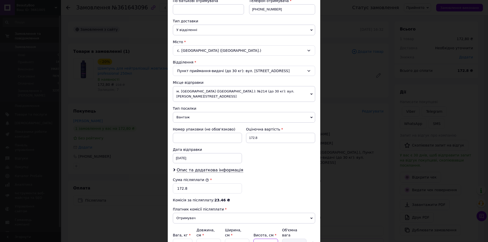
type input "1"
type input "0.1"
type input "10"
type input "0.4"
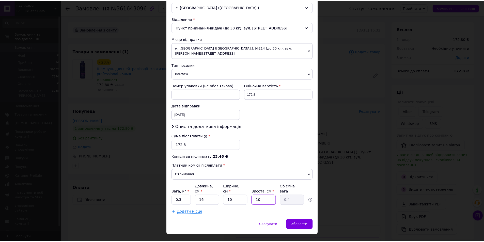
scroll to position [146, 0]
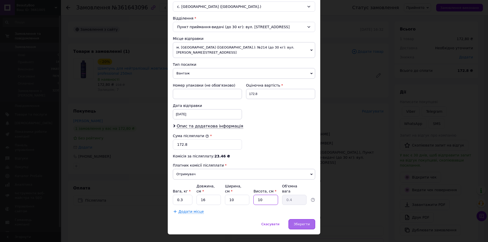
type input "10"
click at [309, 219] on div "Зберегти" at bounding box center [301, 224] width 27 height 10
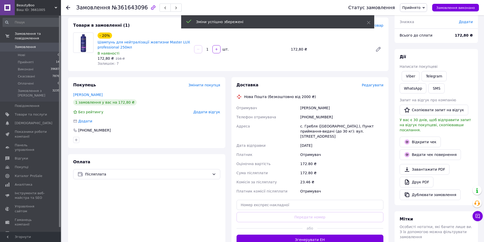
scroll to position [51, 0]
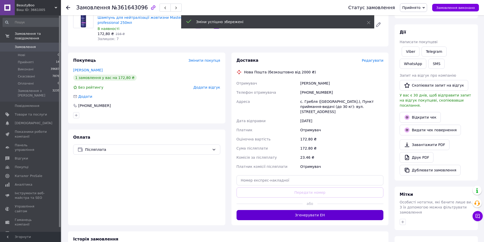
click at [291, 214] on button "Згенерувати ЕН" at bounding box center [310, 215] width 147 height 10
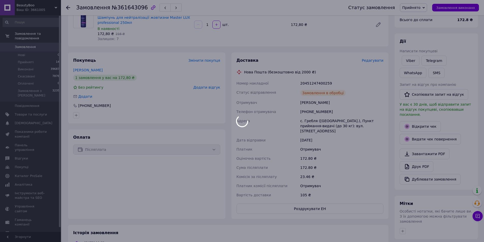
drag, startPoint x: 329, startPoint y: 82, endPoint x: 293, endPoint y: 82, distance: 36.3
click at [293, 82] on div at bounding box center [242, 121] width 484 height 242
click at [298, 83] on div at bounding box center [242, 121] width 484 height 242
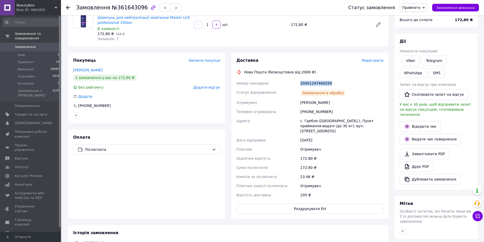
drag, startPoint x: 298, startPoint y: 83, endPoint x: 347, endPoint y: 82, distance: 48.5
click at [347, 82] on div "Номер накладної 20451247400259 Статус відправлення Замовлення в обробці Отримув…" at bounding box center [310, 139] width 149 height 121
copy div "Номер накладної 20451247400259"
click at [273, 204] on button "Роздрукувати ЕН" at bounding box center [310, 209] width 147 height 10
click at [428, 78] on button "SMS" at bounding box center [436, 73] width 16 height 10
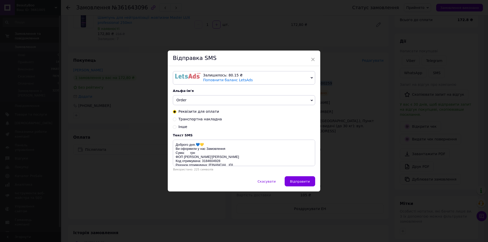
click at [210, 121] on span "Транспортна накладна" at bounding box center [199, 119] width 43 height 4
click at [176, 121] on input "Транспортна накладна" at bounding box center [175, 119] width 4 height 4
radio input "true"
radio input "false"
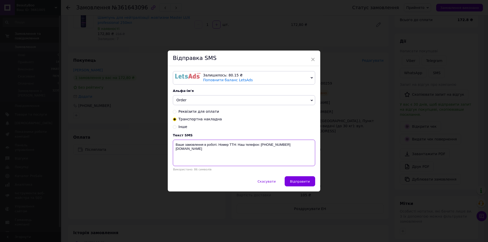
click at [236, 146] on textarea "Ваше замовлення в роботі. Номер ТТН: Наш телефон: +380974223055 www.beautyboo.c…" at bounding box center [244, 153] width 142 height 26
paste textarea "20451247400259"
click at [174, 150] on textarea "Ваше замовлення в роботі. Номер ТТН: 20451247400259 Наш телефон: +380974223055 …" at bounding box center [244, 153] width 142 height 26
type textarea "Ваше замовлення в роботі. Номер ТТН:20451247400259 Наш телефон: +380974223055 w…"
click at [305, 180] on span "Відправити" at bounding box center [300, 182] width 20 height 4
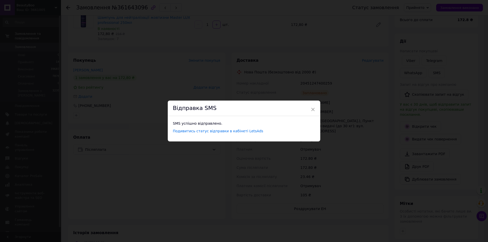
click at [459, 2] on div "× Відправка SMS SMS успішно відправлено. Подивитись статус відправки в кабінеті…" at bounding box center [244, 121] width 488 height 242
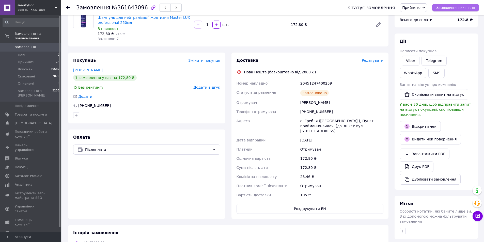
drag, startPoint x: 453, startPoint y: 8, endPoint x: 450, endPoint y: 15, distance: 7.5
click at [453, 8] on span "Замовлення виконано" at bounding box center [455, 8] width 39 height 4
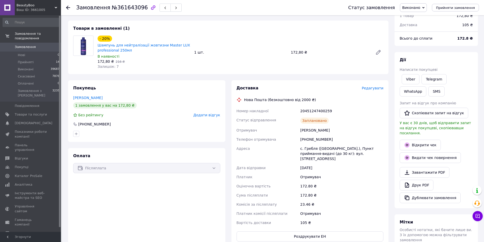
scroll to position [0, 0]
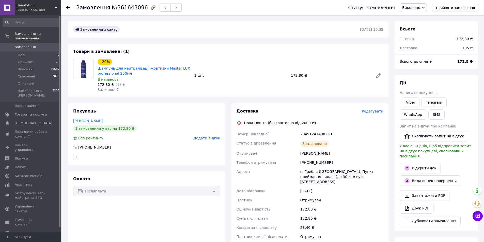
click at [68, 8] on use at bounding box center [68, 8] width 4 height 4
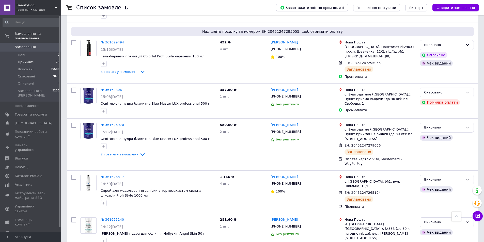
click at [25, 60] on span "Прийняті" at bounding box center [26, 62] width 16 height 5
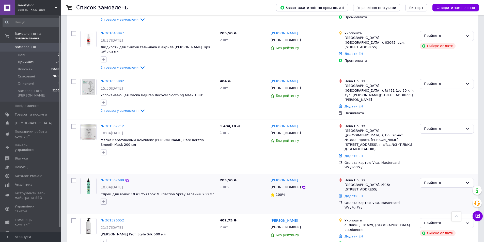
scroll to position [229, 0]
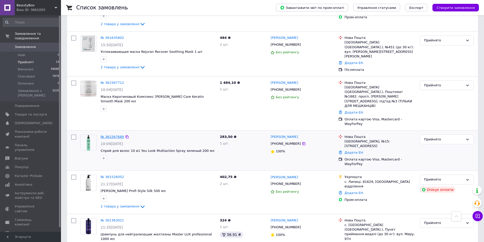
click at [106, 135] on link "№ 361567689" at bounding box center [112, 137] width 23 height 4
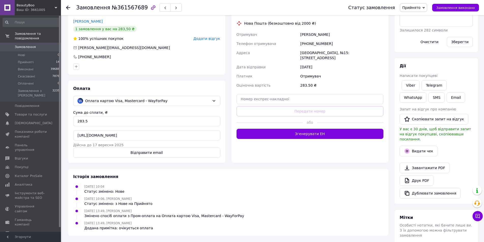
scroll to position [102, 0]
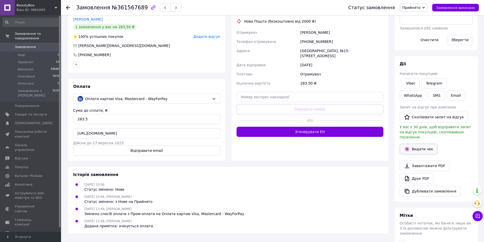
click at [422, 146] on button "Видати чек" at bounding box center [419, 149] width 38 height 11
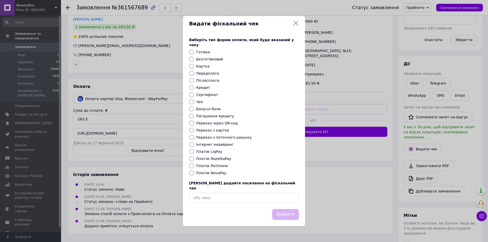
drag, startPoint x: 203, startPoint y: 66, endPoint x: 276, endPoint y: 120, distance: 90.2
click at [203, 66] on label "Картка" at bounding box center [202, 66] width 13 height 4
click at [194, 66] on input "Картка" at bounding box center [191, 66] width 5 height 5
radio input "true"
click at [286, 211] on button "Вибрати" at bounding box center [285, 214] width 27 height 11
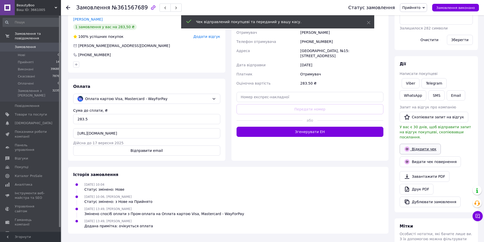
click at [424, 144] on link "Відкрити чек" at bounding box center [420, 149] width 41 height 11
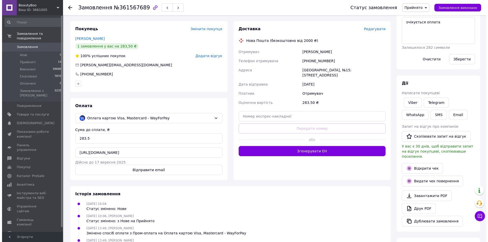
scroll to position [51, 0]
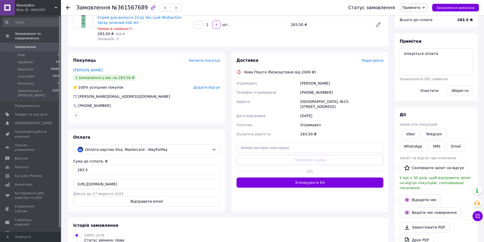
click at [373, 61] on span "Редагувати" at bounding box center [373, 60] width 22 height 4
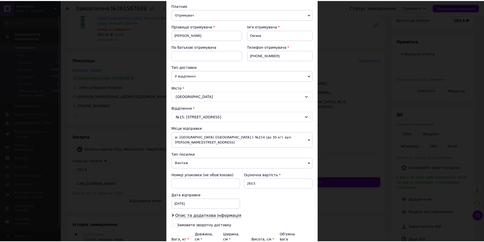
scroll to position [104, 0]
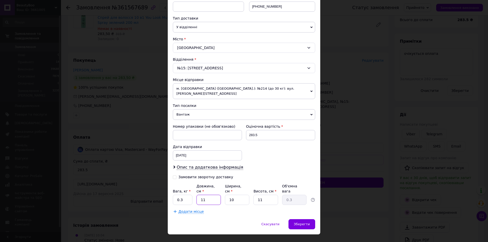
drag, startPoint x: 207, startPoint y: 189, endPoint x: 196, endPoint y: 187, distance: 11.3
click at [193, 190] on div "Вага, кг * 0.3 Довжина, см * 11 Ширина, см * 10 Висота, см * 11 Об'ємна вага 0.3" at bounding box center [244, 194] width 142 height 21
type input "1"
type input "0.1"
type input "16"
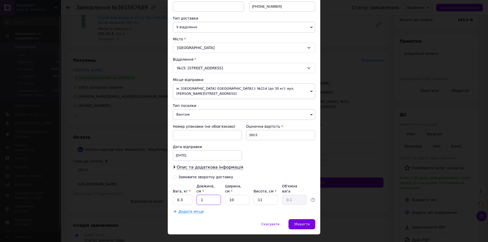
type input "0.44"
type input "16"
type input "1"
type input "0.1"
type input "10"
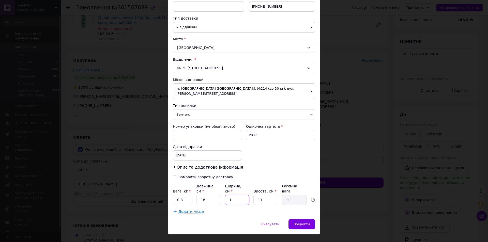
type input "0.44"
type input "1"
type input "0.1"
type input "10"
type input "0.4"
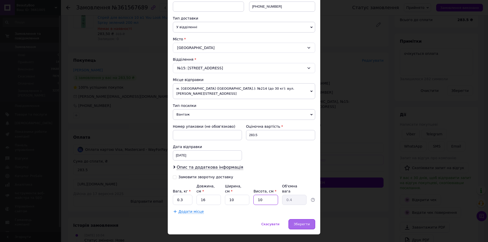
type input "10"
click at [307, 222] on span "Зберегти" at bounding box center [302, 224] width 16 height 4
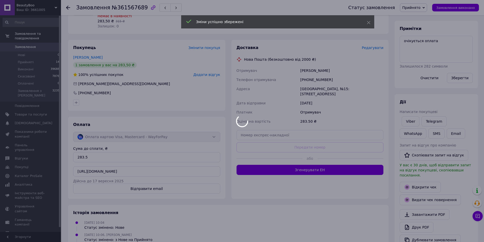
scroll to position [76, 0]
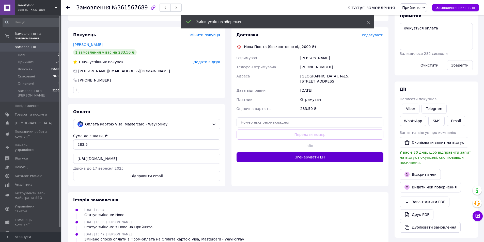
click at [300, 152] on button "Згенерувати ЕН" at bounding box center [310, 157] width 147 height 10
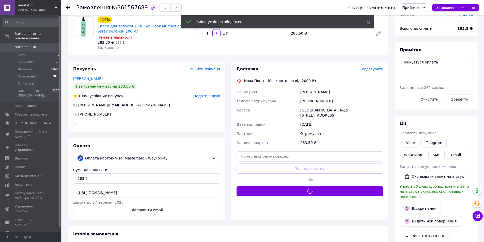
scroll to position [0, 0]
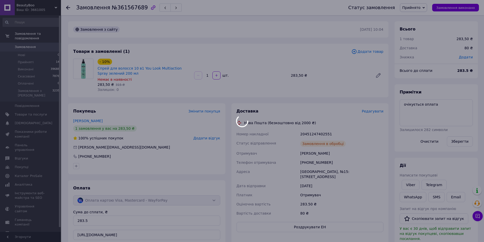
click at [327, 133] on div at bounding box center [242, 121] width 484 height 242
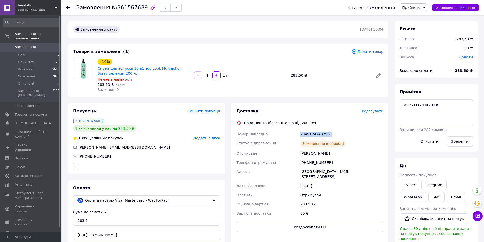
drag, startPoint x: 310, startPoint y: 133, endPoint x: 298, endPoint y: 133, distance: 12.7
click at [298, 133] on div "Номер накладної 20451247402551 Статус відправлення Замовлення в обробці Отримув…" at bounding box center [310, 174] width 149 height 88
copy div "Номер накладної 20451247402551"
click at [293, 222] on button "Роздрукувати ЕН" at bounding box center [310, 227] width 147 height 10
click at [428, 196] on button "SMS" at bounding box center [436, 197] width 16 height 10
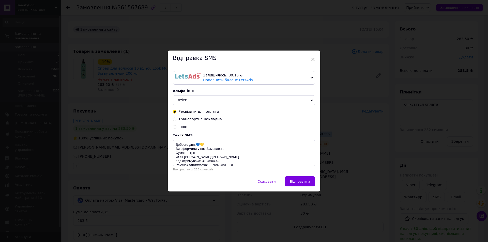
click at [202, 118] on span "Транспортна накладна" at bounding box center [199, 119] width 43 height 4
click at [176, 118] on input "Транспортна накладна" at bounding box center [175, 119] width 4 height 4
radio input "true"
radio input "false"
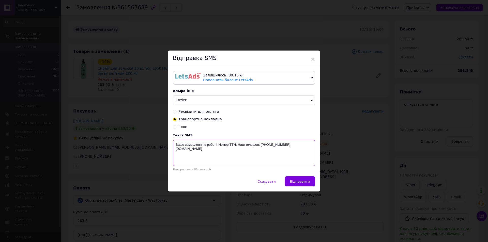
click at [238, 144] on textarea "Ваше замовлення в роботі. Номер ТТН: Наш телефон: +380974223055 www.beautyboo.c…" at bounding box center [244, 153] width 142 height 26
paste textarea "20451247402551"
click at [175, 150] on textarea "Ваше замовлення в роботі. Номер ТТН: 20451247402551 Наш телефон: +380974223055 …" at bounding box center [244, 153] width 142 height 26
type textarea "Ваше замовлення в роботі. Номер ТТН: 20451247402551 Наш телефон: +380974223055 …"
click at [298, 183] on span "Відправити" at bounding box center [300, 182] width 20 height 4
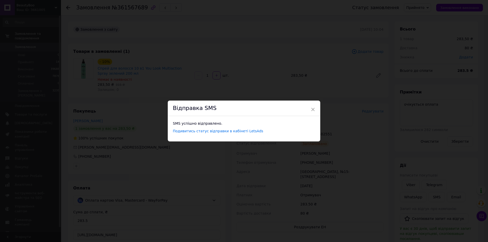
click at [361, 44] on div "× Відправка SMS SMS успішно відправлено. Подивитись статус відправки в кабінеті…" at bounding box center [244, 121] width 488 height 242
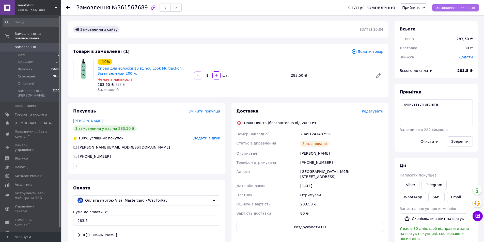
click at [452, 8] on span "Замовлення виконано" at bounding box center [455, 8] width 39 height 4
click at [410, 184] on link "Viber" at bounding box center [411, 185] width 18 height 10
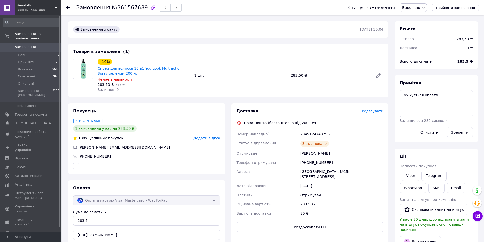
click at [140, 123] on div "Фірсова Оксана" at bounding box center [146, 120] width 147 height 5
click at [68, 8] on use at bounding box center [68, 8] width 4 height 4
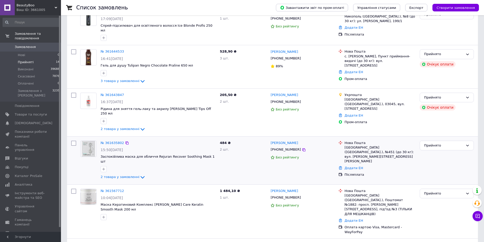
scroll to position [152, 0]
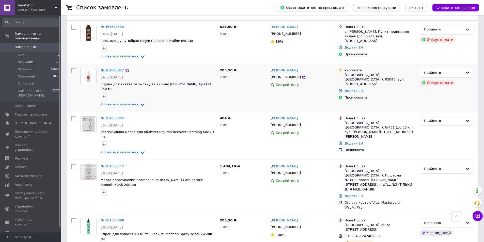
click at [110, 68] on link "№ 361643847" at bounding box center [112, 70] width 23 height 4
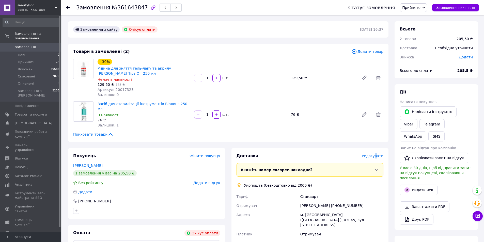
click at [379, 154] on span "Редагувати" at bounding box center [373, 156] width 22 height 4
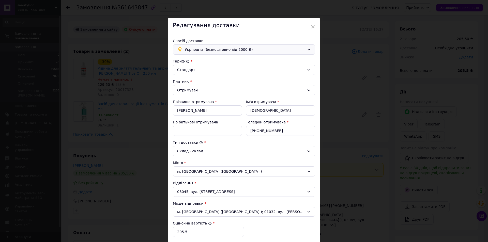
click at [214, 48] on span "Укрпошта (безкоштовно від 2000 ₴)" at bounding box center [245, 50] width 120 height 6
click at [195, 60] on span "Нова Пошта (безкоштовно від 2000 ₴)" at bounding box center [248, 60] width 126 height 5
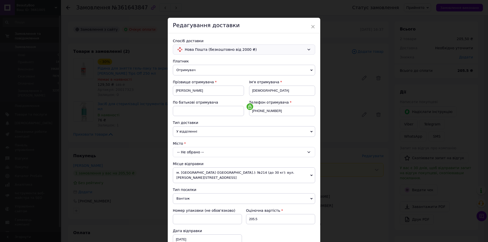
scroll to position [51, 0]
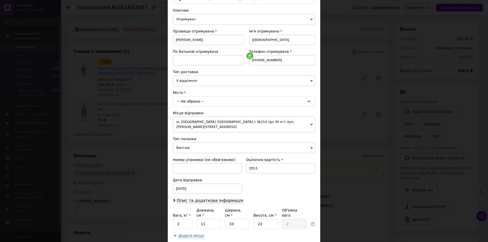
click at [189, 143] on span "Вантаж" at bounding box center [244, 148] width 142 height 11
click at [193, 103] on div "-- Не обрано --" at bounding box center [244, 101] width 142 height 10
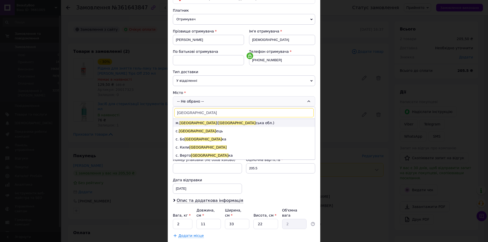
type input "київ"
click at [218, 122] on span "Київ" at bounding box center [236, 123] width 37 height 4
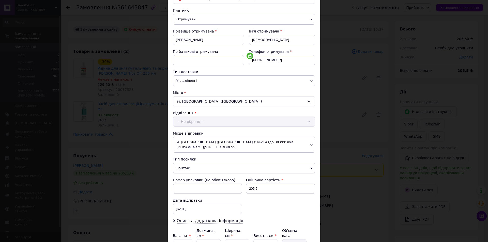
click at [191, 122] on div "-- Не обрано --" at bounding box center [244, 122] width 142 height 10
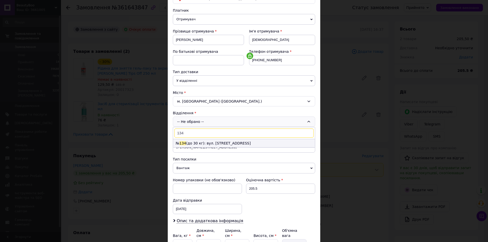
type input "134"
click at [202, 142] on li "№ 134 (до 30 кг): вул. Набережно-Корчуватська, 68" at bounding box center [244, 143] width 142 height 8
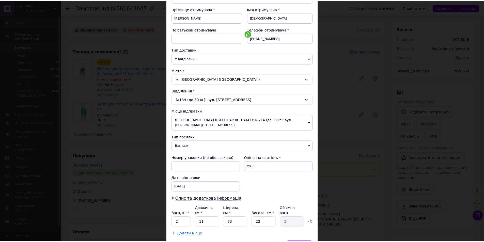
scroll to position [95, 0]
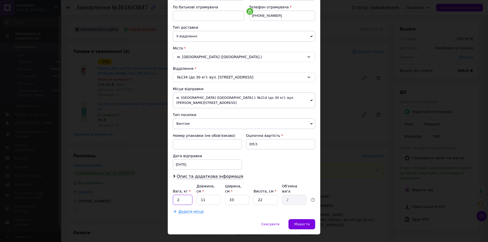
click at [180, 195] on input "2" at bounding box center [183, 200] width 20 height 10
type input "0.3"
type input "1"
type input "0.18"
type input "16"
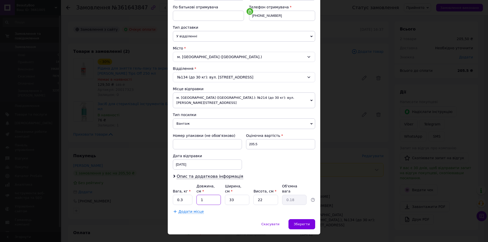
type input "2.9"
type input "16"
type input "1"
type input "0.1"
type input "10"
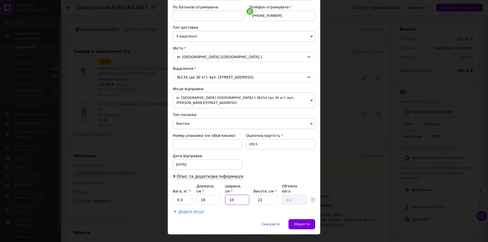
type input "0.88"
type input "10"
type input "1"
type input "0.1"
type input "10"
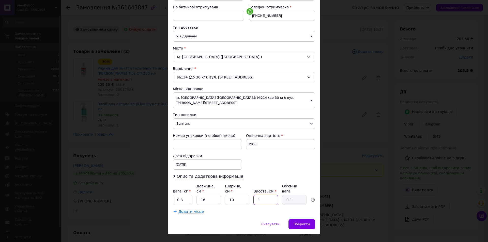
type input "0.4"
type input "10"
click at [312, 219] on div "Зберегти" at bounding box center [301, 224] width 27 height 10
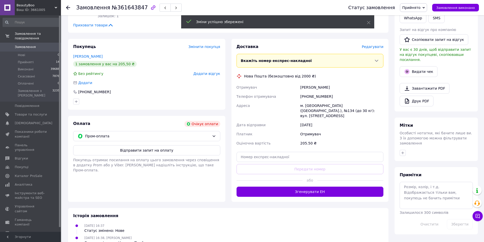
scroll to position [152, 0]
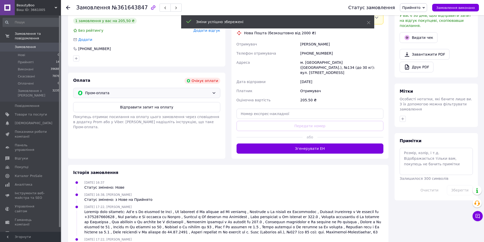
click at [205, 90] on span "Пром-оплата" at bounding box center [147, 93] width 125 height 6
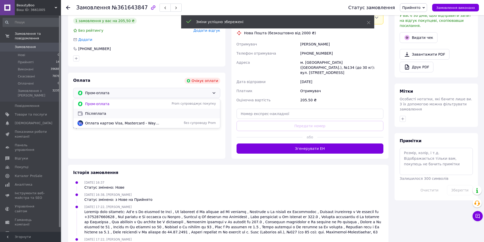
click at [111, 111] on span "Післяплата" at bounding box center [150, 113] width 131 height 5
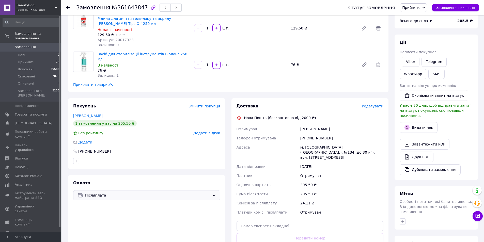
scroll to position [25, 0]
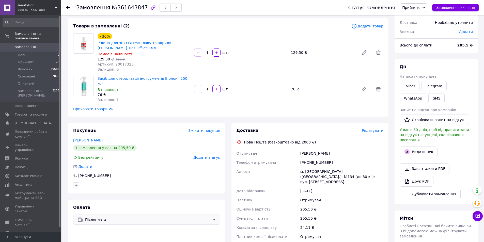
drag, startPoint x: 335, startPoint y: 148, endPoint x: 291, endPoint y: 151, distance: 43.5
click at [290, 150] on div "Отримувач Сметанкіна Алла Телефон отримувача +380962107742 Адреса м. Київ (Київ…" at bounding box center [310, 195] width 149 height 92
copy div "Отримувач Сметанкіна Алла"
drag, startPoint x: 326, startPoint y: 158, endPoint x: 269, endPoint y: 155, distance: 57.7
click at [272, 155] on div "Отримувач Сметанкіна Алла Телефон отримувача +380962107742 Адреса м. Київ (Київ…" at bounding box center [310, 195] width 149 height 92
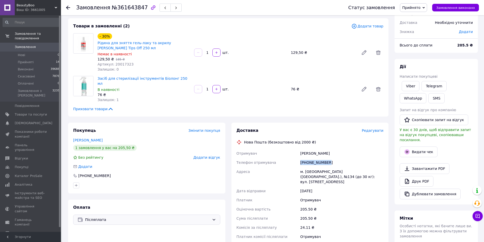
copy div "Телефон отримувача +380962107742"
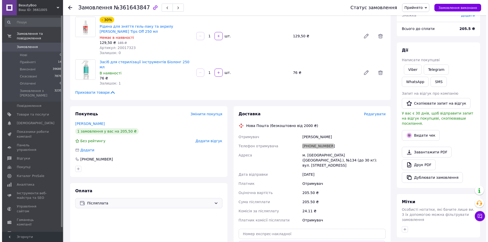
scroll to position [51, 0]
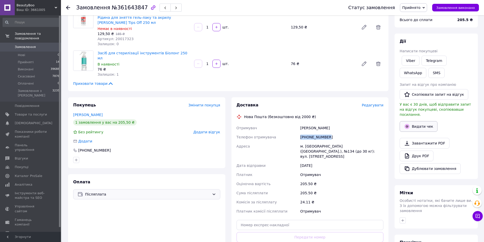
click at [418, 121] on button "Видати чек" at bounding box center [419, 126] width 38 height 11
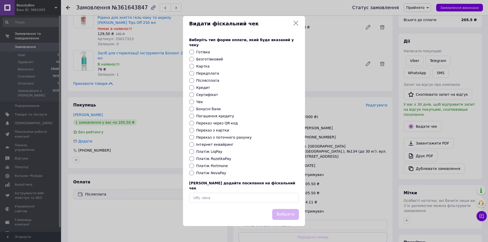
click at [194, 67] on div at bounding box center [191, 66] width 7 height 5
click at [201, 64] on label "Картка" at bounding box center [202, 66] width 13 height 4
click at [194, 64] on input "Картка" at bounding box center [191, 66] width 5 height 5
radio input "true"
drag, startPoint x: 202, startPoint y: 66, endPoint x: 212, endPoint y: 73, distance: 12.4
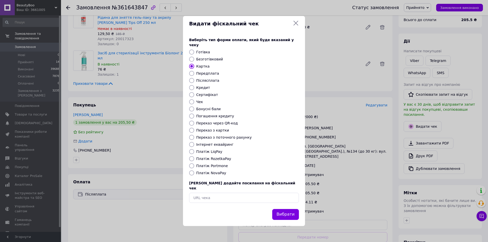
click at [202, 66] on label "Картка" at bounding box center [202, 66] width 13 height 4
click at [194, 66] on input "Картка" at bounding box center [191, 66] width 5 height 5
click at [286, 209] on button "Вибрати" at bounding box center [285, 214] width 27 height 11
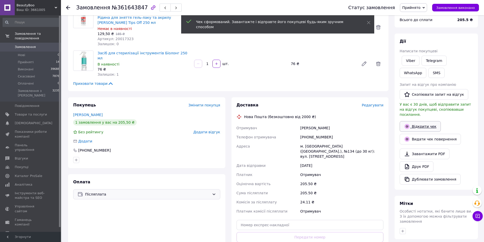
click at [427, 123] on link "Відкрити чек" at bounding box center [420, 126] width 41 height 11
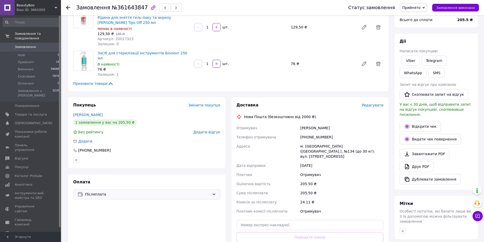
click at [374, 103] on span "Редагувати" at bounding box center [373, 105] width 22 height 4
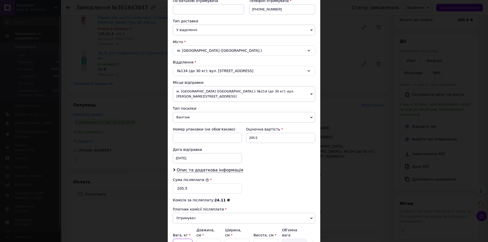
click at [189, 239] on input "0.3" at bounding box center [183, 244] width 20 height 10
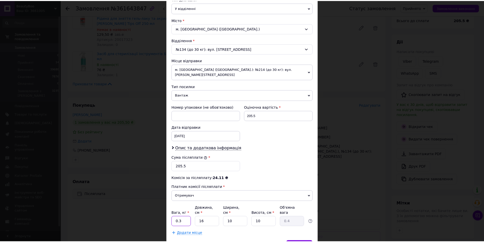
scroll to position [146, 0]
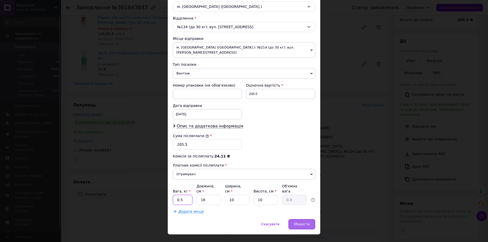
type input "0.5"
click at [311, 219] on div "Зберегти" at bounding box center [301, 224] width 27 height 10
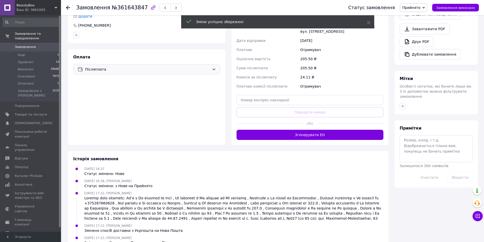
scroll to position [178, 0]
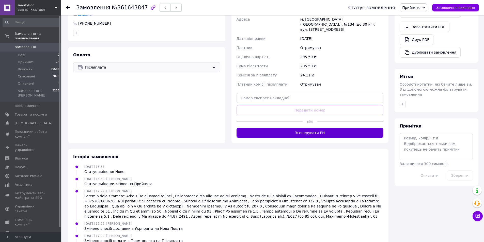
click at [302, 128] on button "Згенерувати ЕН" at bounding box center [310, 133] width 147 height 10
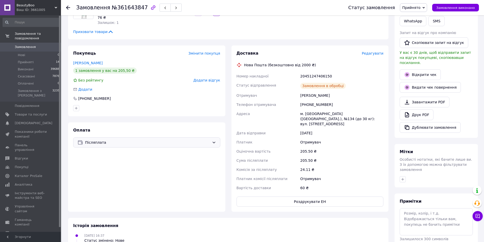
scroll to position [102, 0]
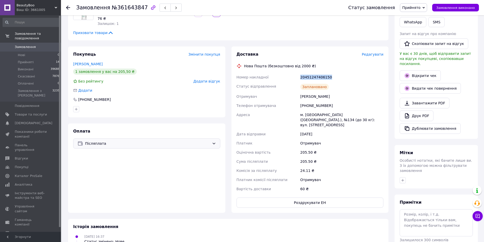
drag, startPoint x: 334, startPoint y: 70, endPoint x: 319, endPoint y: 47, distance: 27.3
click at [290, 73] on div "Номер накладної 20451247406150 Статус відправлення Заплановано Отримувач Сметан…" at bounding box center [310, 133] width 149 height 121
copy div "Номер накладної 20451247406150"
click at [309, 198] on button "Роздрукувати ЕН" at bounding box center [310, 203] width 147 height 10
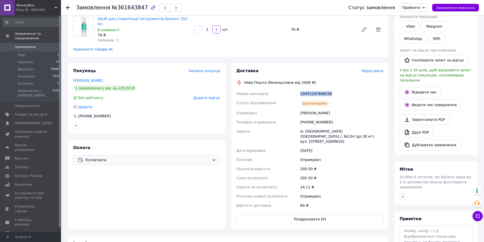
scroll to position [76, 0]
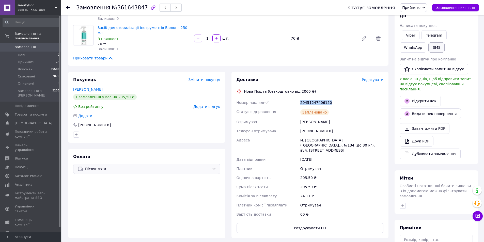
click at [428, 48] on button "SMS" at bounding box center [436, 47] width 16 height 10
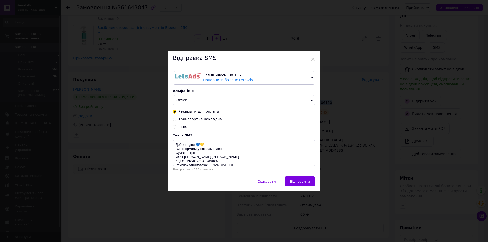
click at [197, 121] on span "Транспортна накладна" at bounding box center [199, 119] width 43 height 4
click at [176, 121] on input "Транспортна накладна" at bounding box center [175, 119] width 4 height 4
radio input "true"
radio input "false"
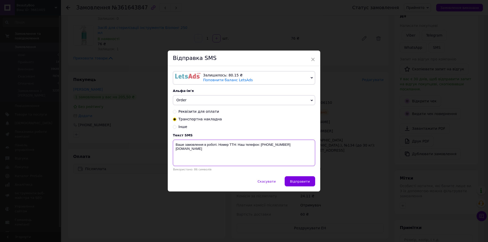
click at [238, 144] on textarea "Ваше замовлення в роботі. Номер ТТН: Наш телефон: +380974223055 www.beautyboo.c…" at bounding box center [244, 153] width 142 height 26
paste textarea "20451247406150"
click at [175, 152] on textarea "Ваше замовлення в роботі. Номер ТТН: 20451247406150 Наш телефон: +380974223055 …" at bounding box center [244, 153] width 142 height 26
click at [175, 149] on textarea "Ваше замовлення в роботі. Номер ТТН: 20451247406150 Наш телефон: +380974223055 …" at bounding box center [244, 153] width 142 height 26
type textarea "Ваше замовлення в роботі. Номер ТТН: 20451247406150 Наш телефон: +380974223055 …"
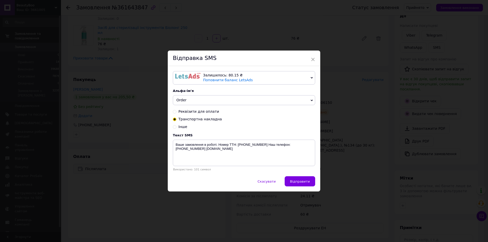
drag, startPoint x: 296, startPoint y: 179, endPoint x: 298, endPoint y: 181, distance: 2.6
click at [296, 180] on button "Відправити" at bounding box center [300, 181] width 30 height 10
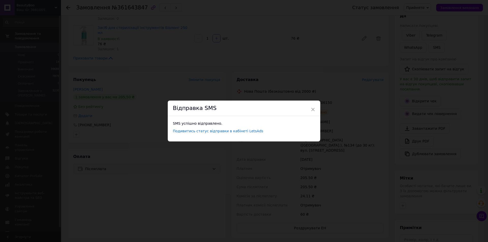
drag, startPoint x: 329, startPoint y: 61, endPoint x: 355, endPoint y: 61, distance: 25.4
click at [340, 61] on div "× Відправка SMS SMS успішно відправлено. Подивитись статус відправки в кабінеті…" at bounding box center [244, 121] width 488 height 242
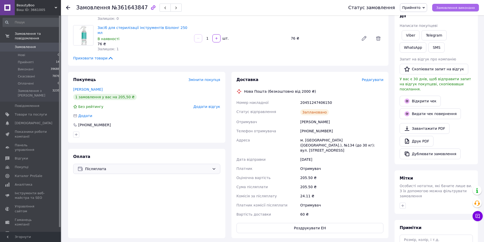
click at [464, 7] on span "Замовлення виконано" at bounding box center [455, 8] width 39 height 4
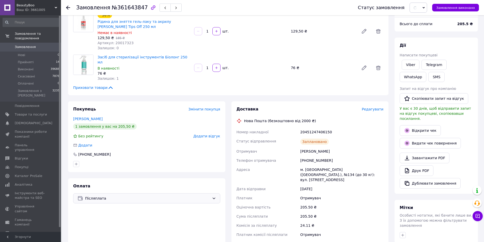
scroll to position [25, 0]
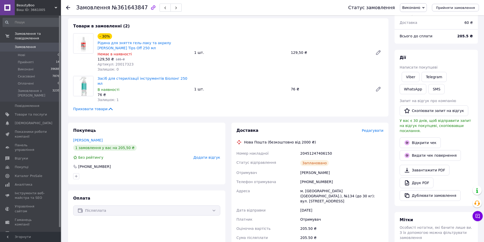
click at [70, 6] on icon at bounding box center [68, 8] width 4 height 4
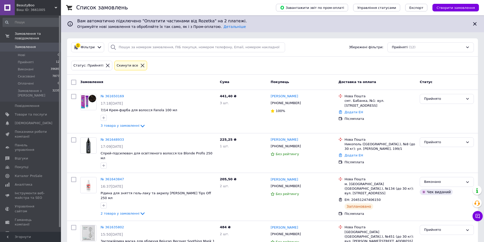
scroll to position [76, 0]
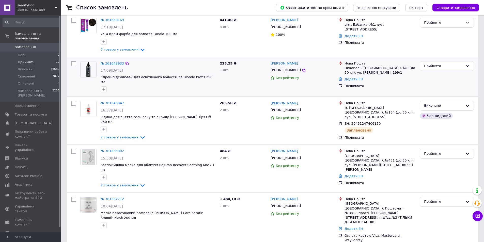
click at [107, 65] on link "№ 361648933" at bounding box center [112, 63] width 23 height 4
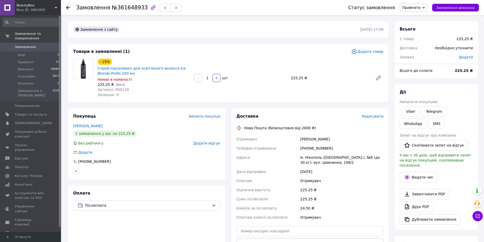
drag, startPoint x: 326, startPoint y: 139, endPoint x: 284, endPoint y: 133, distance: 42.0
click at [285, 135] on div "Отримувач Трофименко Полина Телефон отримувача +380988260135 Адреса м. Нікополь…" at bounding box center [310, 178] width 149 height 87
copy div "Отримувач Трофименко Полина"
drag, startPoint x: 321, startPoint y: 148, endPoint x: 292, endPoint y: 147, distance: 29.8
click at [292, 147] on div "Отримувач Трофименко Полина Телефон отримувача +380988260135 Адреса м. Нікополь…" at bounding box center [310, 178] width 149 height 87
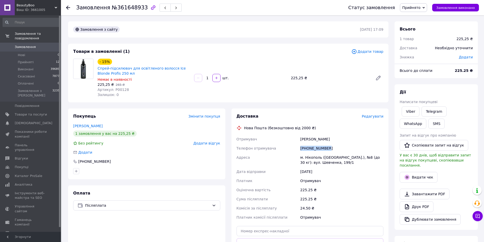
copy div "Телефон отримувача +380988260135"
drag, startPoint x: 408, startPoint y: 171, endPoint x: 406, endPoint y: 169, distance: 2.9
click at [408, 175] on icon "button" at bounding box center [406, 177] width 5 height 5
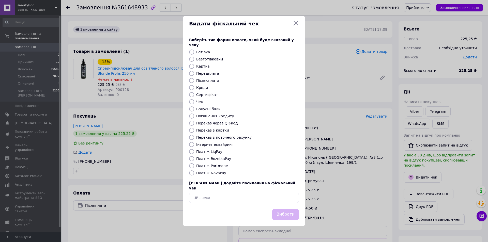
click at [204, 67] on label "Картка" at bounding box center [202, 66] width 13 height 4
click at [194, 67] on input "Картка" at bounding box center [191, 66] width 5 height 5
radio input "true"
click at [285, 209] on button "Вибрати" at bounding box center [285, 214] width 27 height 11
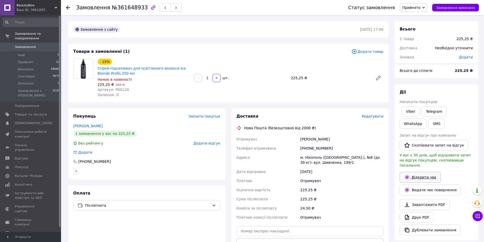
click at [416, 174] on link "Відкрити чек" at bounding box center [420, 177] width 41 height 11
click at [378, 116] on span "Редагувати" at bounding box center [373, 116] width 22 height 4
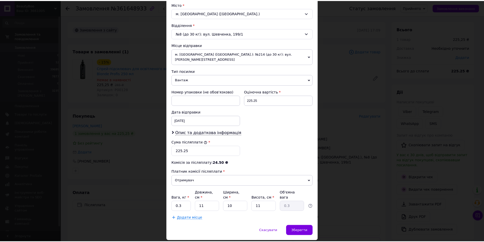
scroll to position [146, 0]
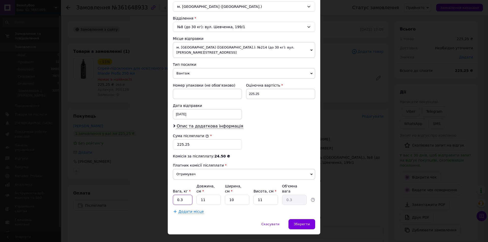
click at [186, 195] on input "0.3" at bounding box center [183, 200] width 20 height 10
type input "1"
type input "0.1"
type input "16"
type input "0.44"
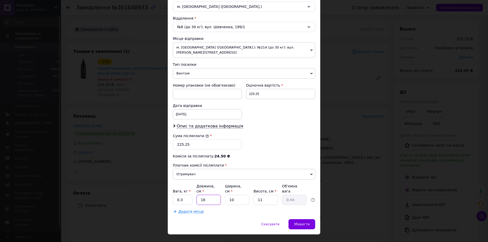
type input "16"
type input "1"
type input "0.1"
type input "10"
type input "0.44"
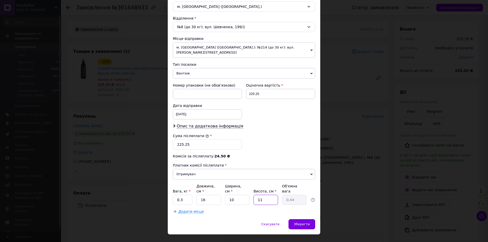
type input "1"
type input "0.1"
type input "10"
type input "0.4"
type input "10"
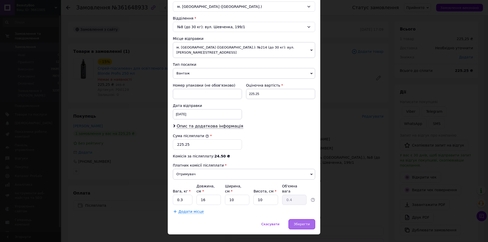
click at [309, 219] on div "Зберегти" at bounding box center [301, 224] width 27 height 10
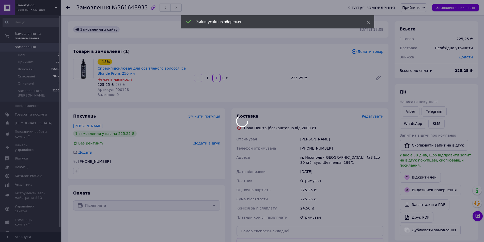
scroll to position [51, 0]
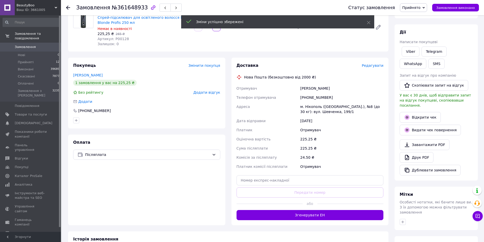
click at [274, 215] on button "Згенерувати ЕН" at bounding box center [310, 215] width 147 height 10
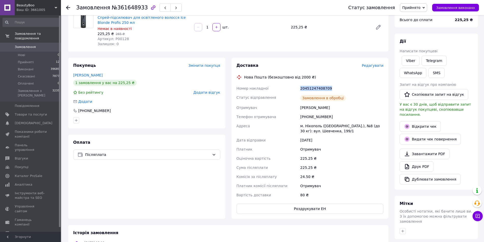
drag, startPoint x: 332, startPoint y: 88, endPoint x: 293, endPoint y: 89, distance: 38.9
click at [293, 88] on div "Номер накладної 20451247408709 Статус відправлення Замовлення в обробці Отримув…" at bounding box center [310, 142] width 149 height 116
click at [287, 206] on button "Роздрукувати ЕН" at bounding box center [310, 209] width 147 height 10
click at [428, 75] on button "SMS" at bounding box center [436, 73] width 16 height 10
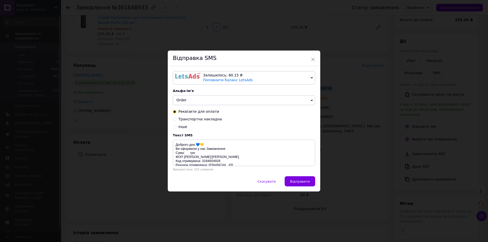
click at [200, 118] on span "Транспортна накладна" at bounding box center [199, 119] width 43 height 4
click at [176, 118] on input "Транспортна накладна" at bounding box center [175, 119] width 4 height 4
radio input "true"
radio input "false"
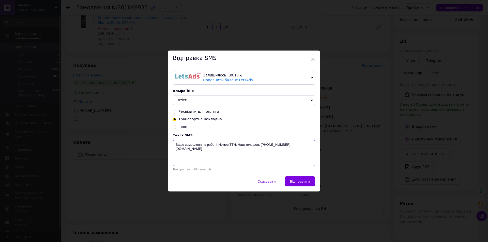
click at [237, 145] on textarea "Ваше замовлення в роботі. Номер ТТН: Наш телефон: +380974223055 www.beautyboo.c…" at bounding box center [244, 153] width 142 height 26
paste textarea "20451247408709"
click at [175, 150] on textarea "Ваше замовлення в роботі. Номер ТТН: 20451247408709 Наш телефон: +380974223055 …" at bounding box center [244, 153] width 142 height 26
type textarea "Ваше замовлення в роботі. Номер ТТН:20451247408709 Наш телефон: +380974223055 w…"
click at [304, 180] on span "Відправити" at bounding box center [300, 182] width 20 height 4
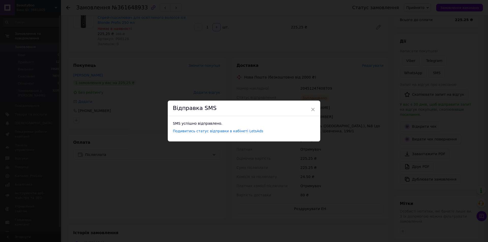
click at [368, 50] on div "× Відправка SMS SMS успішно відправлено. Подивитись статус відправки в кабінеті…" at bounding box center [244, 121] width 488 height 242
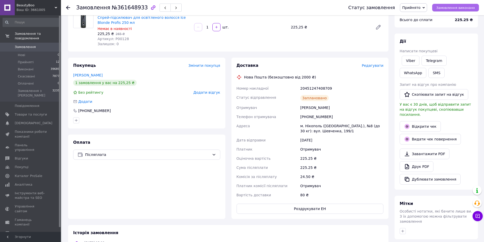
click at [451, 10] on button "Замовлення виконано" at bounding box center [455, 8] width 47 height 8
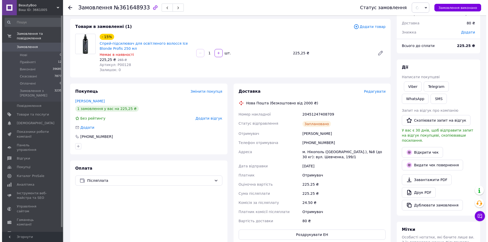
scroll to position [0, 0]
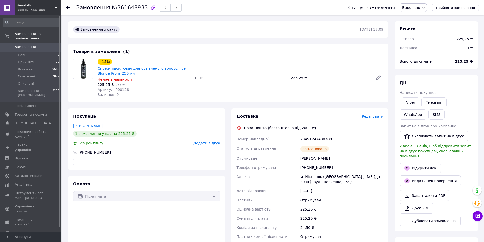
click at [69, 9] on icon at bounding box center [68, 8] width 4 height 4
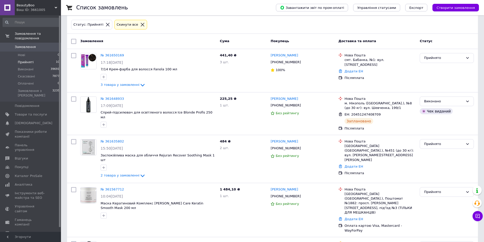
scroll to position [25, 0]
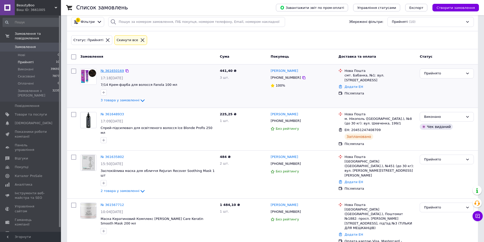
click at [112, 71] on link "№ 361650169" at bounding box center [112, 71] width 23 height 4
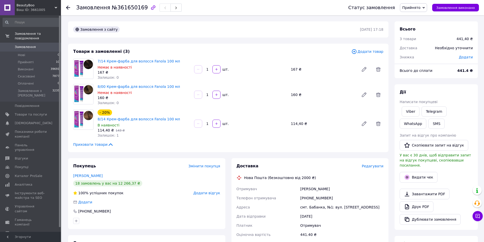
drag, startPoint x: 334, startPoint y: 181, endPoint x: 286, endPoint y: 173, distance: 49.2
click at [291, 184] on div "Отримувач Мальована Лєра Телефон отримувача +380937454285 Адреса смт. Бабанка, …" at bounding box center [310, 225] width 149 height 82
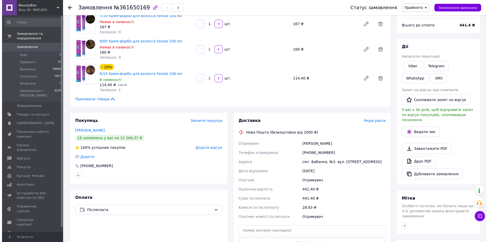
scroll to position [51, 0]
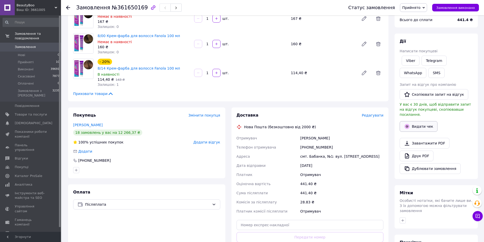
click at [432, 121] on button "Видати чек" at bounding box center [419, 126] width 38 height 11
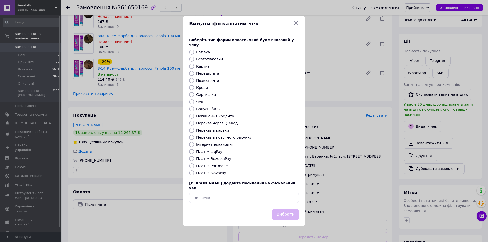
drag, startPoint x: 197, startPoint y: 65, endPoint x: 227, endPoint y: 81, distance: 33.6
click at [198, 66] on label "Картка" at bounding box center [202, 66] width 13 height 4
click at [194, 66] on input "Картка" at bounding box center [191, 66] width 5 height 5
radio input "true"
click at [288, 212] on button "Вибрати" at bounding box center [285, 214] width 27 height 11
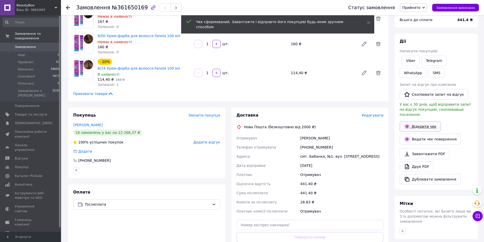
click at [425, 122] on link "Відкрити чек" at bounding box center [420, 126] width 41 height 11
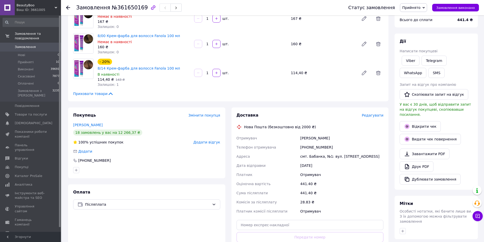
click at [377, 113] on span "Редагувати" at bounding box center [373, 115] width 22 height 4
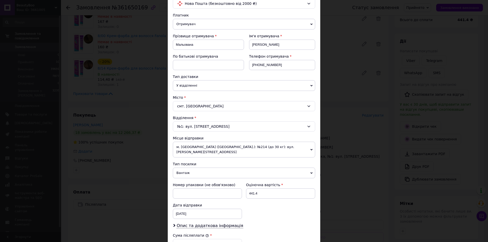
scroll to position [102, 0]
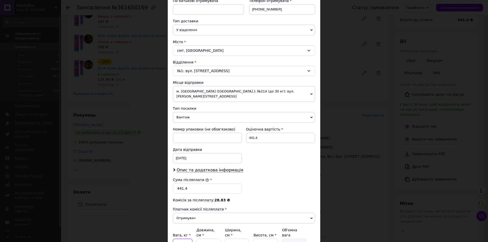
click at [185, 239] on input "0.5" at bounding box center [183, 244] width 20 height 10
type input "1"
type input "0.1"
type input "2"
type input "0.1"
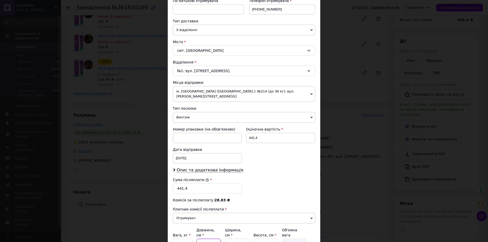
type input "2"
type input "52"
type input "0.31"
type input "52"
type input "0"
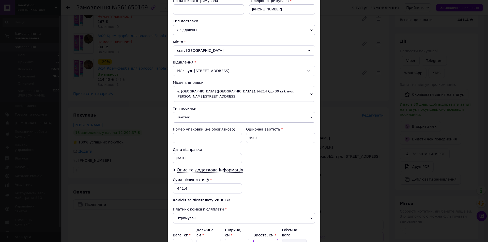
type input "0.1"
type input "02"
drag, startPoint x: 204, startPoint y: 234, endPoint x: 197, endPoint y: 232, distance: 7.9
click at [197, 239] on input "2" at bounding box center [208, 244] width 24 height 10
type input "35"
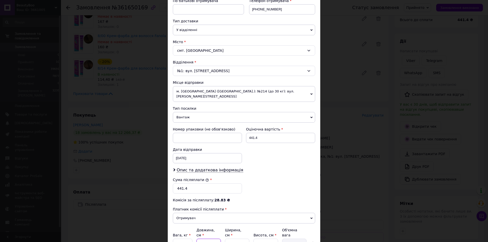
type input "0.91"
type input "35"
type input "2"
type input "0.1"
type input "24"
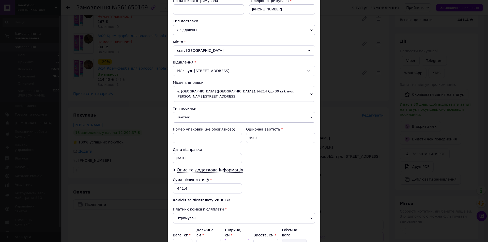
type input "0.42"
type input "24"
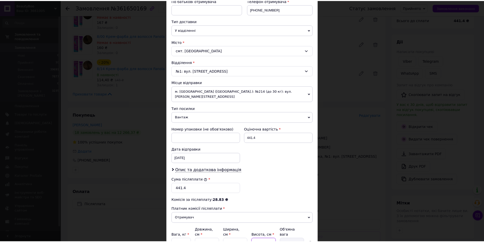
scroll to position [146, 0]
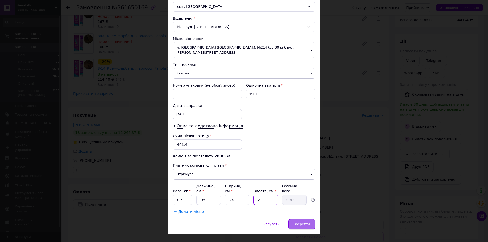
type input "2"
click at [311, 219] on div "Зберегти" at bounding box center [301, 224] width 27 height 10
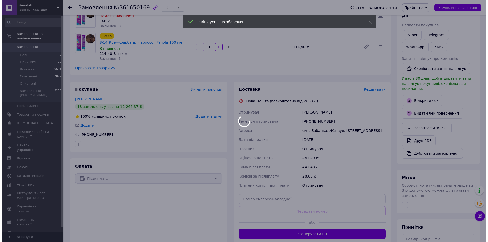
scroll to position [102, 0]
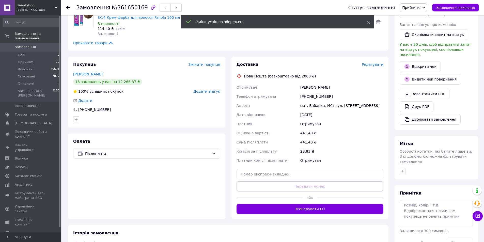
click at [375, 62] on span "Редагувати" at bounding box center [373, 64] width 22 height 4
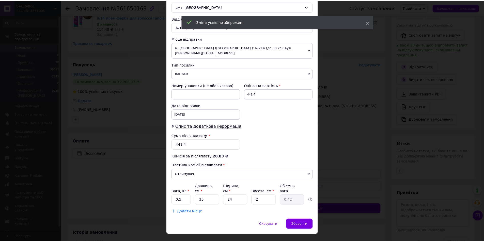
scroll to position [146, 0]
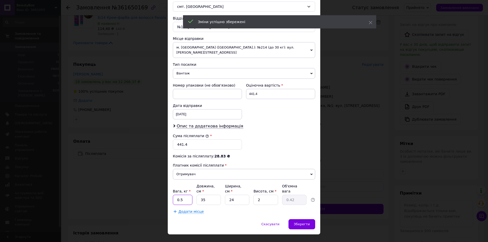
click at [186, 195] on input "0.5" at bounding box center [183, 200] width 20 height 10
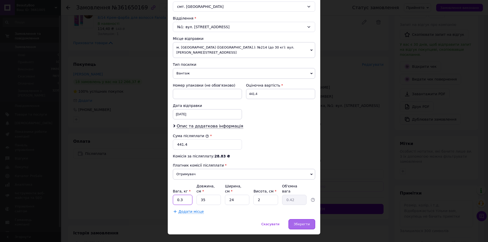
type input "0.3"
click at [303, 219] on div "Зберегти" at bounding box center [301, 224] width 27 height 10
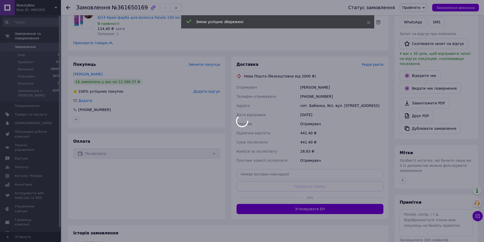
click at [321, 203] on div at bounding box center [242, 121] width 484 height 242
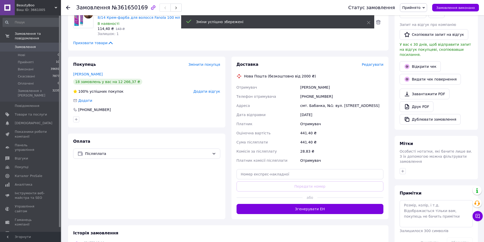
click at [314, 204] on button "Згенерувати ЕН" at bounding box center [310, 209] width 147 height 10
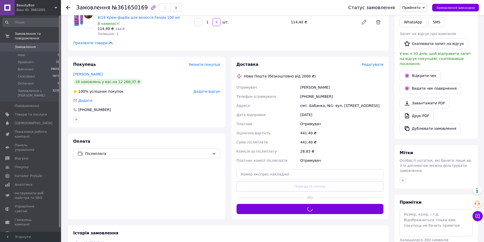
scroll to position [76, 0]
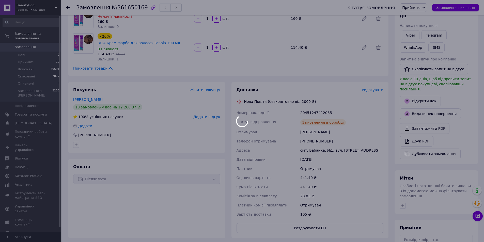
drag, startPoint x: 289, startPoint y: 107, endPoint x: 285, endPoint y: 107, distance: 4.3
click at [285, 107] on body "BeautyBoo Ваш ID: 3661005 Сайт BeautyBoo Кабінет покупця Перевірити стан систем…" at bounding box center [242, 140] width 484 height 433
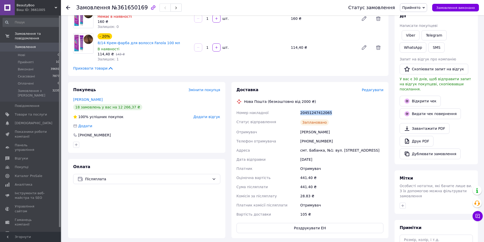
drag, startPoint x: 330, startPoint y: 106, endPoint x: 297, endPoint y: 106, distance: 33.0
click at [299, 108] on div "Номер накладної 20451247412065 Статус відправлення Заплановано Отримувач Мальов…" at bounding box center [310, 163] width 149 height 111
click at [310, 223] on button "Роздрукувати ЕН" at bounding box center [310, 228] width 147 height 10
click at [428, 44] on button "SMS" at bounding box center [436, 47] width 16 height 10
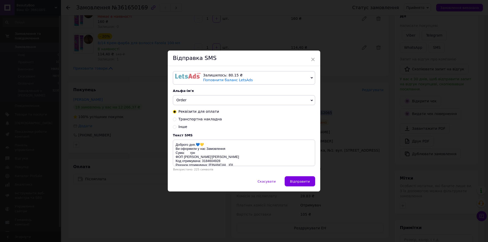
click at [205, 121] on span "Транспортна накладна" at bounding box center [199, 119] width 43 height 4
click at [176, 121] on input "Транспортна накладна" at bounding box center [175, 119] width 4 height 4
radio input "true"
radio input "false"
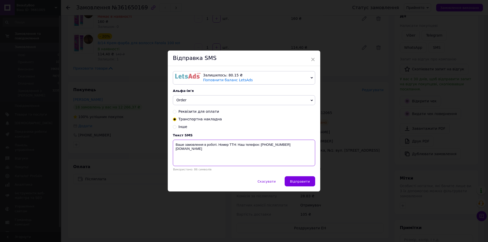
click at [237, 144] on textarea "Ваше замовлення в роботі. Номер ТТН: Наш телефон: +380974223055 www.beautyboo.c…" at bounding box center [244, 153] width 142 height 26
paste textarea "20451247412065"
click at [175, 150] on textarea "Ваше замовлення в роботі. Номер ТТН: 20451247412065 Наш телефон: +380974223055 …" at bounding box center [244, 153] width 142 height 26
type textarea "Ваше замовлення в роботі. Номер ТТН: 20451247412065 Наш телефон: +380974223055 …"
click at [295, 182] on span "Відправити" at bounding box center [300, 182] width 20 height 4
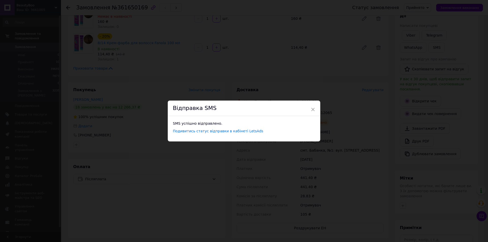
drag, startPoint x: 306, startPoint y: 76, endPoint x: 456, endPoint y: 17, distance: 161.2
click at [310, 74] on div "× Відправка SMS SMS успішно відправлено. Подивитись статус відправки в кабінеті…" at bounding box center [244, 121] width 488 height 242
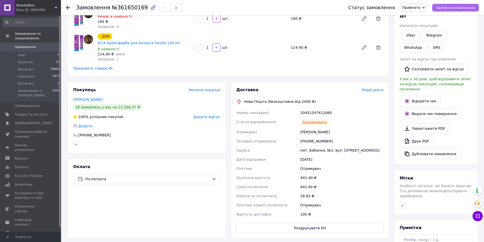
click at [454, 6] on span "Замовлення виконано" at bounding box center [455, 8] width 39 height 4
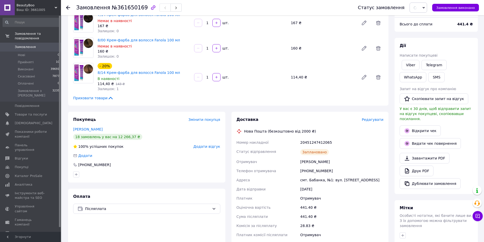
scroll to position [25, 0]
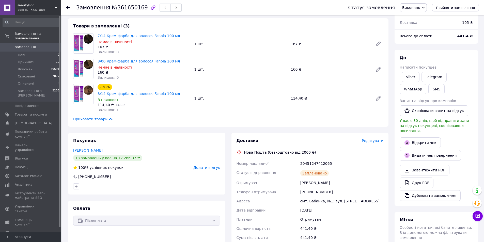
click at [64, 13] on div "Замовлення №361650169 Статус замовлення Виконано Прийнято Скасовано Оплачено Пр…" at bounding box center [272, 7] width 423 height 15
click at [68, 8] on icon at bounding box center [68, 8] width 4 height 4
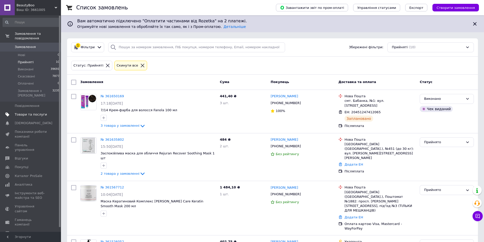
click at [28, 112] on span "Товари та послуги" at bounding box center [31, 114] width 32 height 5
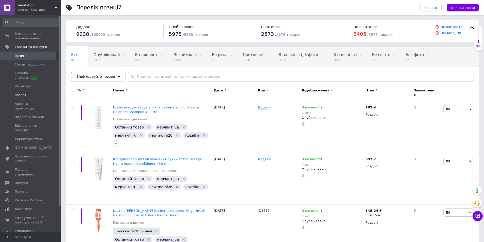
click at [17, 95] on span "Імпорт" at bounding box center [21, 95] width 12 height 5
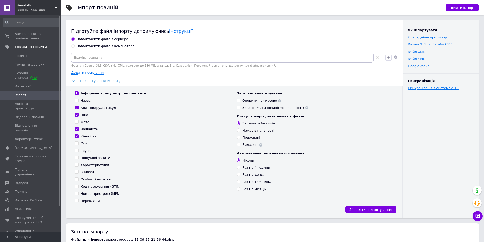
click at [433, 89] on link "Синхронізація з системою 1С" at bounding box center [433, 88] width 51 height 4
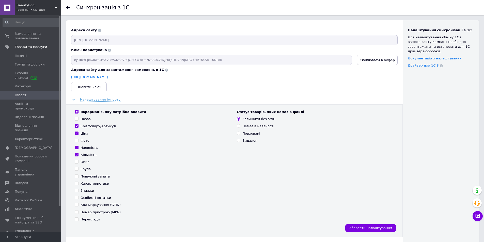
click at [383, 63] on button "Скопіювати в буфер" at bounding box center [377, 60] width 41 height 10
click at [29, 95] on span "Імпорт" at bounding box center [31, 95] width 32 height 5
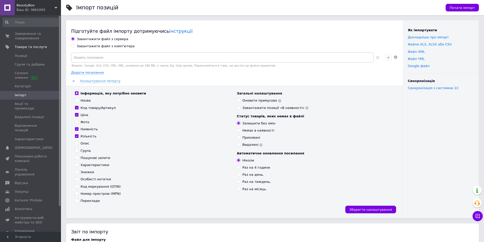
click at [27, 92] on link "Імпорт" at bounding box center [31, 95] width 62 height 9
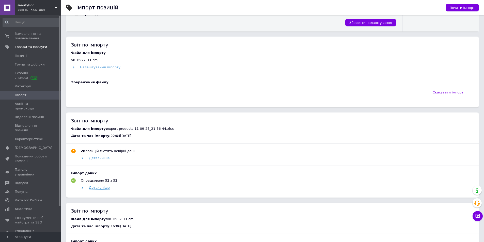
scroll to position [178, 0]
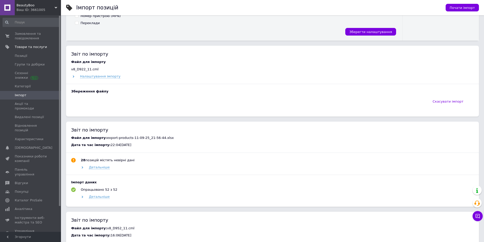
click at [23, 98] on link "Імпорт" at bounding box center [31, 95] width 62 height 9
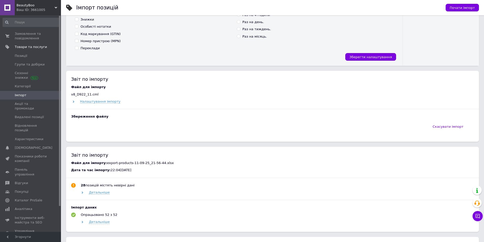
scroll to position [152, 0]
click at [48, 94] on span at bounding box center [54, 95] width 14 height 5
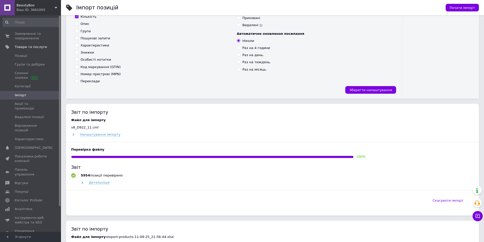
scroll to position [102, 0]
